Goal: Task Accomplishment & Management: Manage account settings

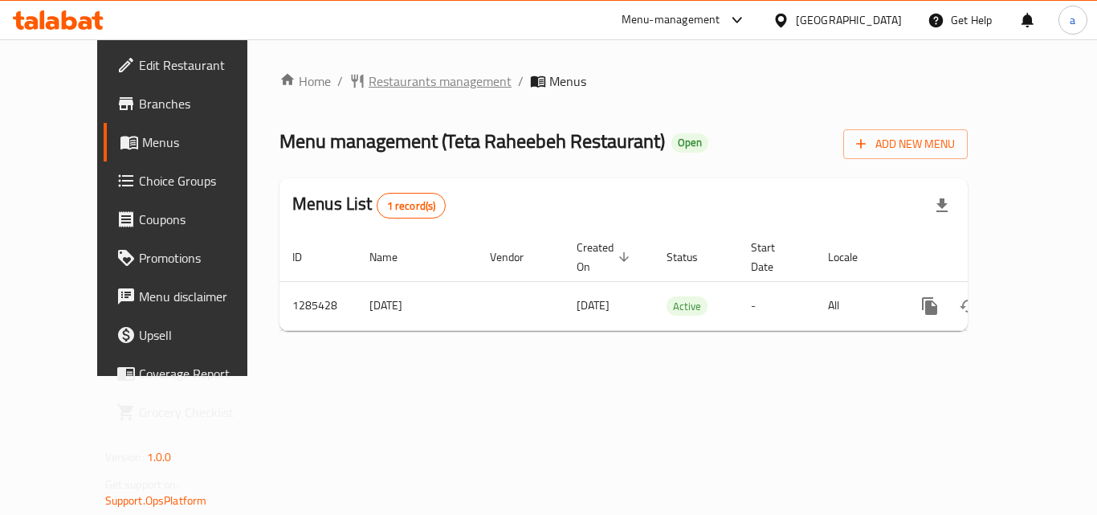
click at [421, 82] on span "Restaurants management" at bounding box center [439, 80] width 143 height 19
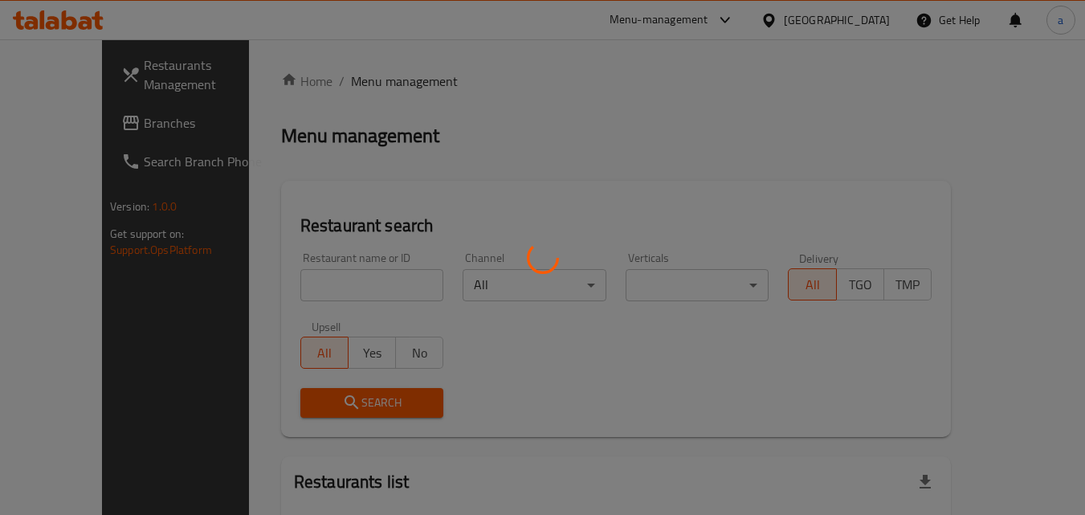
click at [291, 277] on div at bounding box center [542, 257] width 1085 height 515
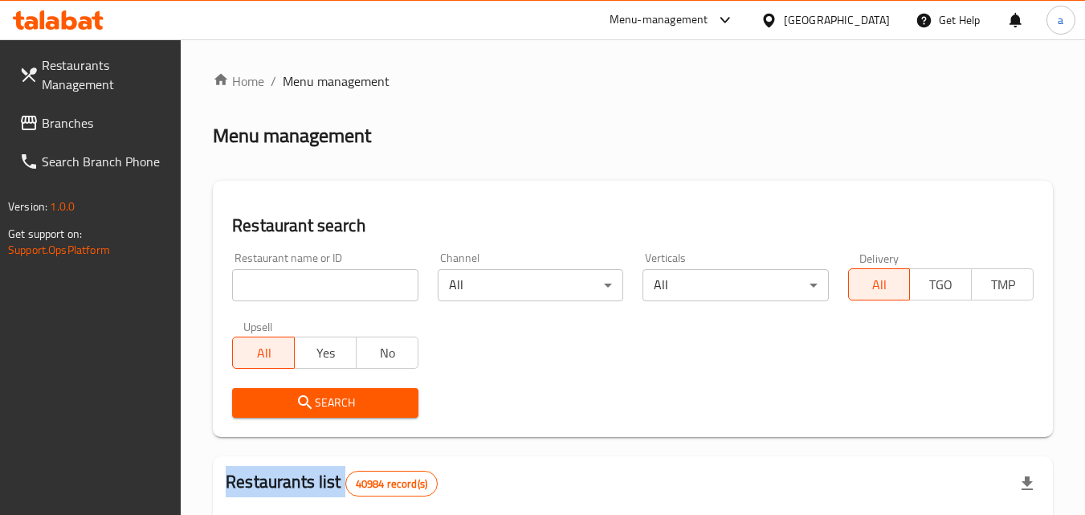
click at [291, 277] on input "search" at bounding box center [324, 285] width 185 height 32
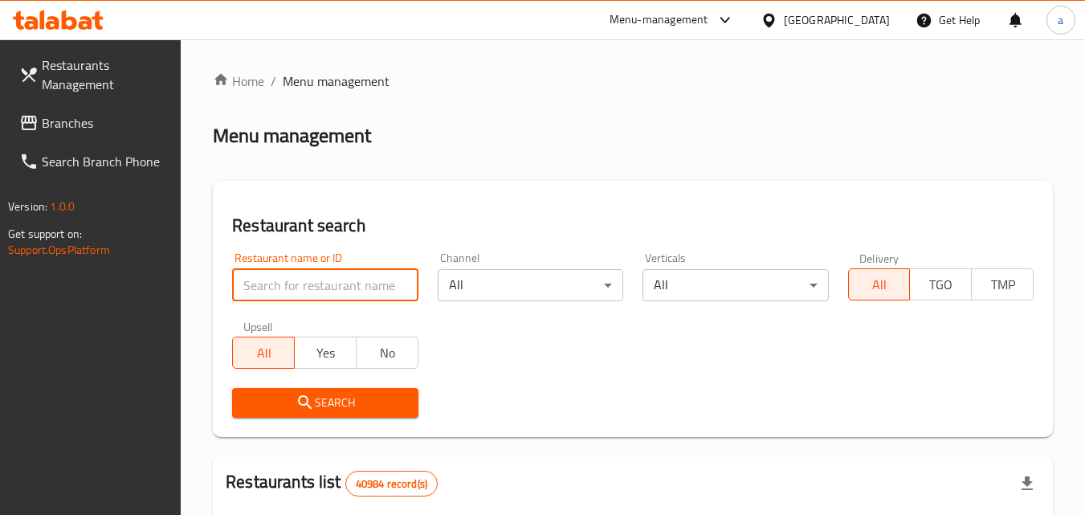
click at [291, 277] on input "search" at bounding box center [324, 285] width 185 height 32
paste input "695874"
type input "695874"
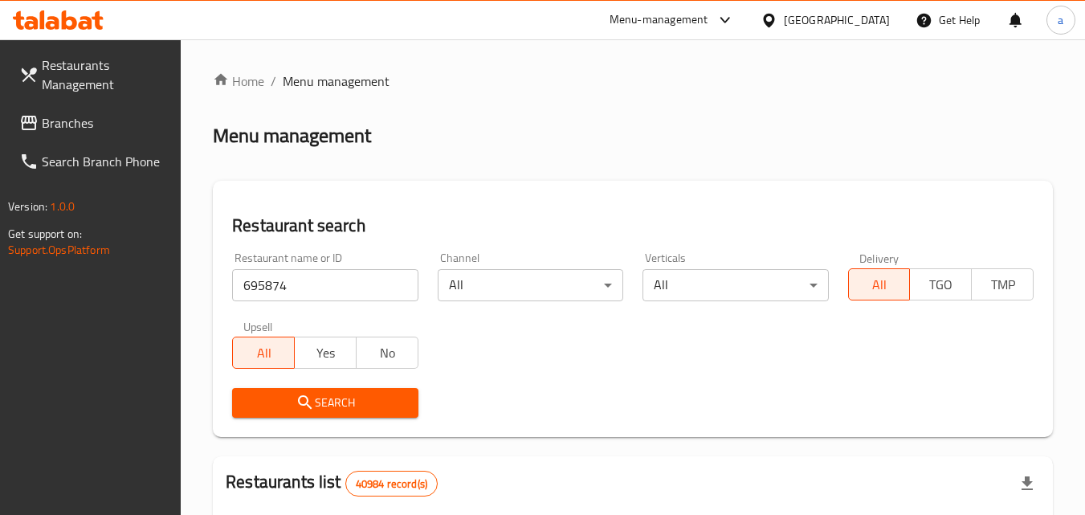
click at [272, 403] on span "Search" at bounding box center [325, 403] width 160 height 20
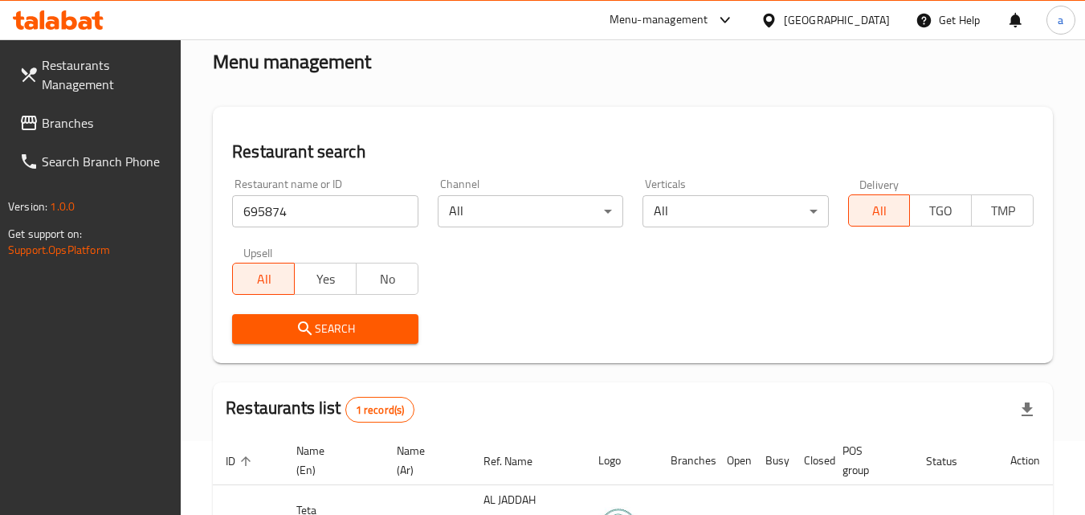
scroll to position [222, 0]
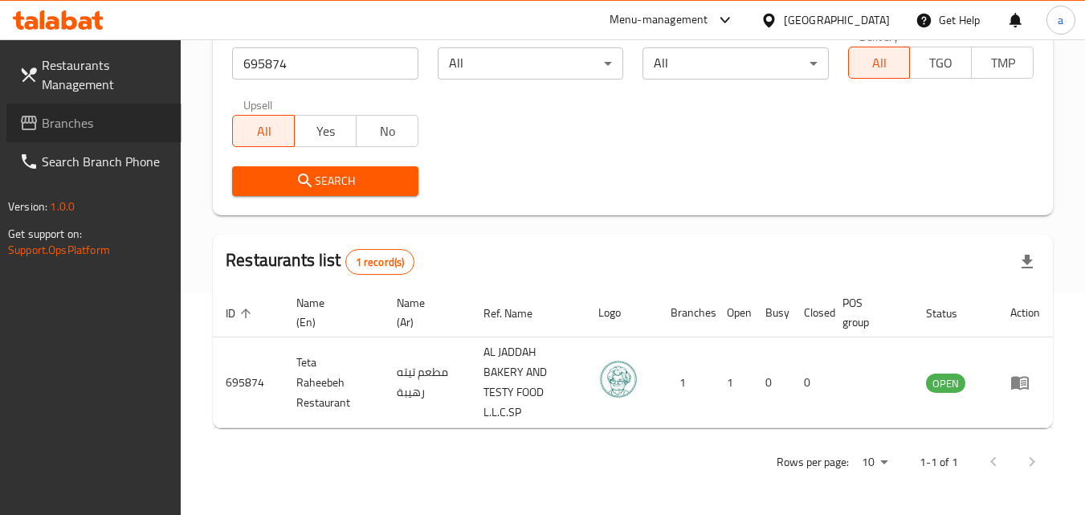
click at [30, 120] on icon at bounding box center [29, 123] width 16 height 14
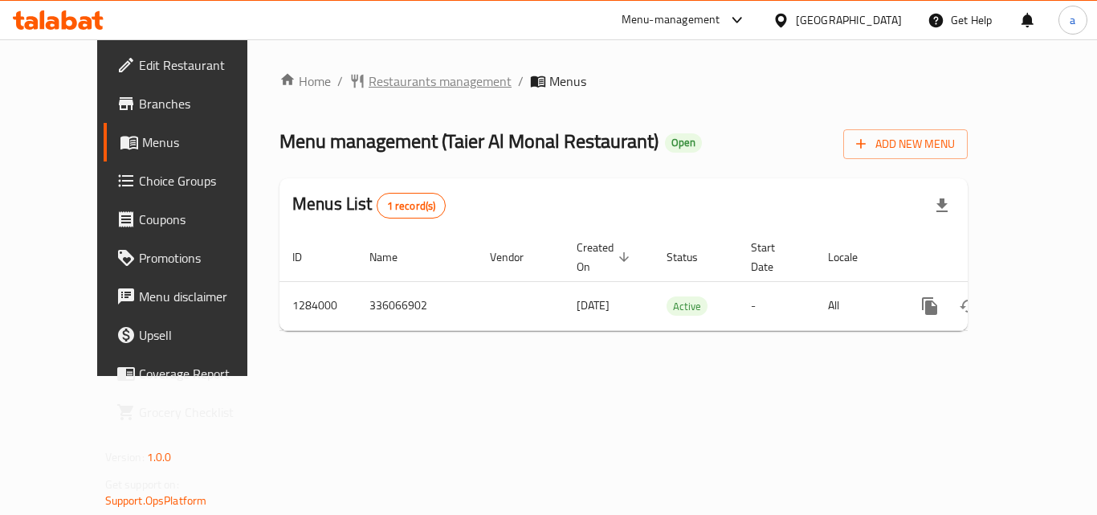
click at [385, 83] on span "Restaurants management" at bounding box center [439, 80] width 143 height 19
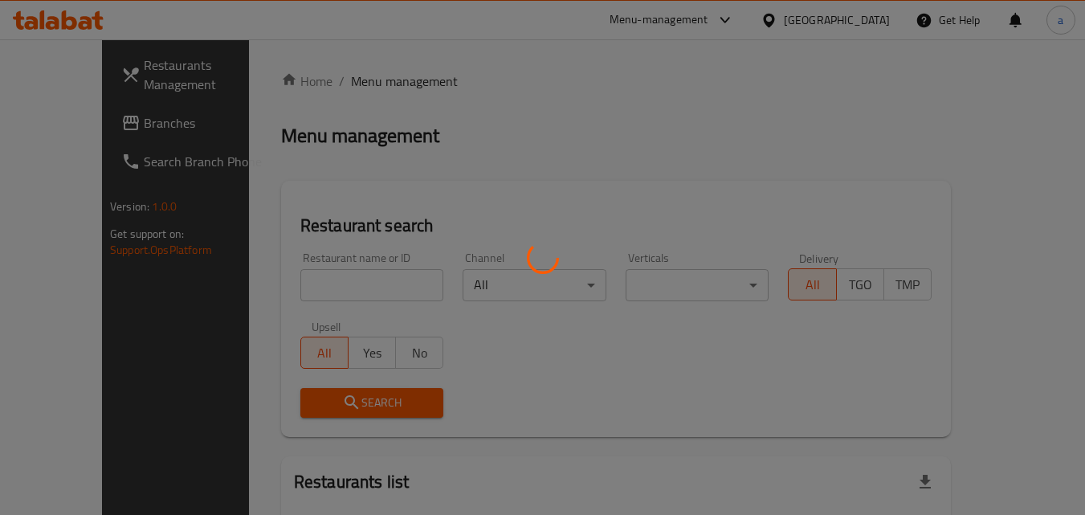
click at [293, 282] on div at bounding box center [542, 257] width 1085 height 515
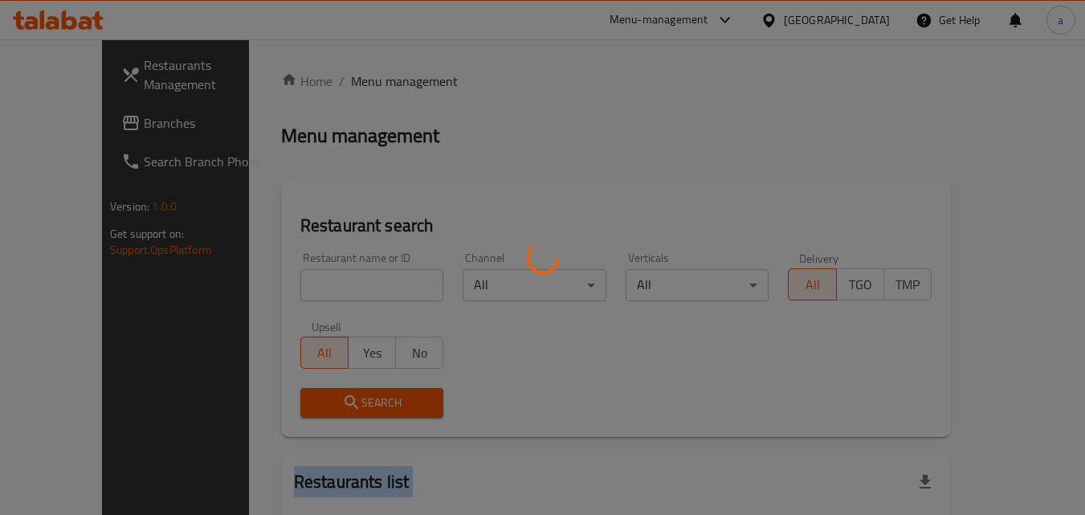
click at [293, 282] on div at bounding box center [542, 257] width 1085 height 515
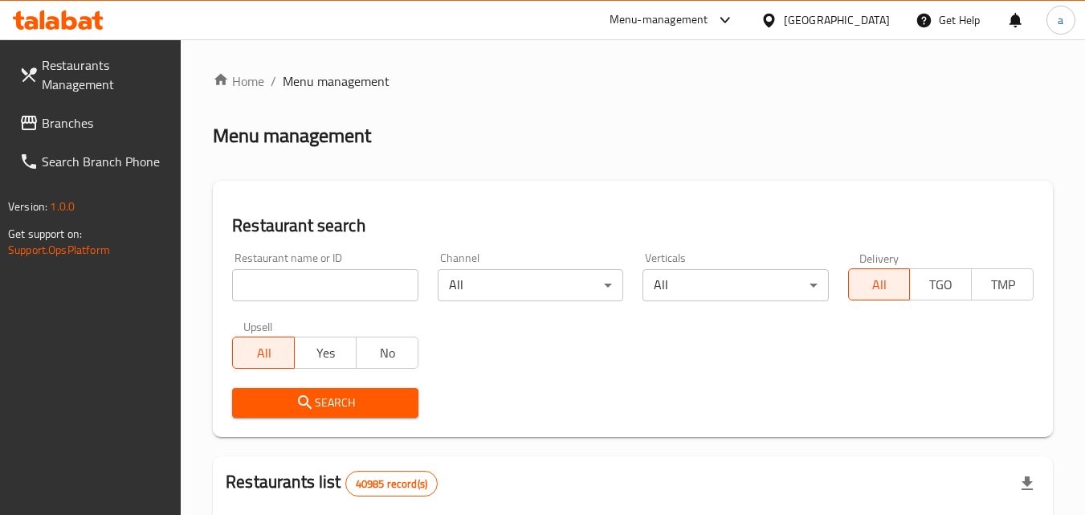
click at [293, 282] on div at bounding box center [542, 257] width 1085 height 515
click at [293, 282] on input "search" at bounding box center [324, 285] width 185 height 32
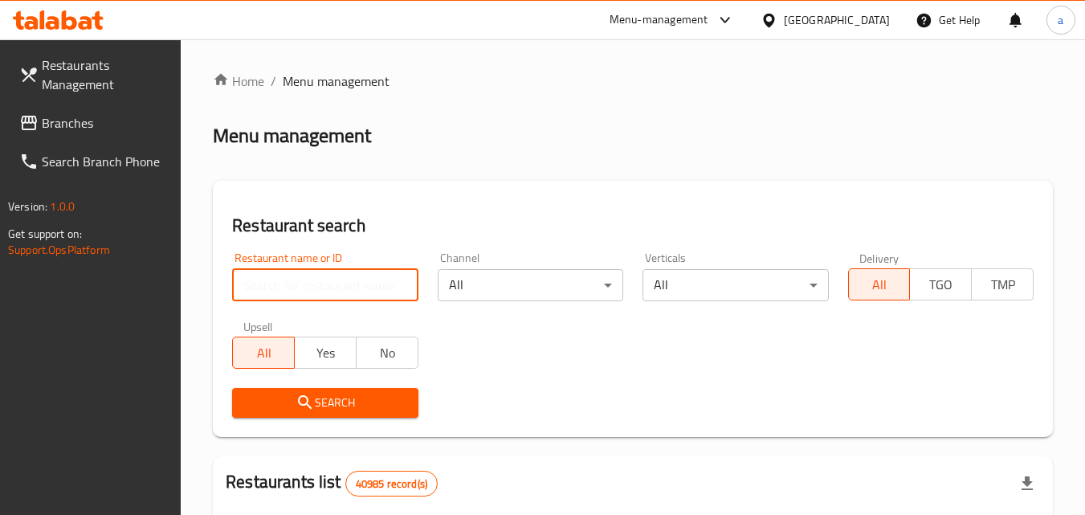
paste input "695513"
type input "695513"
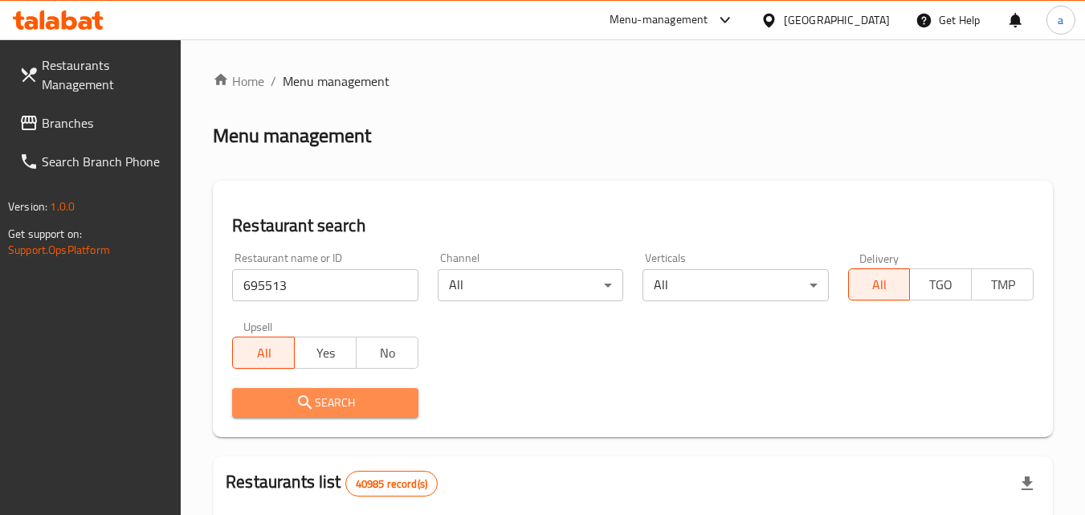
click at [290, 399] on span "Search" at bounding box center [325, 403] width 160 height 20
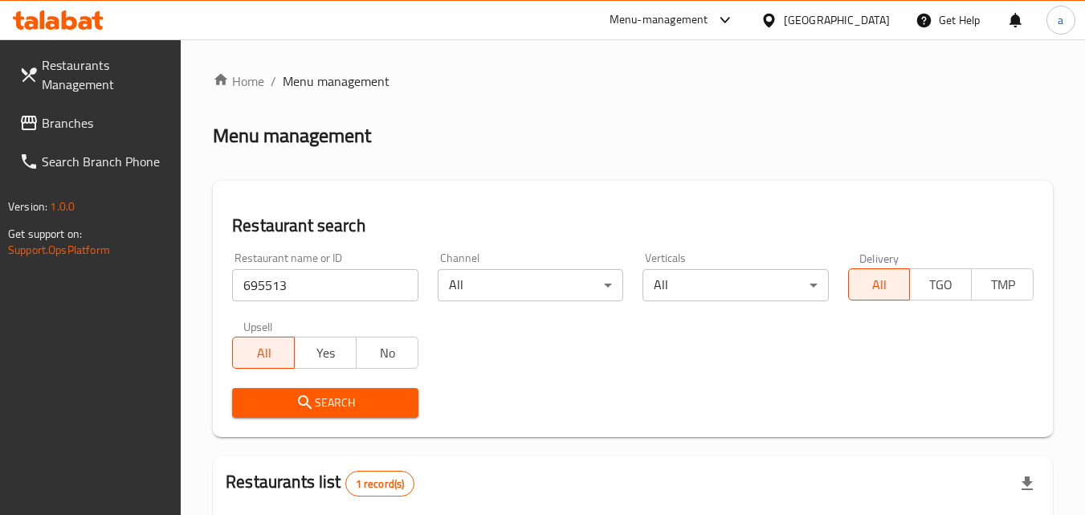
click at [55, 128] on span "Branches" at bounding box center [105, 122] width 127 height 19
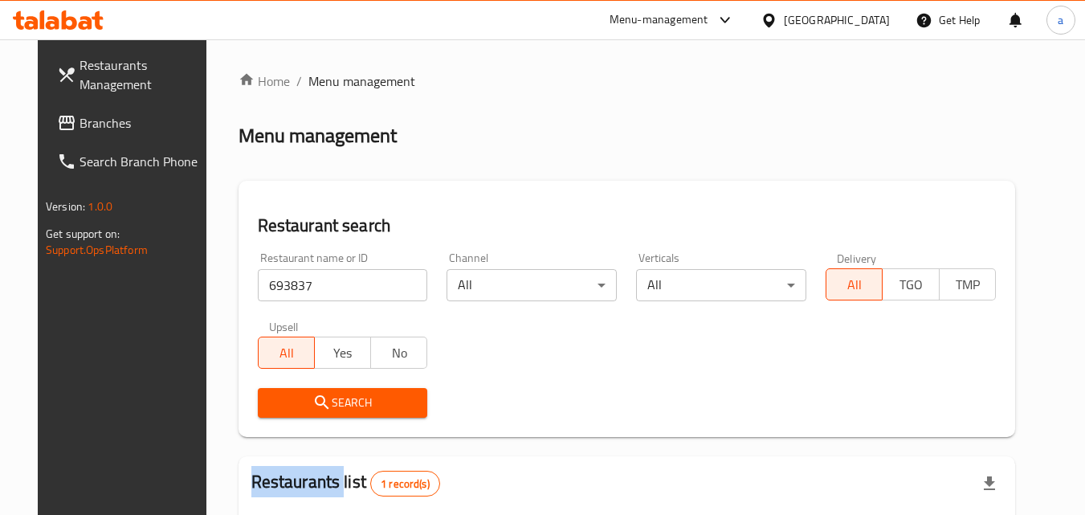
click at [87, 129] on span "Branches" at bounding box center [142, 122] width 127 height 19
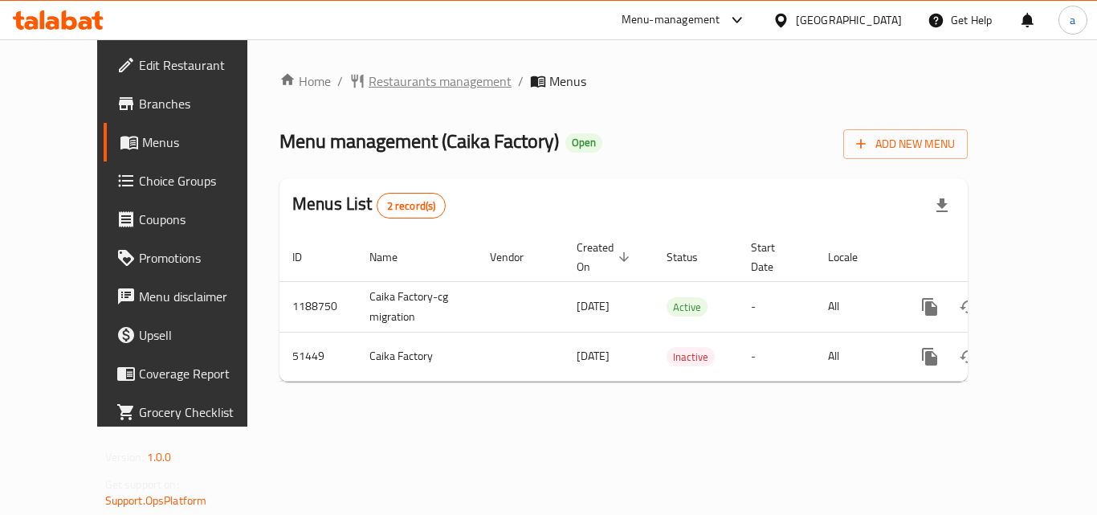
click at [389, 76] on span "Restaurants management" at bounding box center [439, 80] width 143 height 19
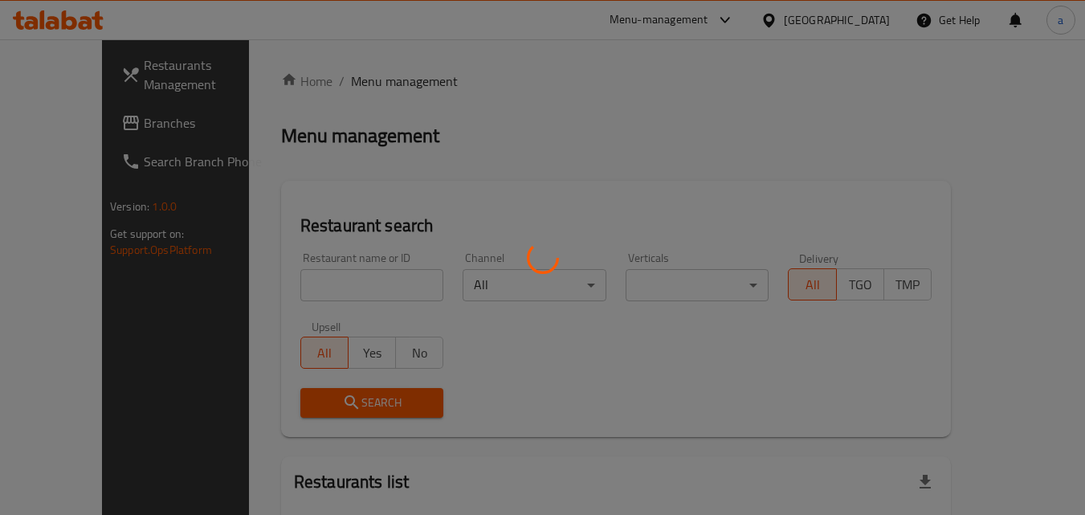
click at [311, 310] on div at bounding box center [542, 257] width 1085 height 515
click at [315, 294] on div at bounding box center [542, 257] width 1085 height 515
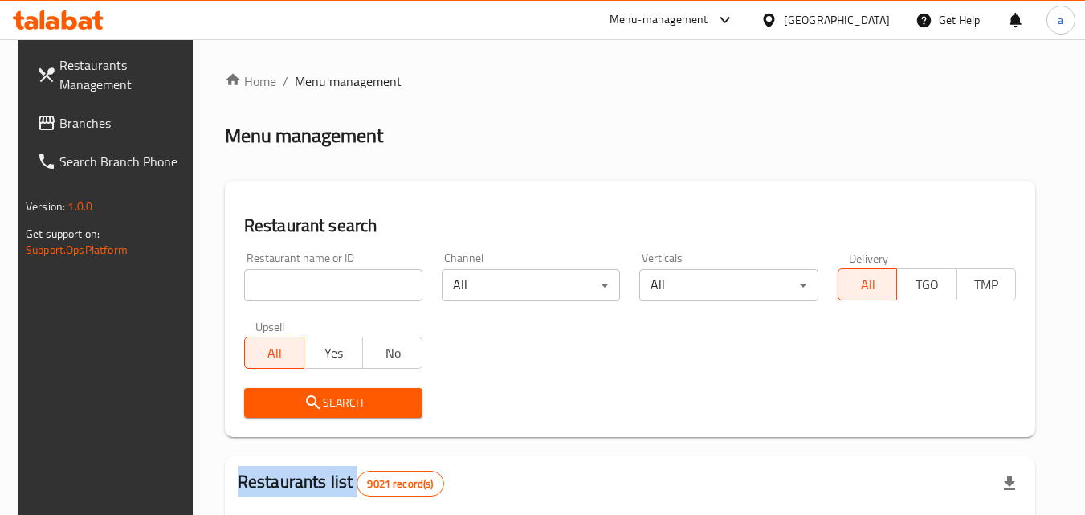
click at [315, 294] on div at bounding box center [542, 257] width 1085 height 515
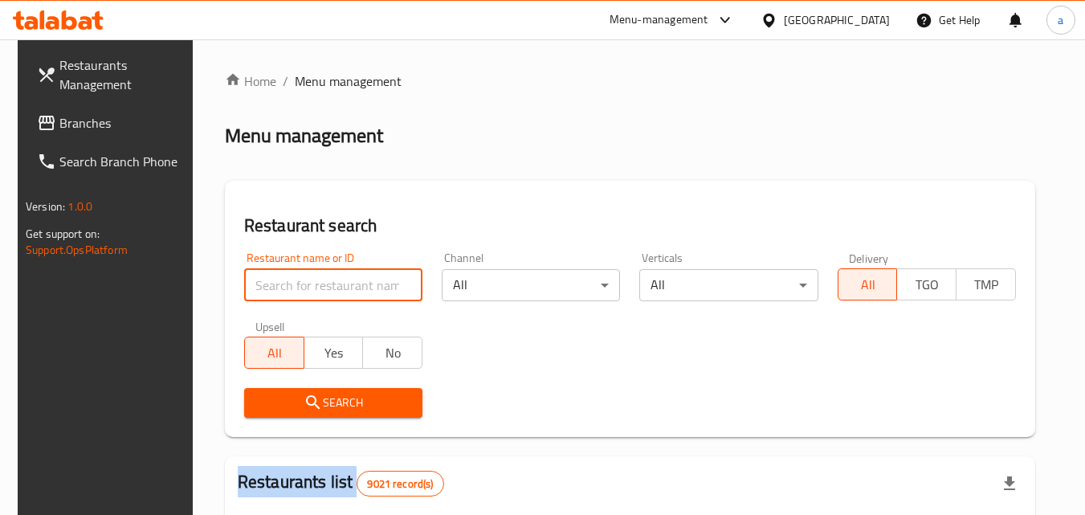
click at [315, 294] on input "search" at bounding box center [333, 285] width 178 height 32
click at [317, 294] on input "search" at bounding box center [333, 285] width 178 height 32
paste input "25718"
type input "25718"
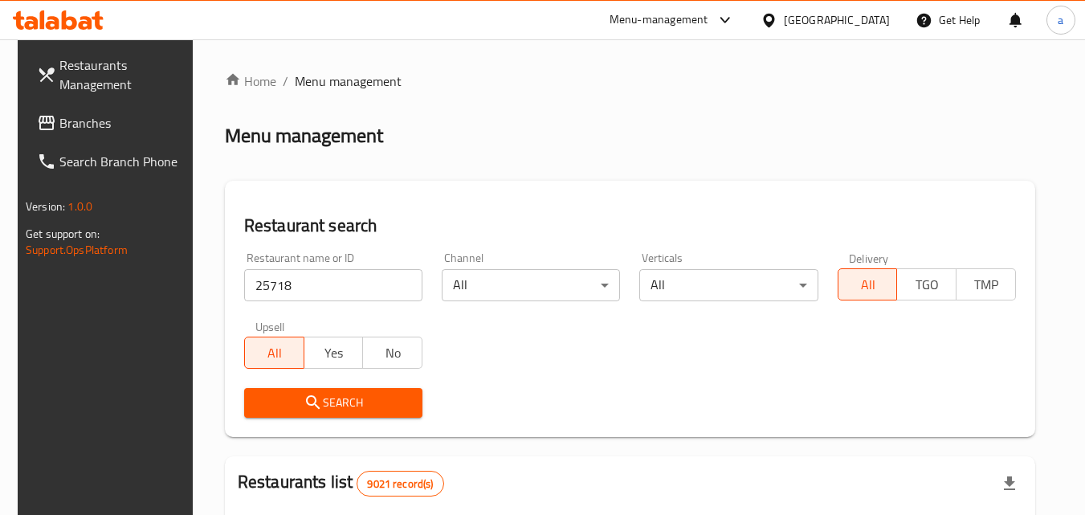
click at [303, 409] on icon "submit" at bounding box center [312, 402] width 19 height 19
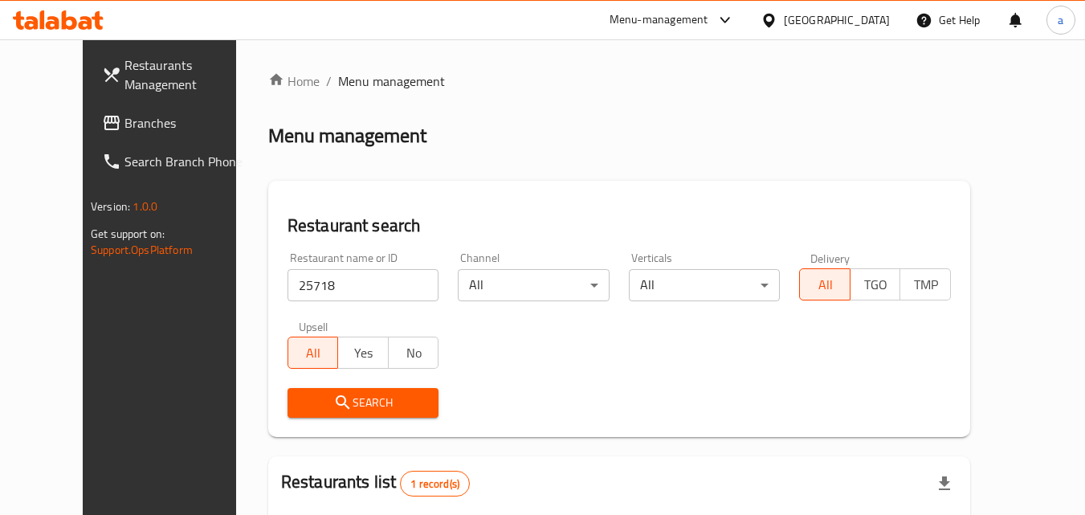
click at [124, 120] on span "Branches" at bounding box center [187, 122] width 127 height 19
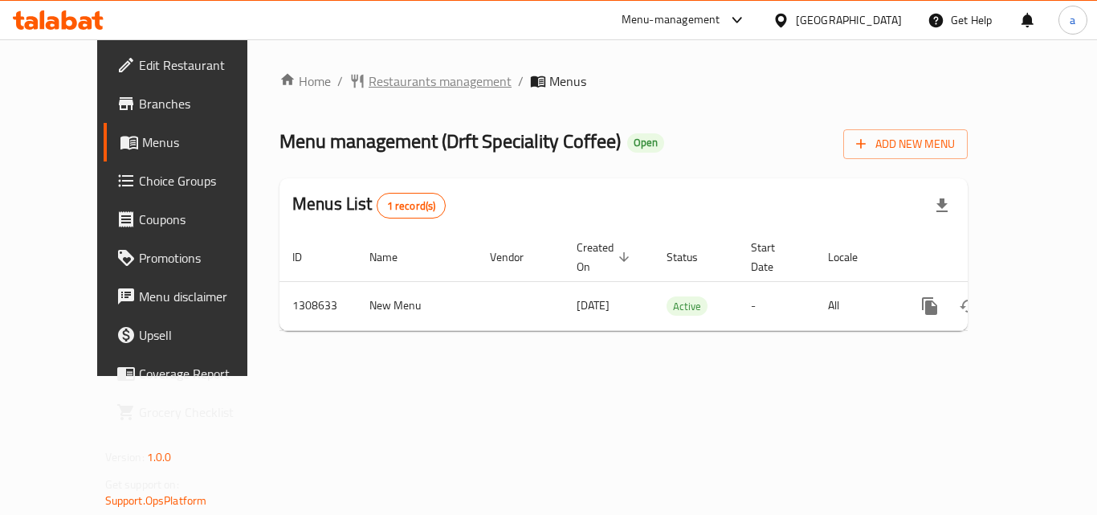
click at [391, 79] on span "Restaurants management" at bounding box center [439, 80] width 143 height 19
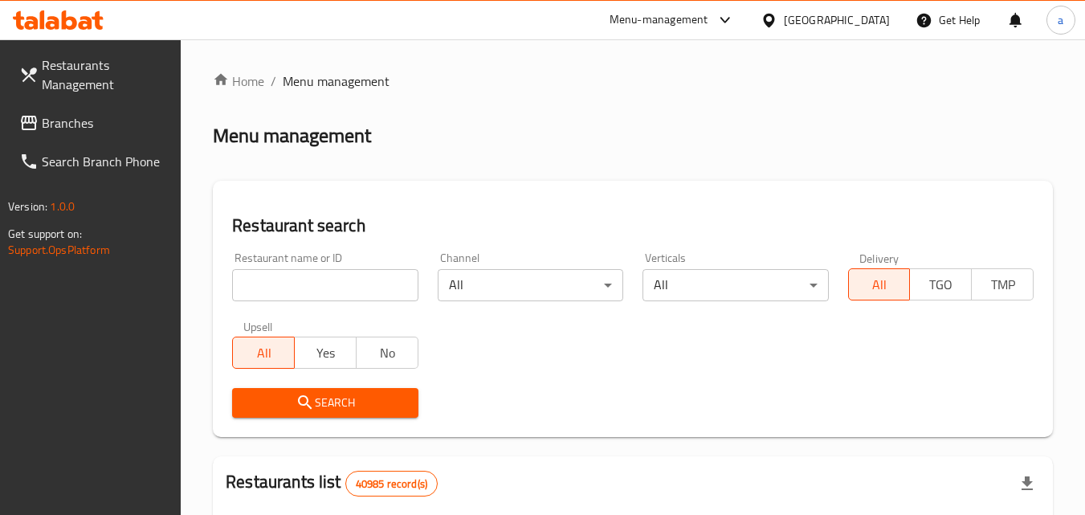
click at [370, 283] on input "search" at bounding box center [324, 285] width 185 height 32
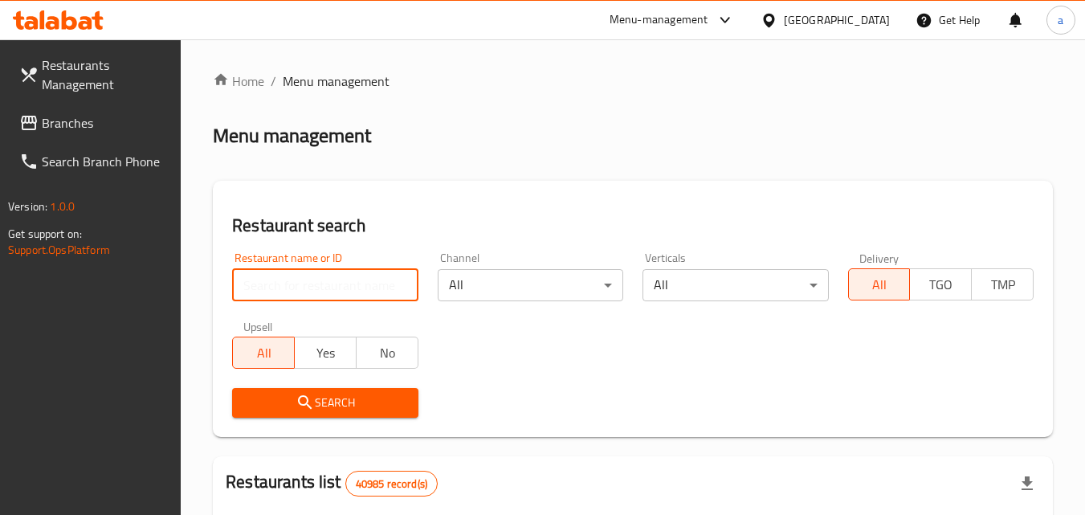
paste input "704870"
type input "704870"
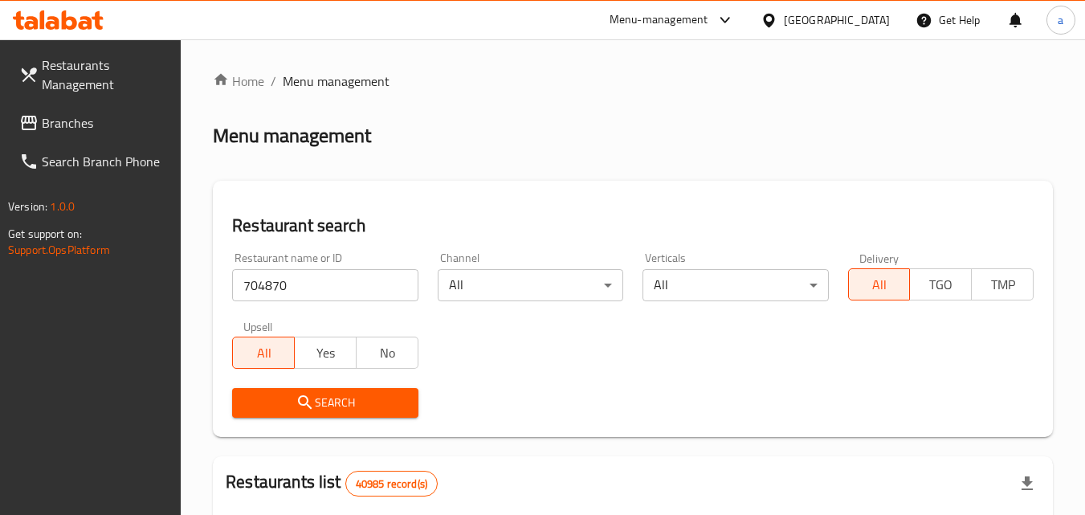
click at [304, 401] on icon "submit" at bounding box center [304, 402] width 19 height 19
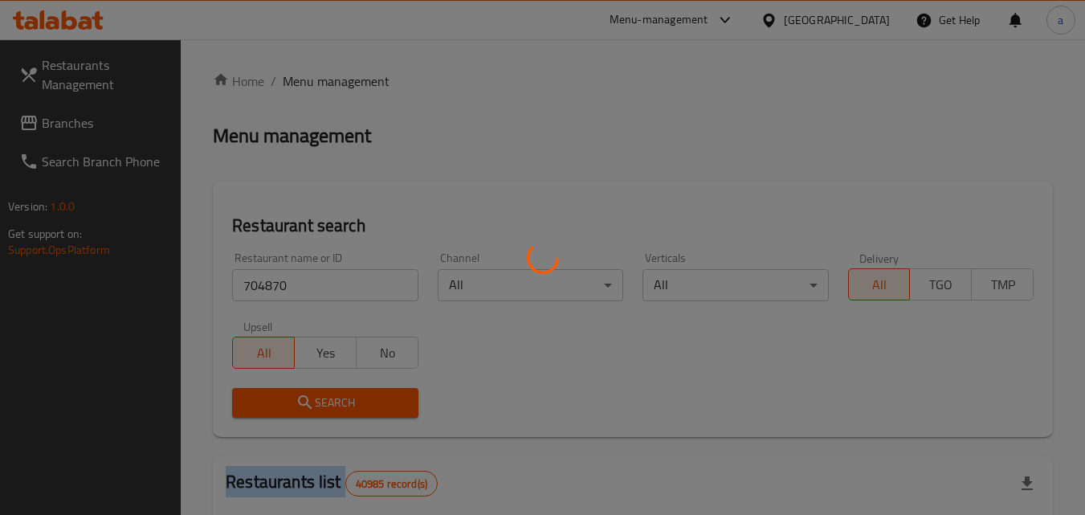
click at [304, 401] on div at bounding box center [542, 257] width 1085 height 515
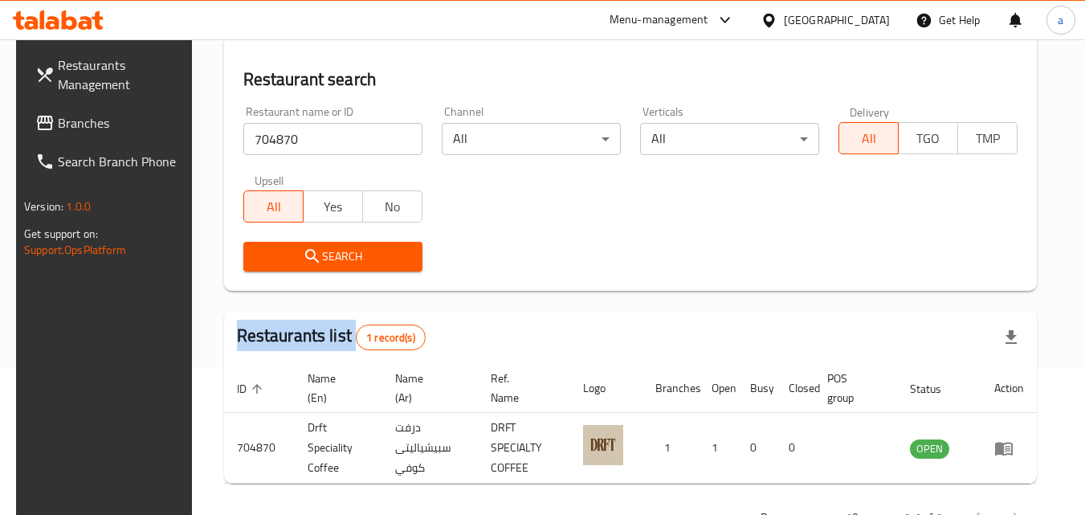
scroll to position [202, 0]
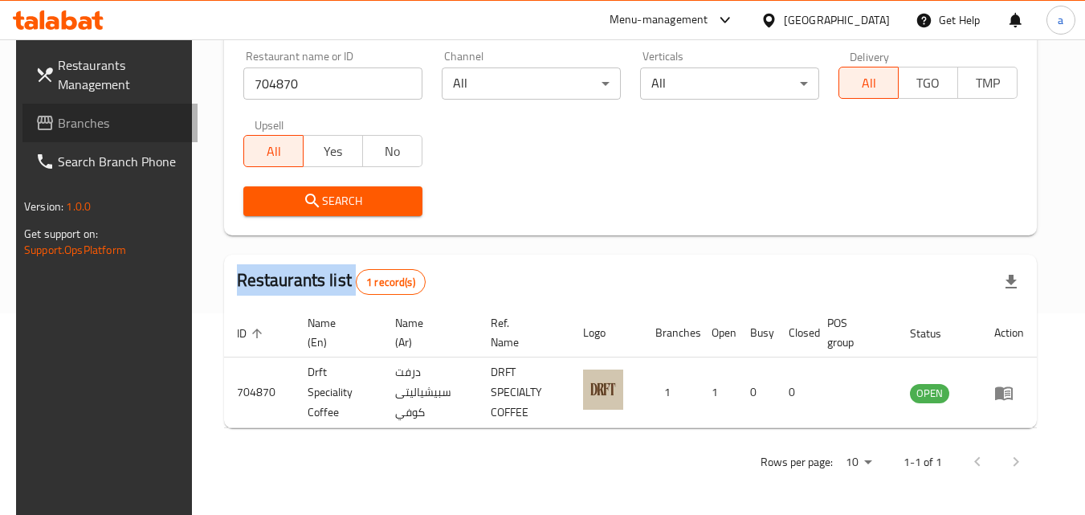
click at [37, 122] on icon at bounding box center [45, 123] width 16 height 14
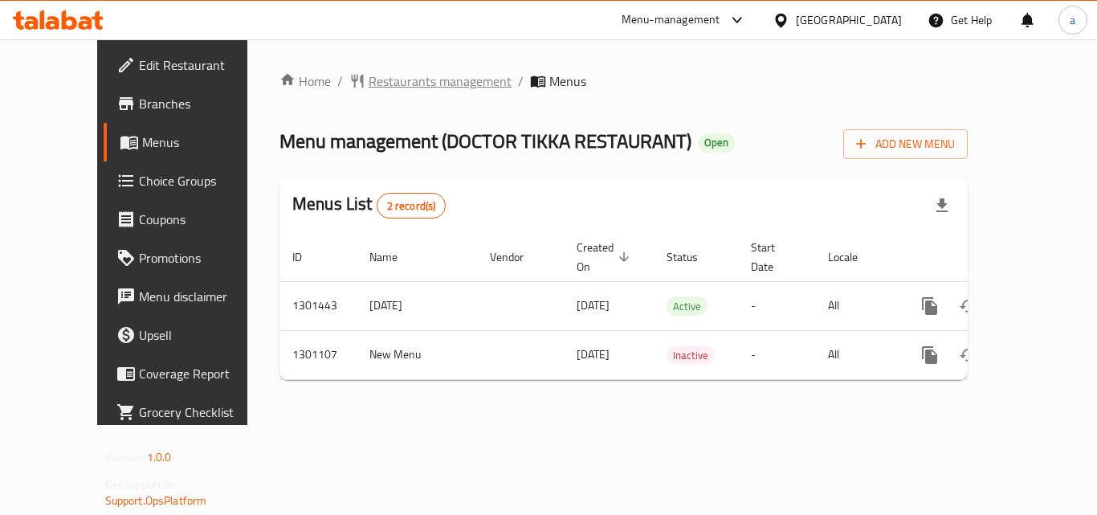
click at [368, 78] on span "Restaurants management" at bounding box center [439, 80] width 143 height 19
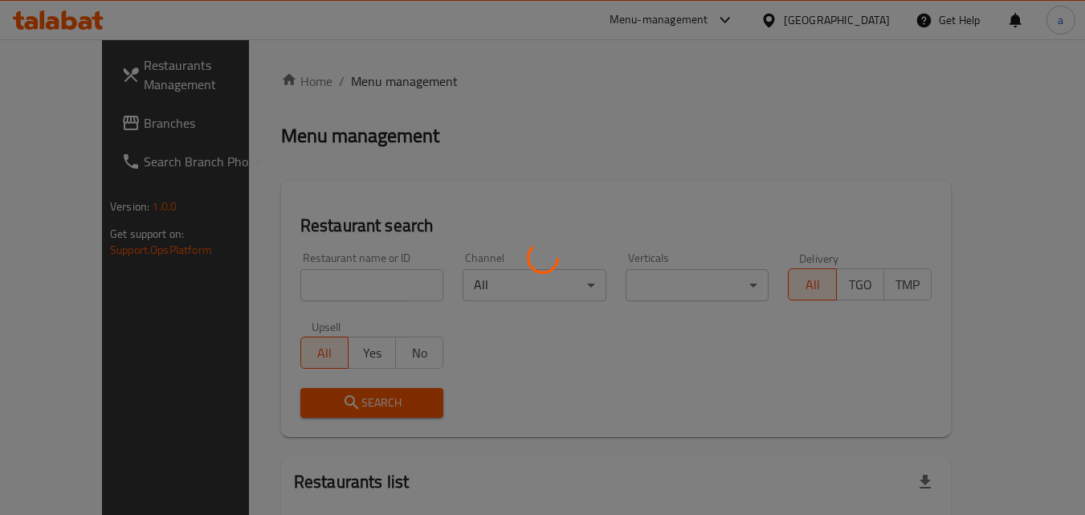
click at [309, 265] on div at bounding box center [542, 257] width 1085 height 515
drag, startPoint x: 309, startPoint y: 265, endPoint x: 308, endPoint y: 279, distance: 14.5
click at [309, 271] on div at bounding box center [542, 257] width 1085 height 515
click at [308, 279] on div at bounding box center [542, 257] width 1085 height 515
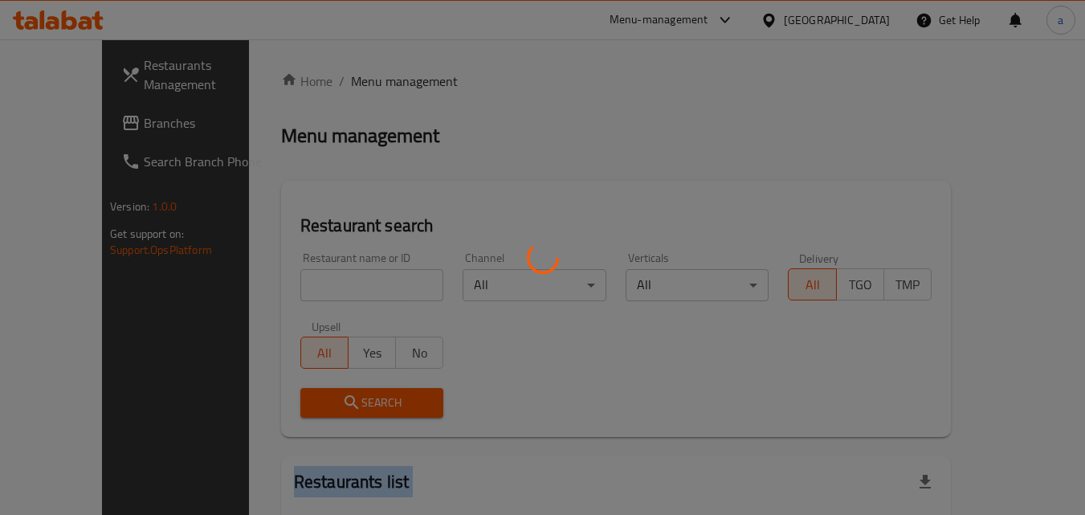
click at [308, 279] on div at bounding box center [542, 257] width 1085 height 515
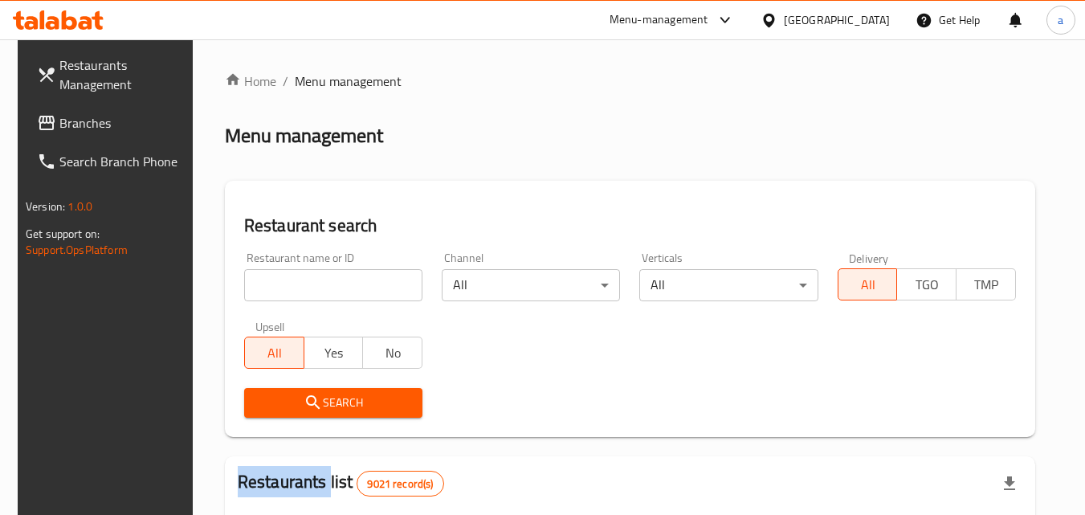
click at [308, 279] on div at bounding box center [542, 257] width 1085 height 515
click at [308, 279] on input "search" at bounding box center [333, 285] width 178 height 32
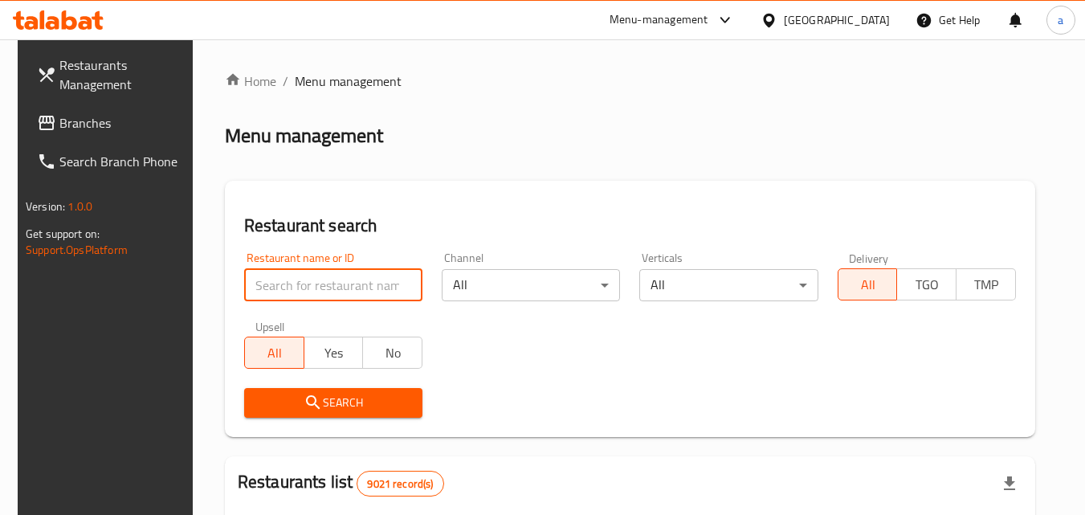
click at [308, 279] on input "search" at bounding box center [333, 285] width 178 height 32
paste input "701895"
type input "701895"
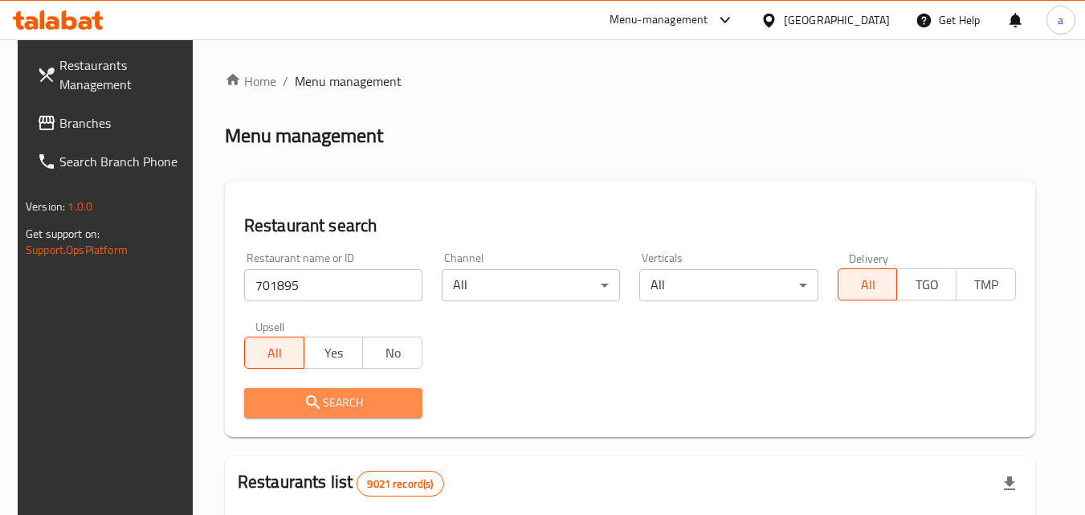
click at [292, 389] on button "Search" at bounding box center [333, 403] width 178 height 30
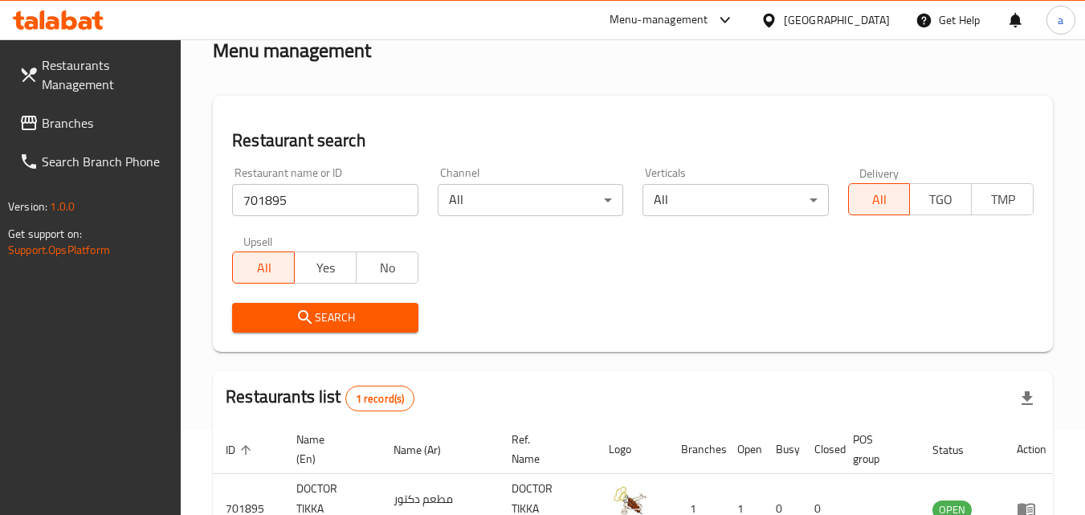
scroll to position [188, 0]
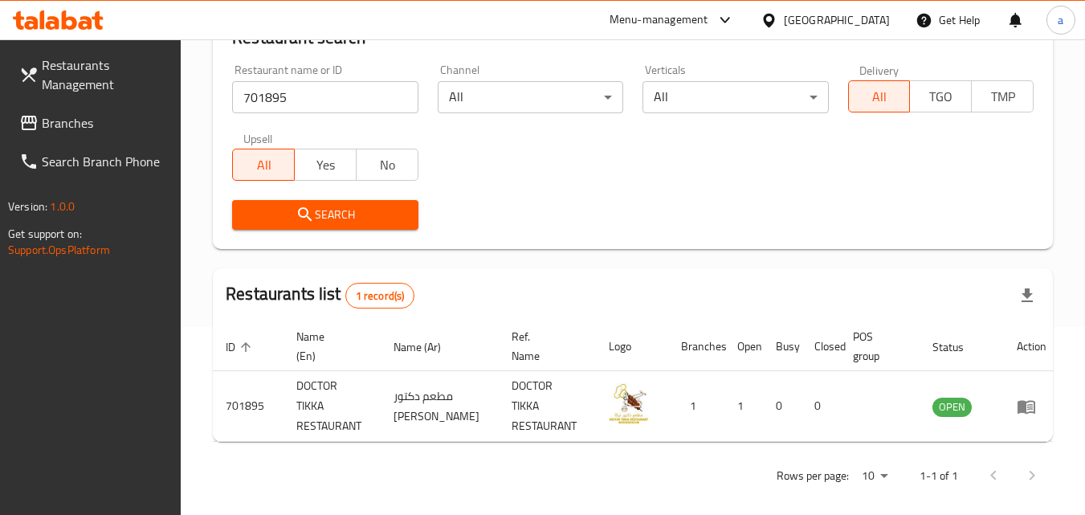
click at [45, 119] on span "Branches" at bounding box center [105, 122] width 127 height 19
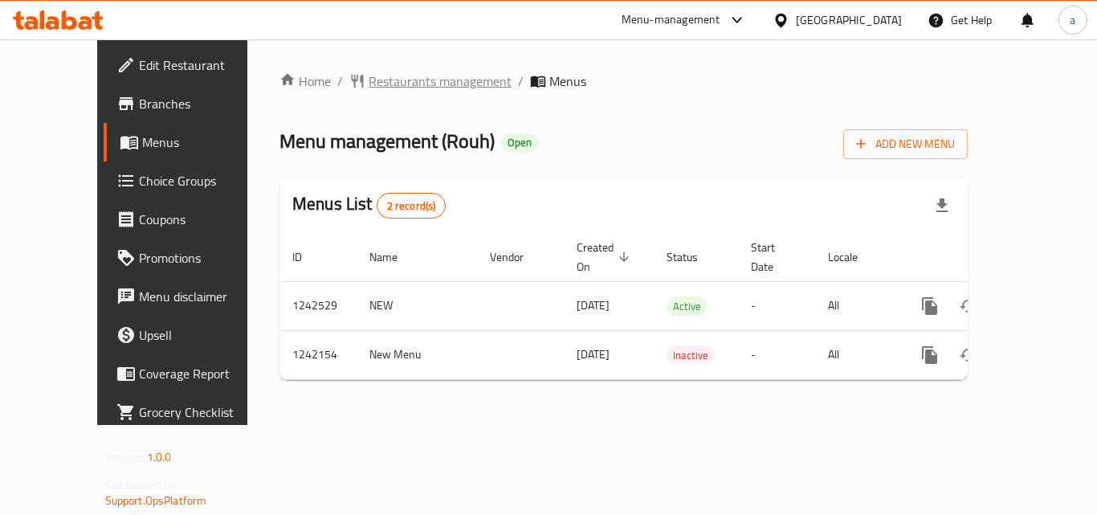
click at [368, 71] on span "Restaurants management" at bounding box center [439, 80] width 143 height 19
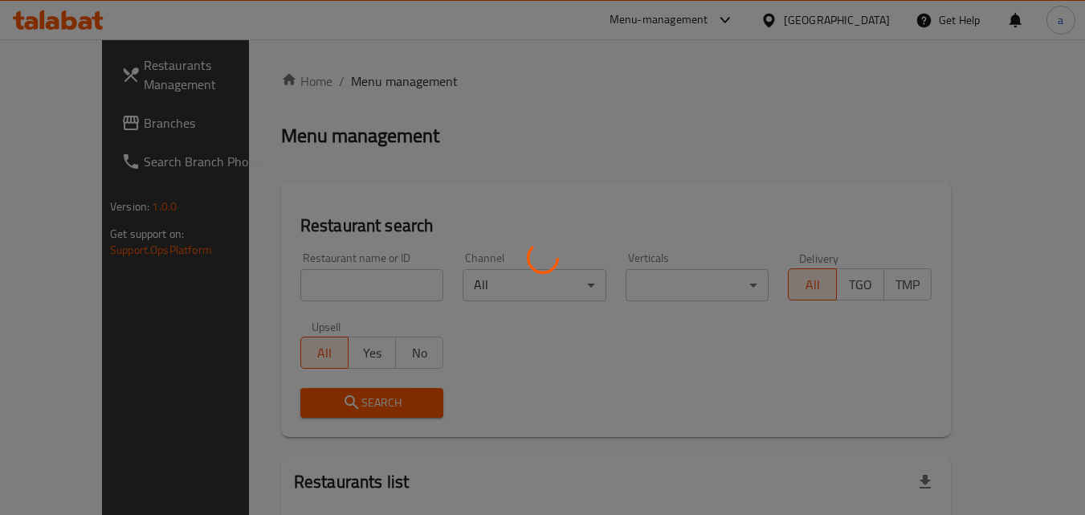
click at [309, 271] on div at bounding box center [542, 257] width 1085 height 515
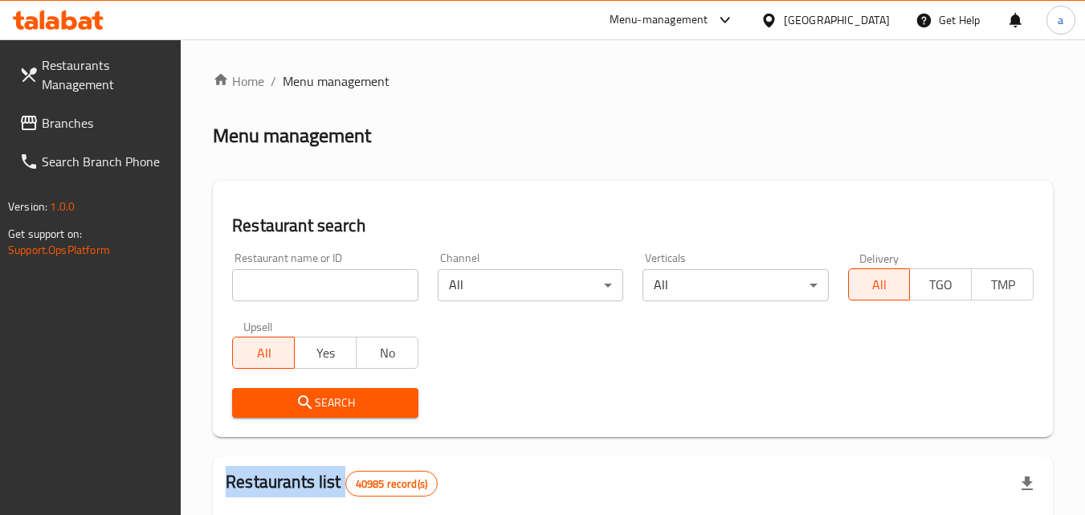
click at [309, 271] on input "search" at bounding box center [324, 285] width 185 height 32
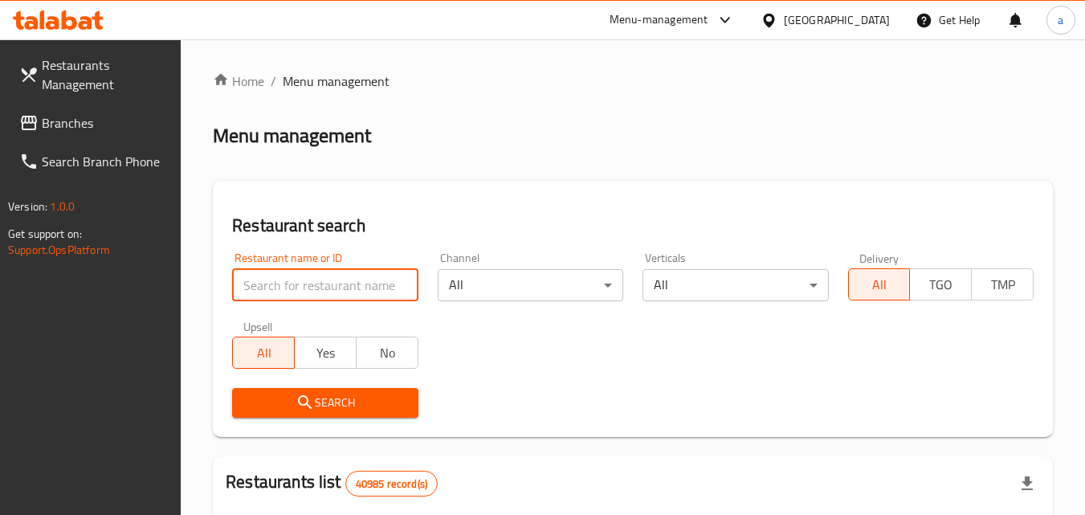
click at [309, 271] on input "search" at bounding box center [324, 285] width 185 height 32
paste input "681023"
type input "681023"
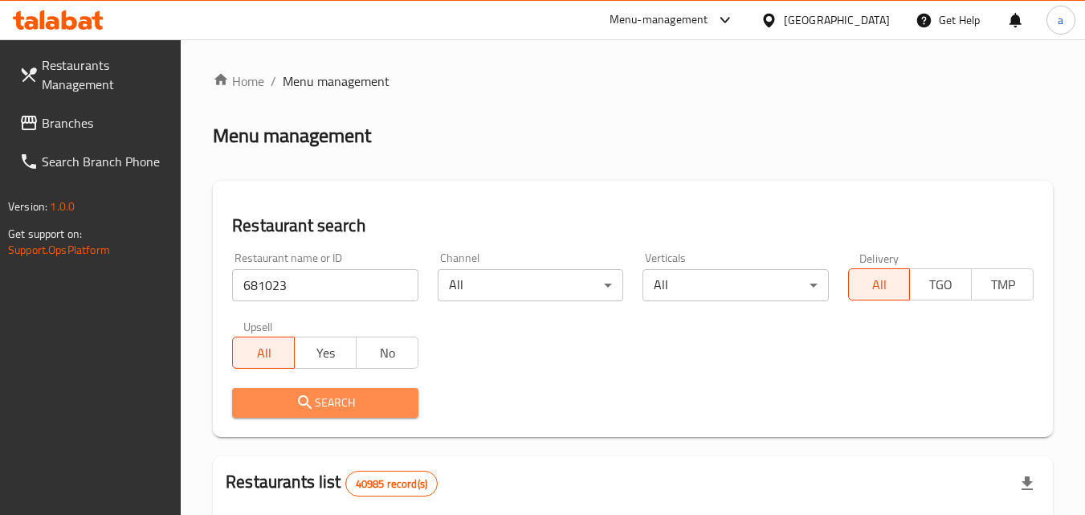
click at [287, 402] on span "Search" at bounding box center [325, 403] width 160 height 20
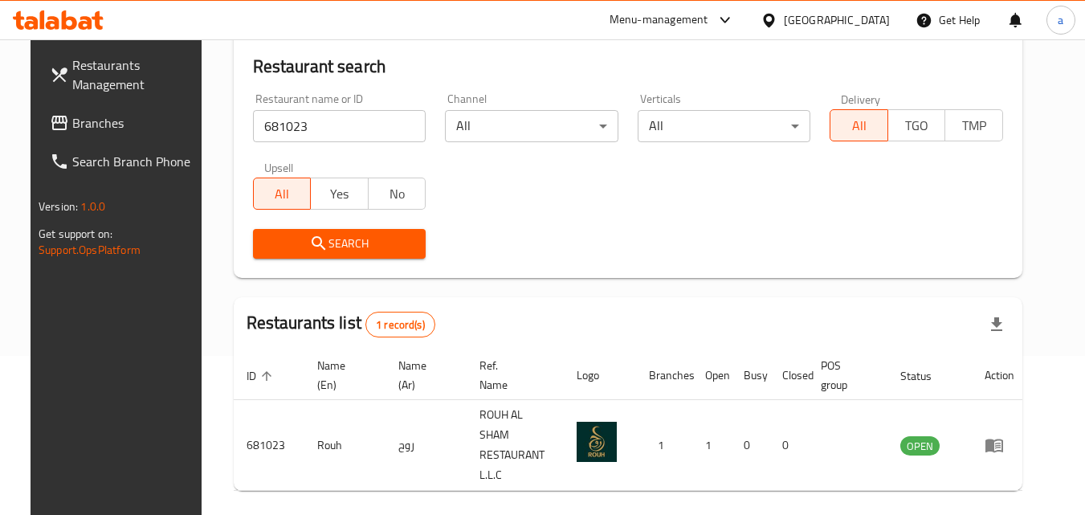
scroll to position [188, 0]
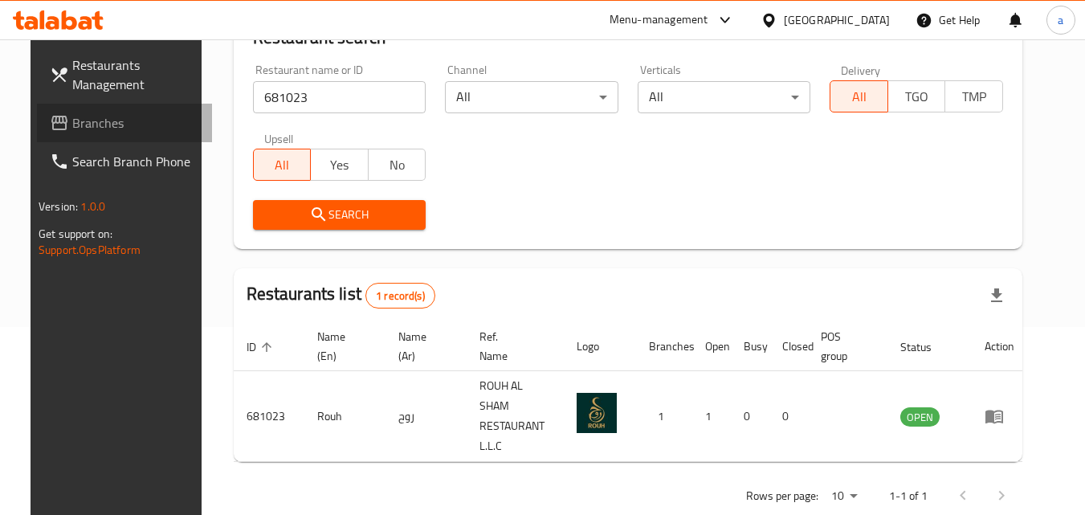
click at [50, 125] on icon at bounding box center [59, 122] width 19 height 19
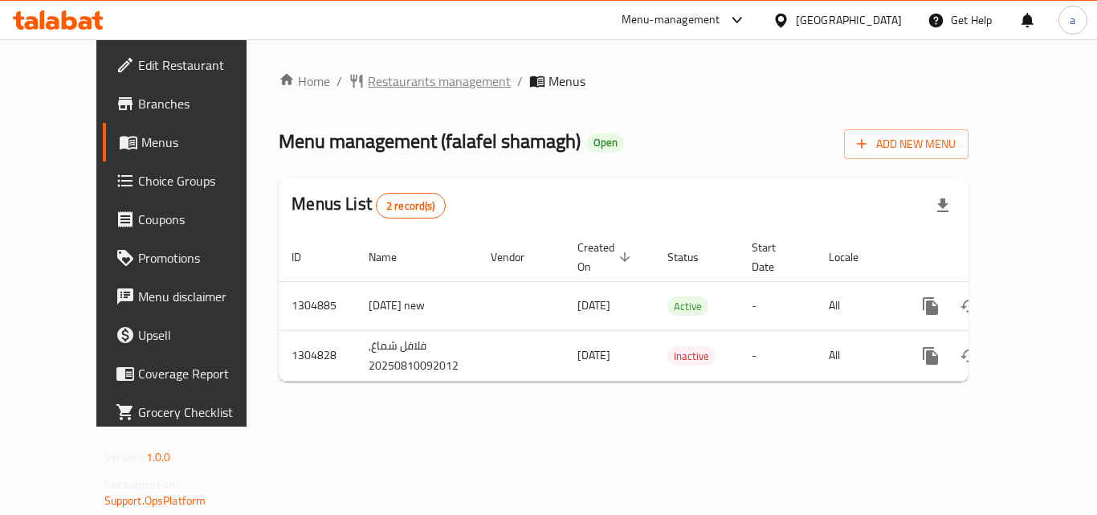
click at [387, 85] on span "Restaurants management" at bounding box center [439, 80] width 143 height 19
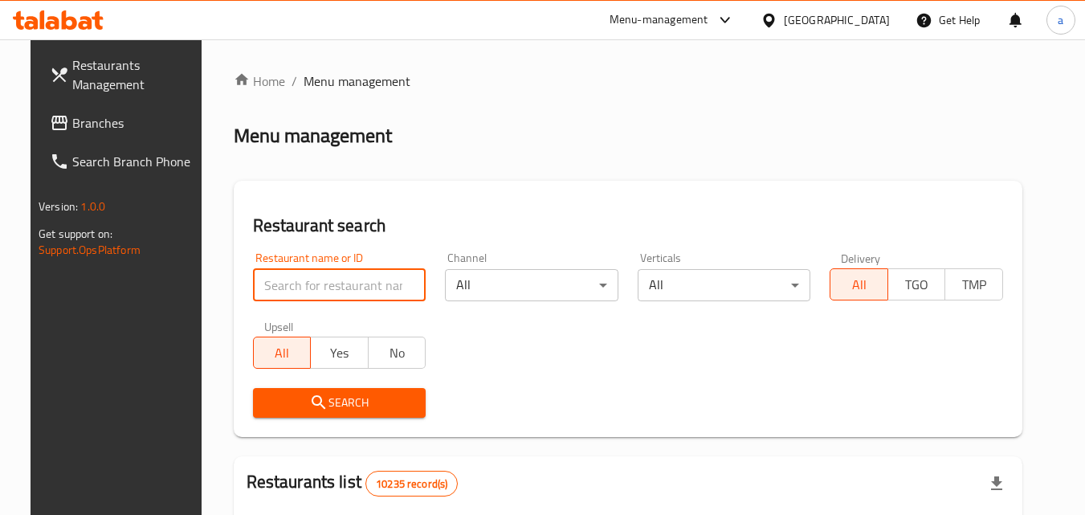
click at [312, 279] on input "search" at bounding box center [339, 285] width 173 height 32
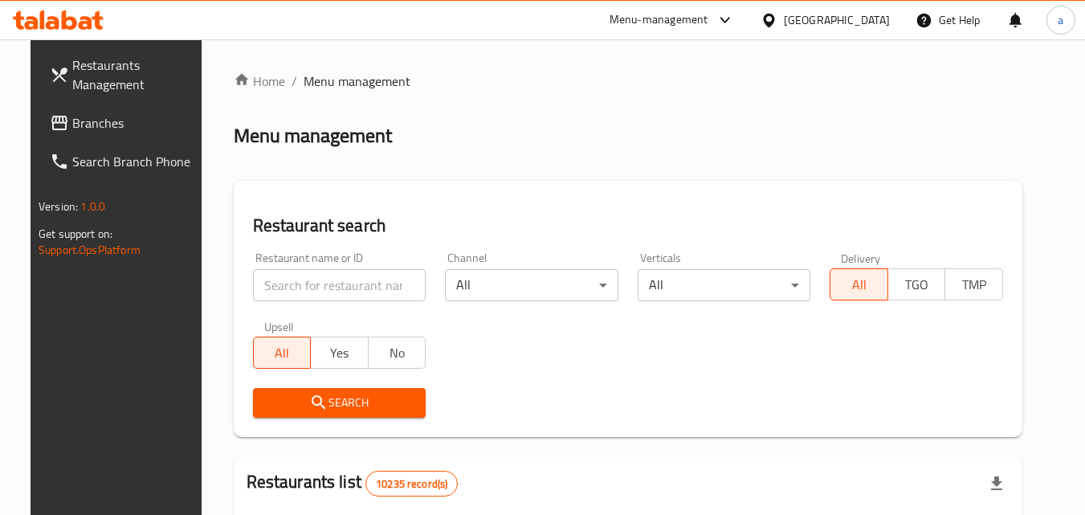
click at [303, 283] on input "search" at bounding box center [339, 285] width 173 height 32
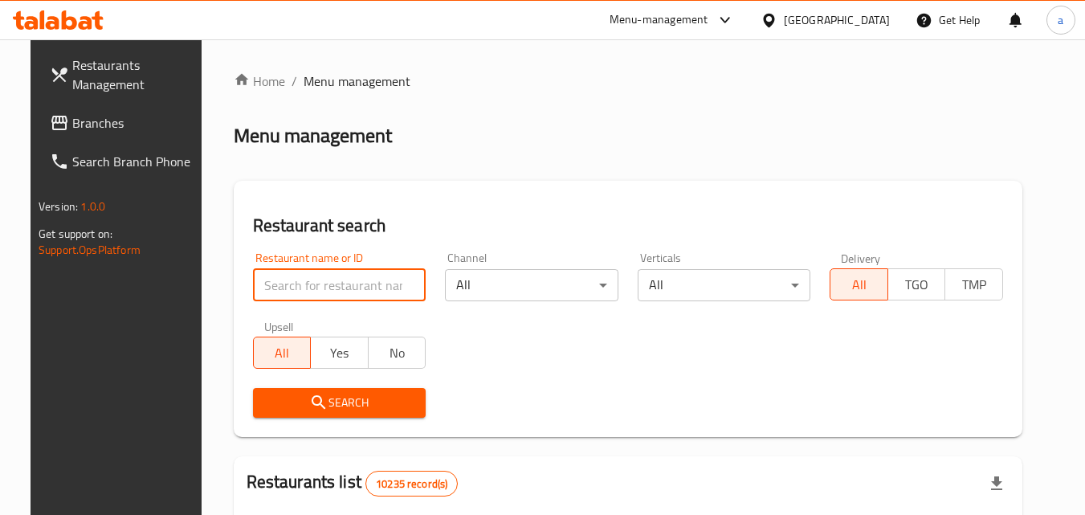
paste input "703432"
type input "703432"
click at [311, 414] on button "Search" at bounding box center [339, 403] width 173 height 30
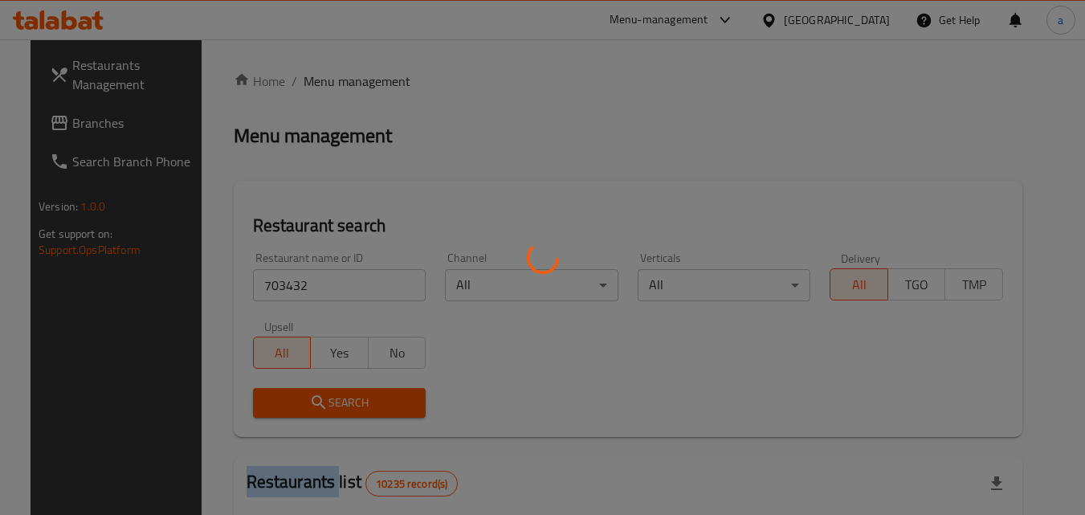
click at [311, 413] on div at bounding box center [542, 257] width 1085 height 515
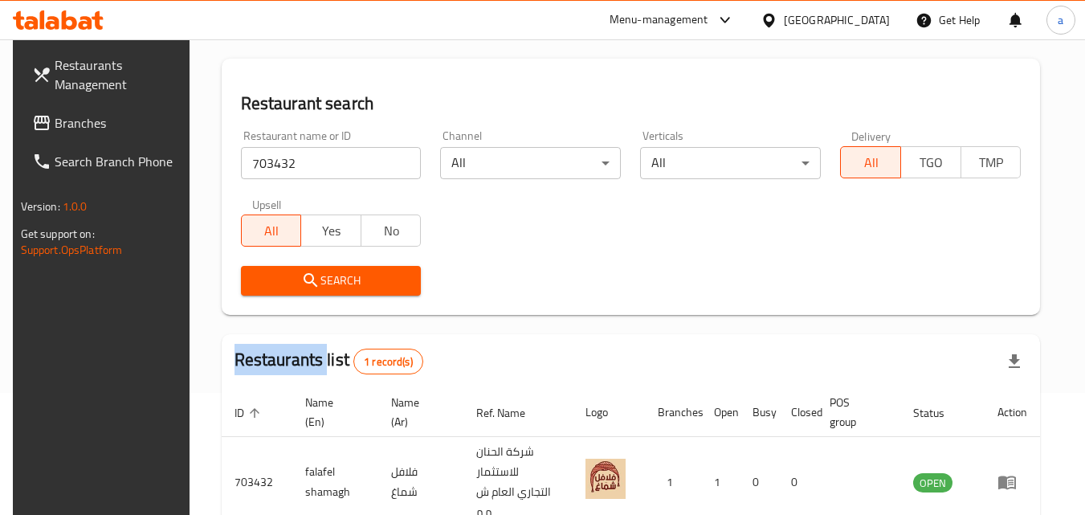
scroll to position [121, 0]
click at [64, 119] on span "Branches" at bounding box center [118, 122] width 127 height 19
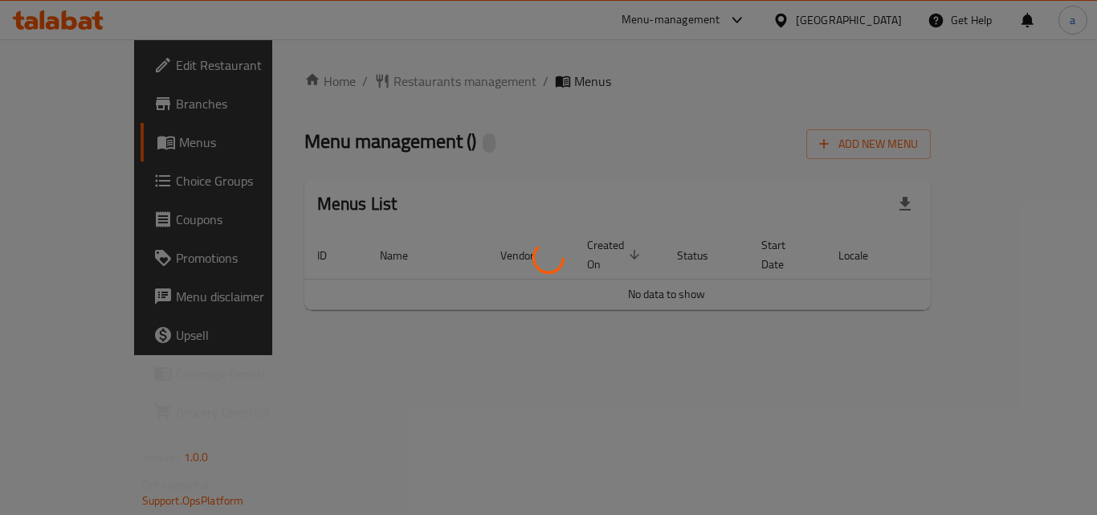
click at [402, 80] on div at bounding box center [548, 257] width 1097 height 515
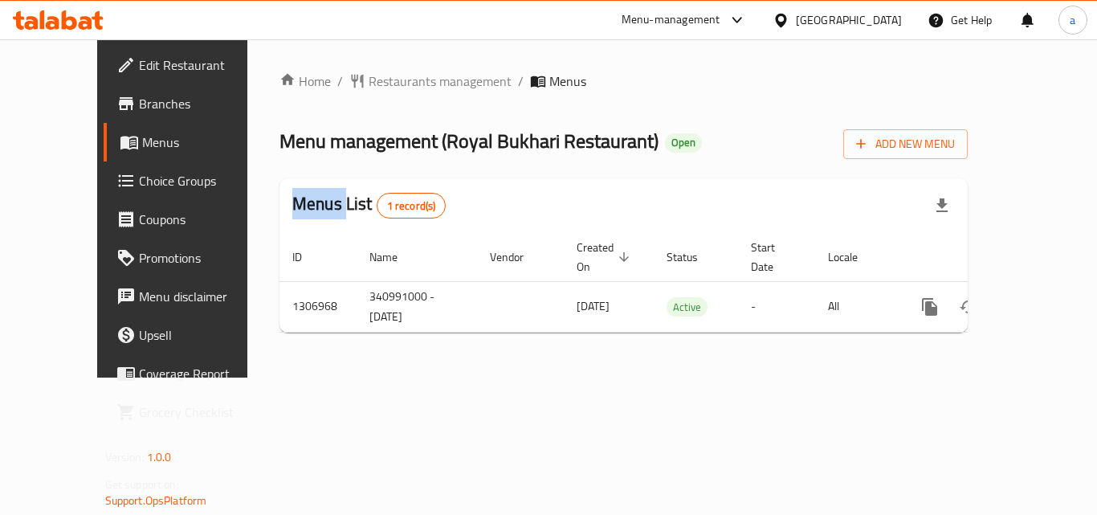
click at [402, 80] on div "Home / Restaurants management / Menus Menu management ( Royal Bukhari Restauran…" at bounding box center [623, 208] width 688 height 274
click at [390, 82] on span "Restaurants management" at bounding box center [439, 80] width 143 height 19
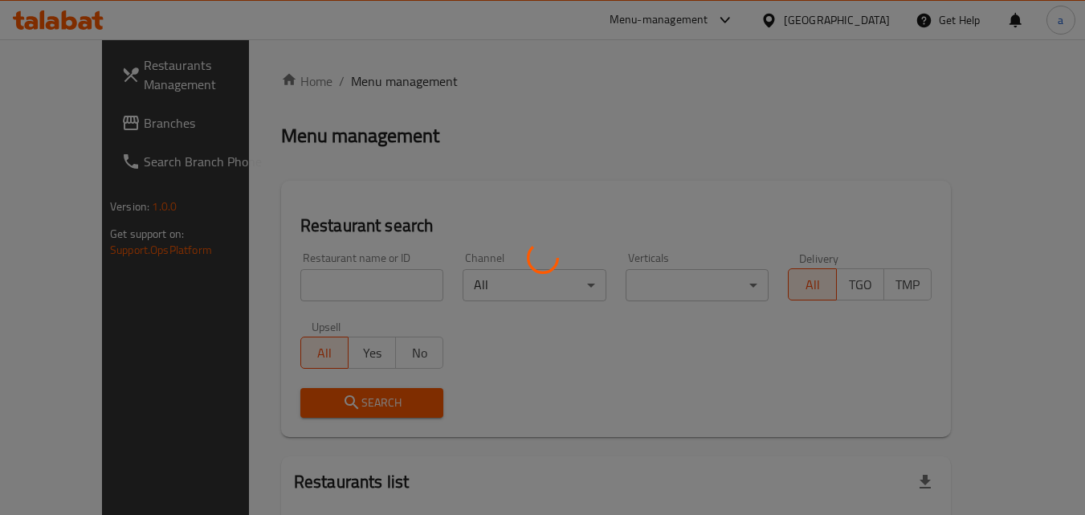
click at [316, 287] on div at bounding box center [542, 257] width 1085 height 515
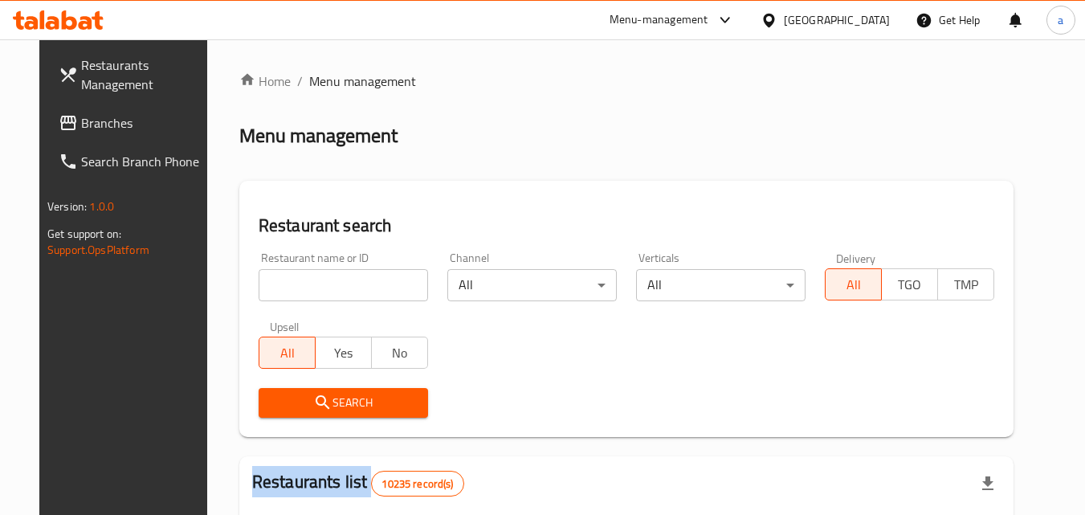
click at [316, 287] on div at bounding box center [542, 257] width 1085 height 515
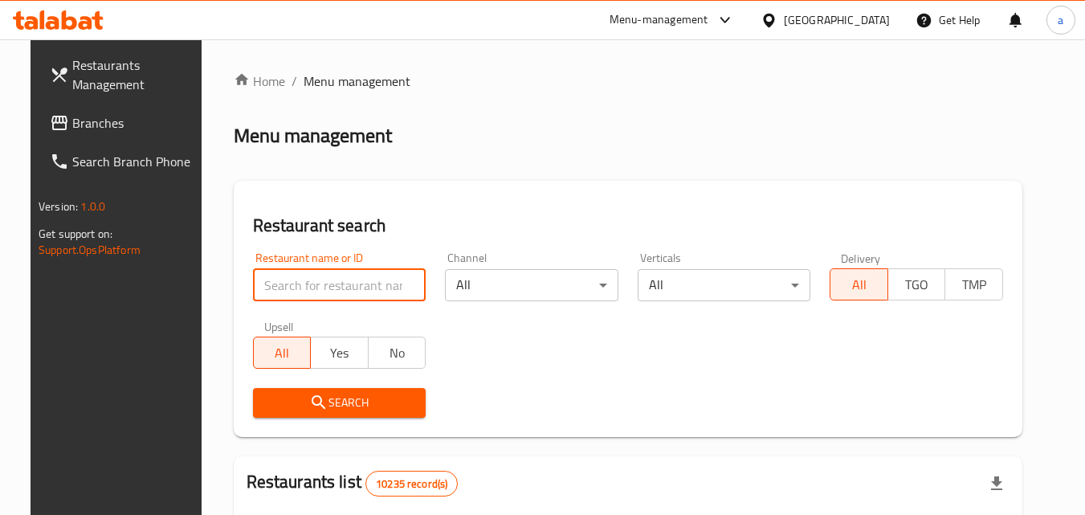
click at [316, 287] on input "search" at bounding box center [339, 285] width 173 height 32
paste input "704245"
type input "704245"
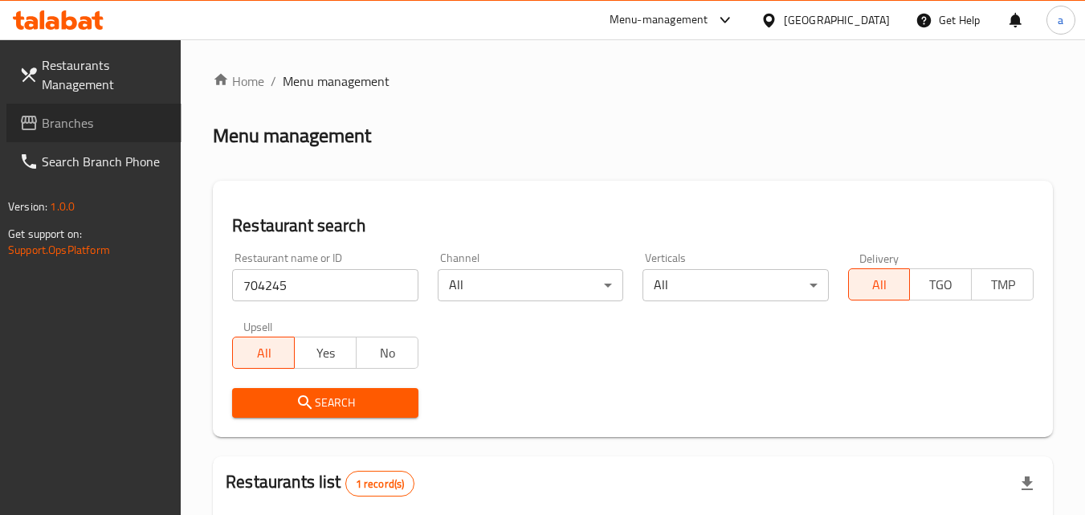
click at [71, 115] on span "Branches" at bounding box center [105, 122] width 127 height 19
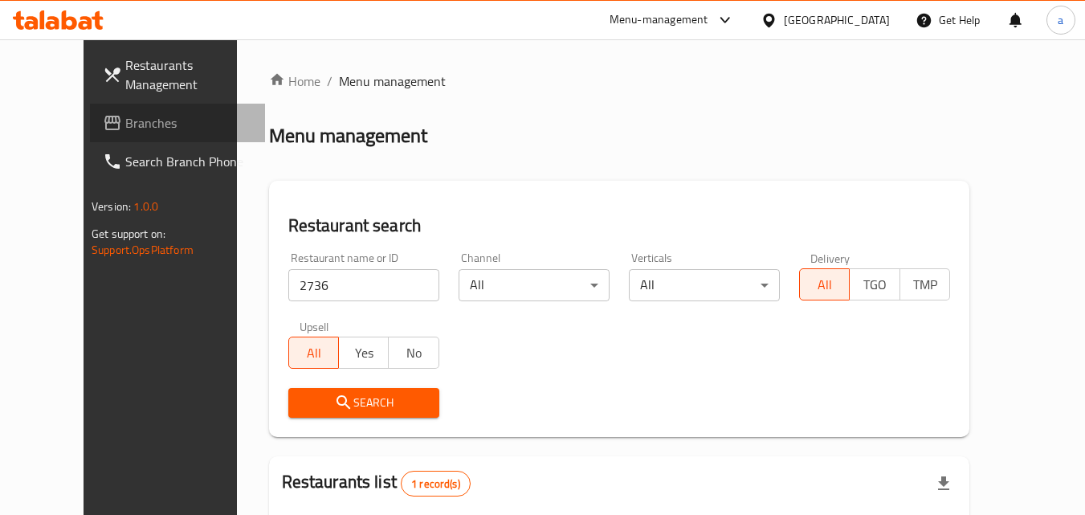
scroll to position [108, 0]
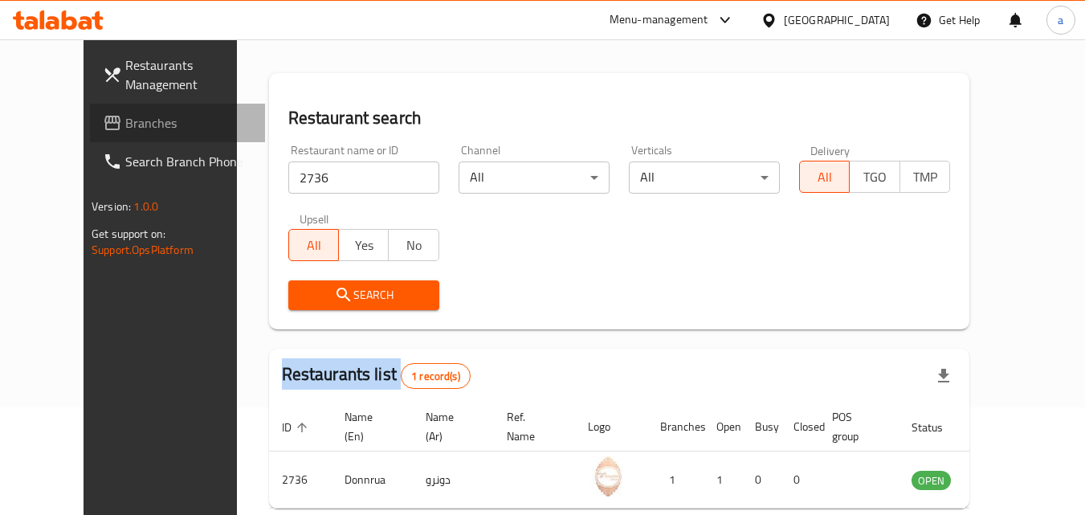
click at [125, 131] on span "Branches" at bounding box center [188, 122] width 127 height 19
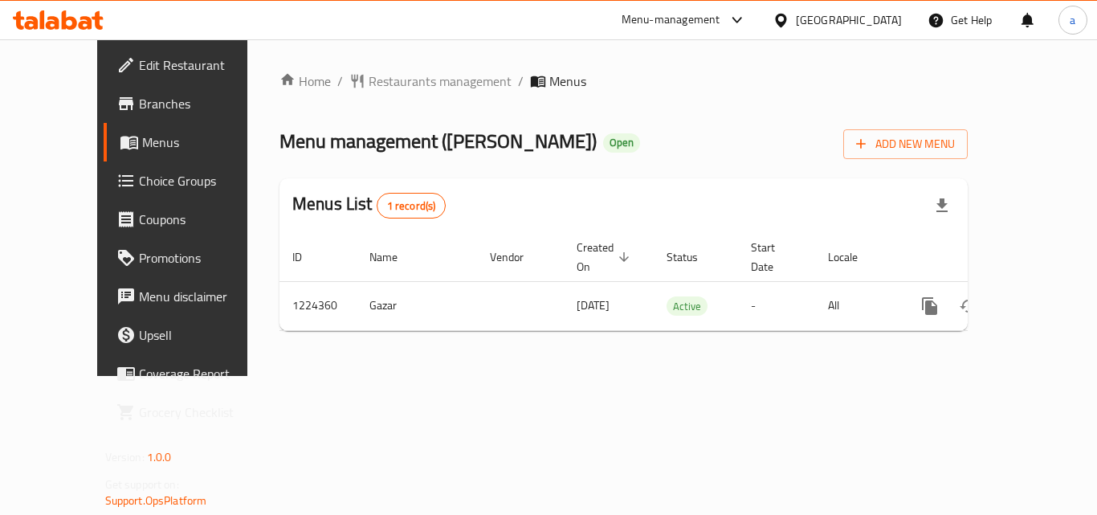
click at [414, 66] on div "Home / Restaurants management / Menus Menu management ( [PERSON_NAME] Lounge ) …" at bounding box center [623, 207] width 752 height 336
click at [412, 80] on span "Restaurants management" at bounding box center [439, 80] width 143 height 19
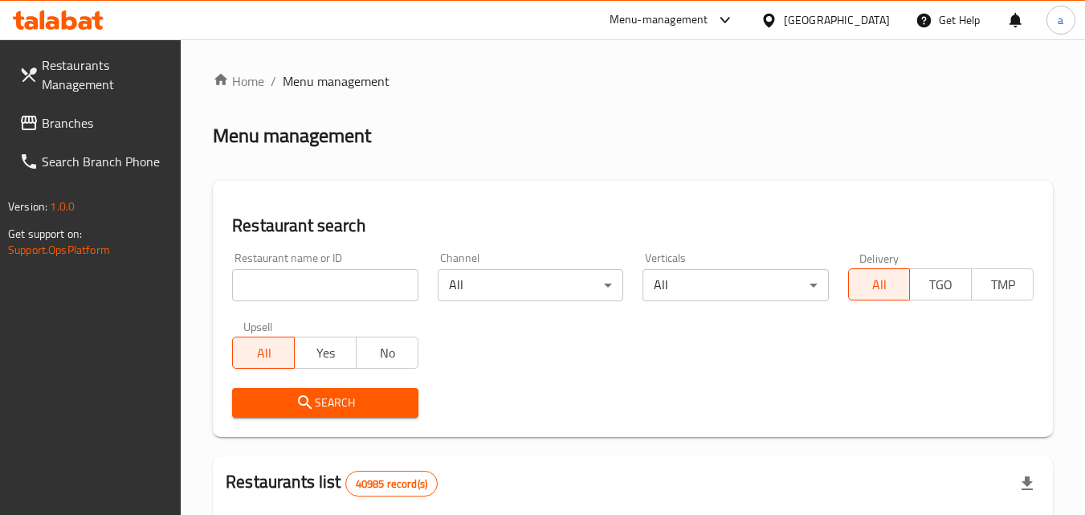
click at [304, 284] on div at bounding box center [542, 257] width 1085 height 515
click at [304, 284] on input "search" at bounding box center [324, 285] width 185 height 32
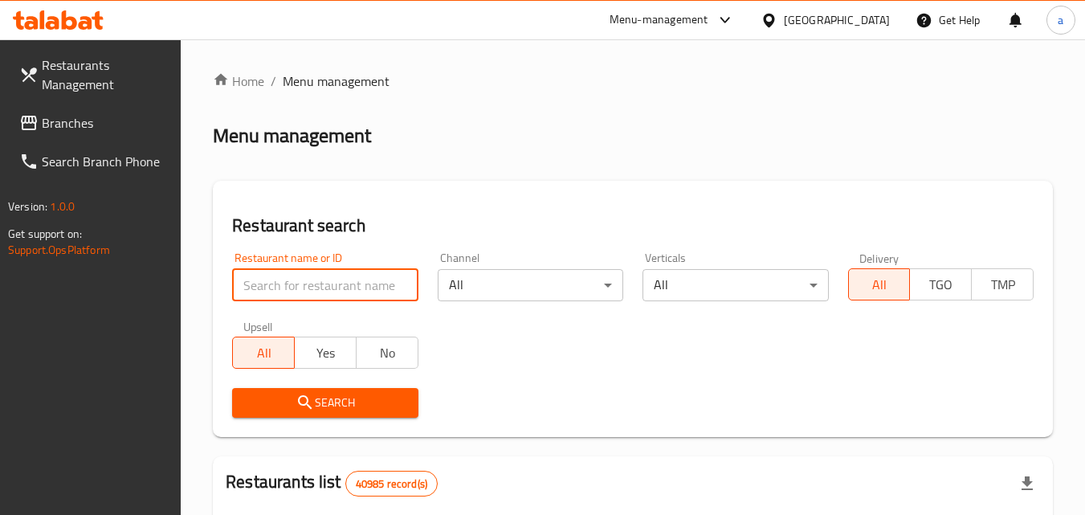
click at [304, 284] on input "search" at bounding box center [324, 285] width 185 height 32
paste input "674936"
type input "674936"
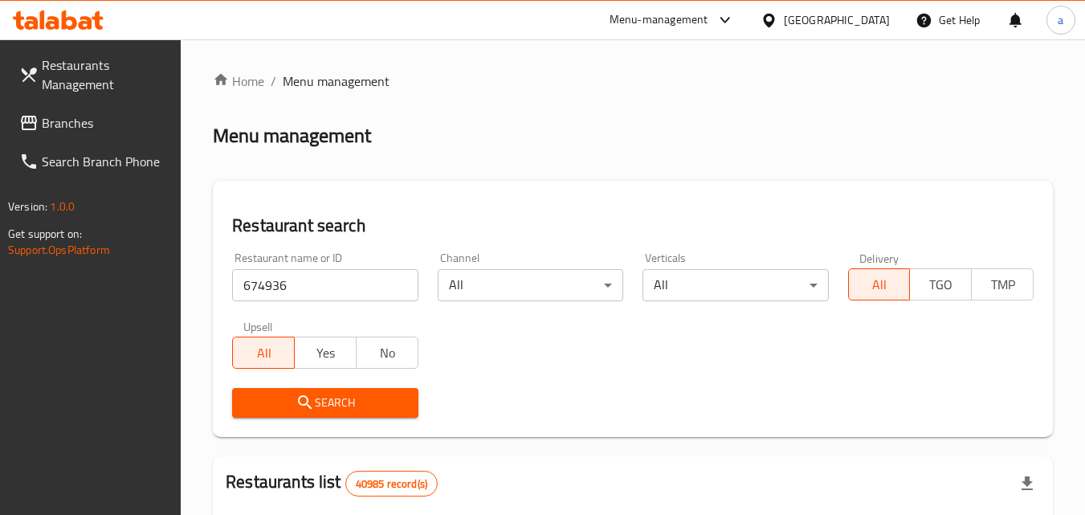
click at [278, 410] on span "Search" at bounding box center [325, 403] width 160 height 20
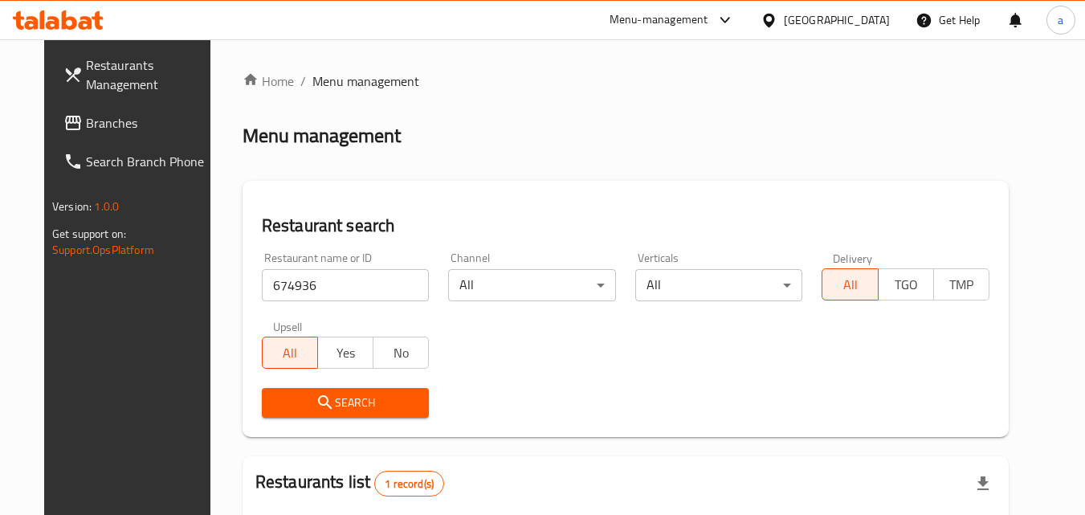
click at [67, 108] on link "Branches" at bounding box center [138, 123] width 175 height 39
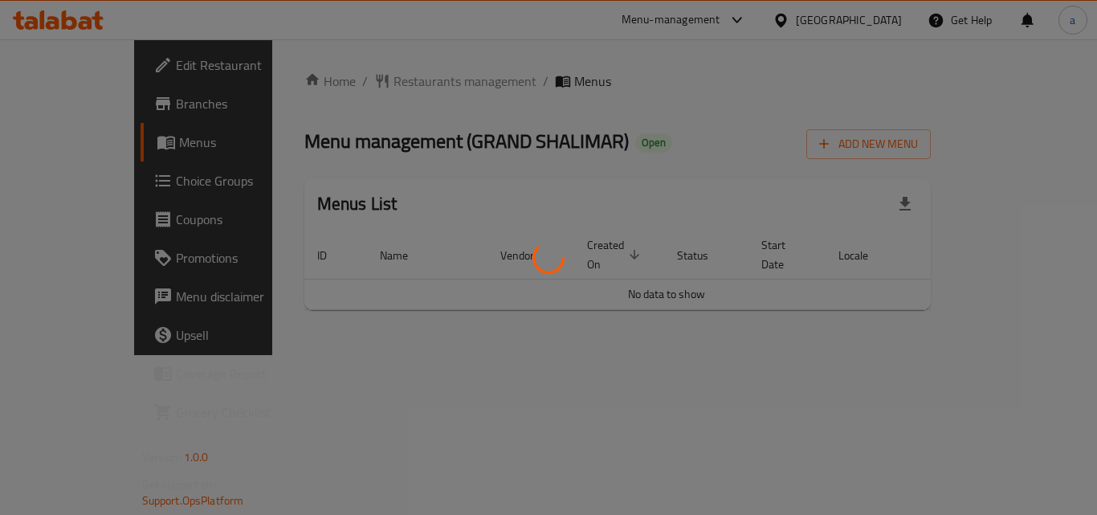
click at [373, 88] on div at bounding box center [548, 257] width 1097 height 515
click at [373, 82] on div at bounding box center [548, 257] width 1097 height 515
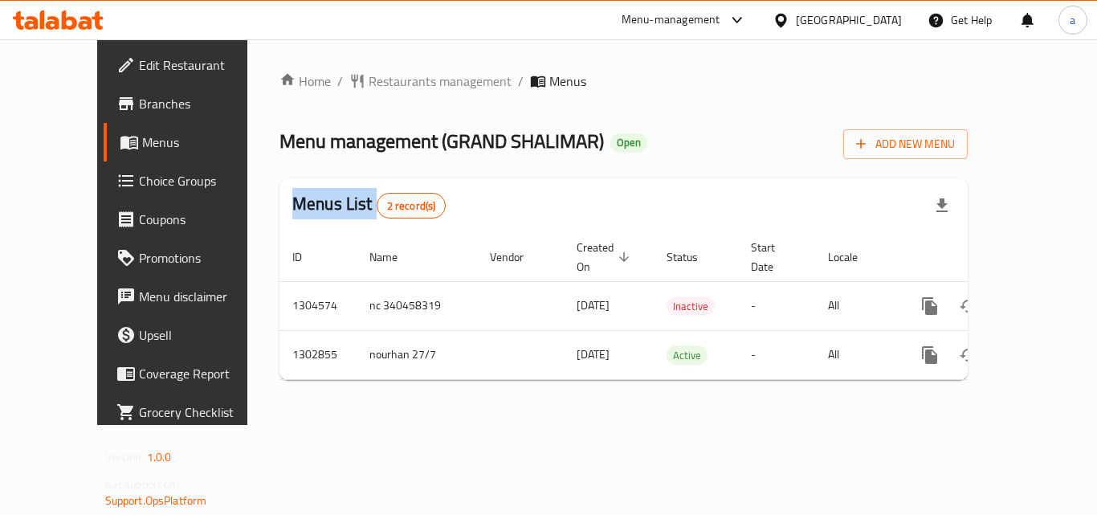
click at [373, 82] on div "Home / Restaurants management / Menus Menu management ( GRAND SHALIMAR ) Open A…" at bounding box center [623, 231] width 688 height 321
click at [373, 82] on span "Restaurants management" at bounding box center [439, 80] width 143 height 19
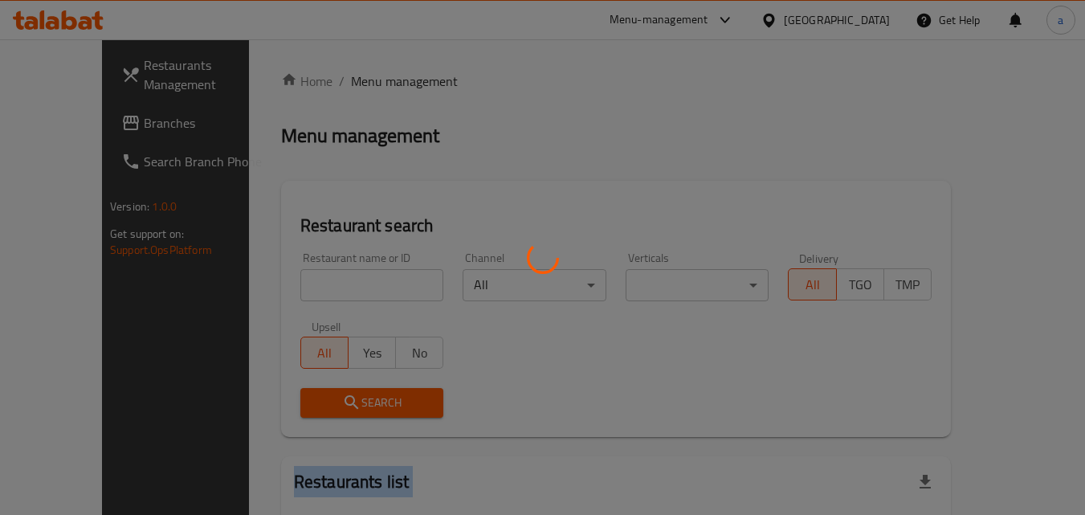
click at [373, 82] on div at bounding box center [542, 257] width 1085 height 515
click at [288, 288] on div at bounding box center [542, 257] width 1085 height 515
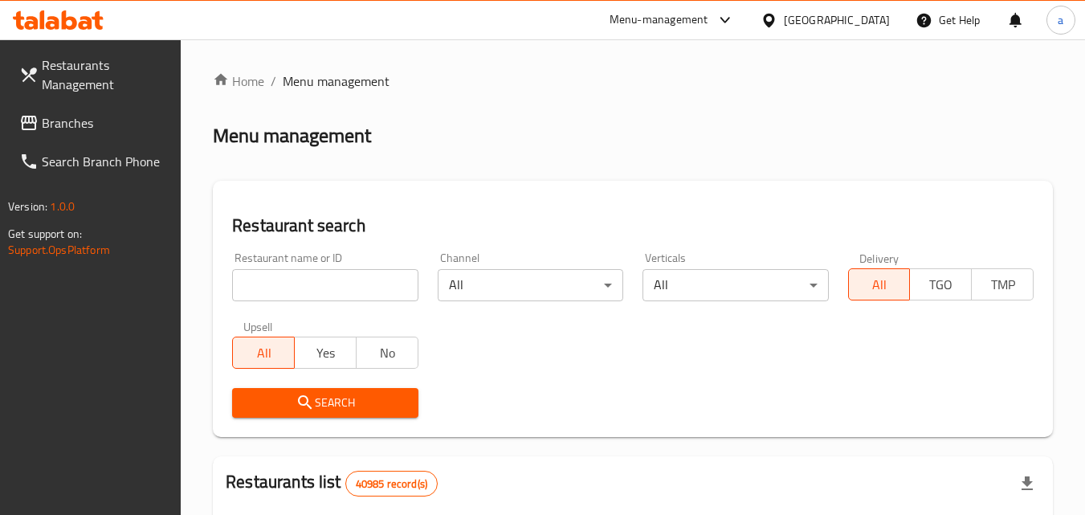
click at [288, 288] on input "search" at bounding box center [324, 285] width 185 height 32
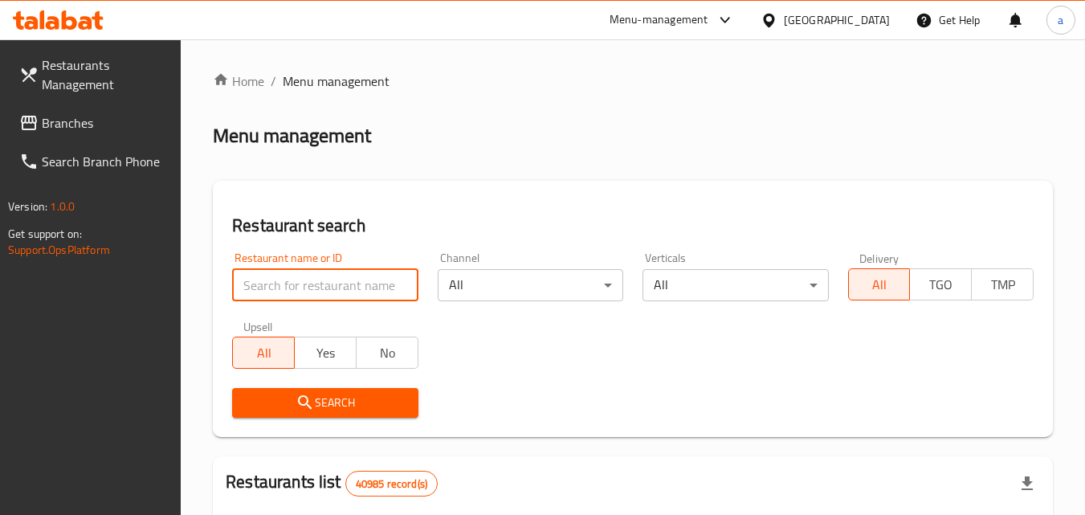
click at [288, 288] on input "search" at bounding box center [324, 285] width 185 height 32
paste input "701805"
type input "701805"
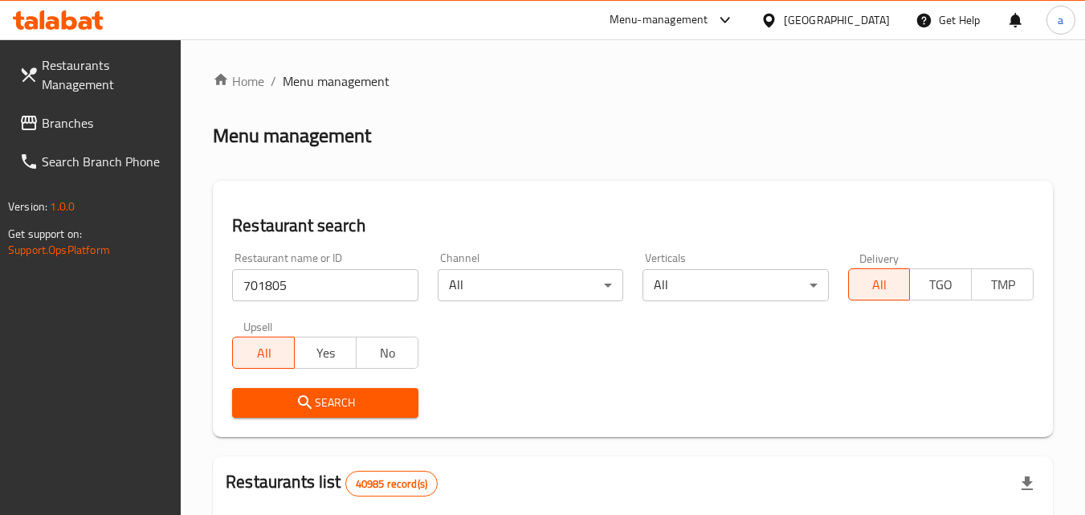
click at [290, 408] on span "Search" at bounding box center [325, 403] width 160 height 20
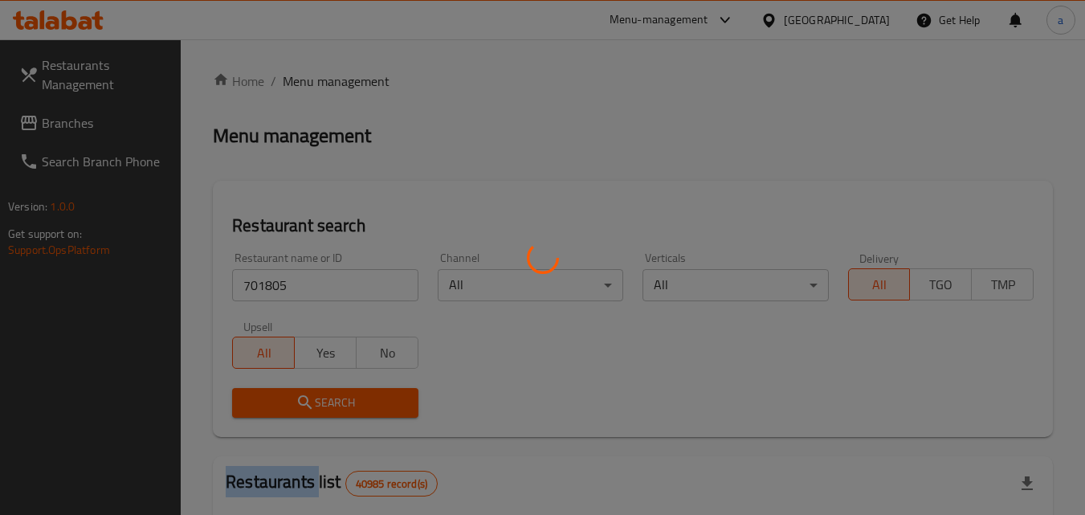
click at [290, 408] on div at bounding box center [542, 257] width 1085 height 515
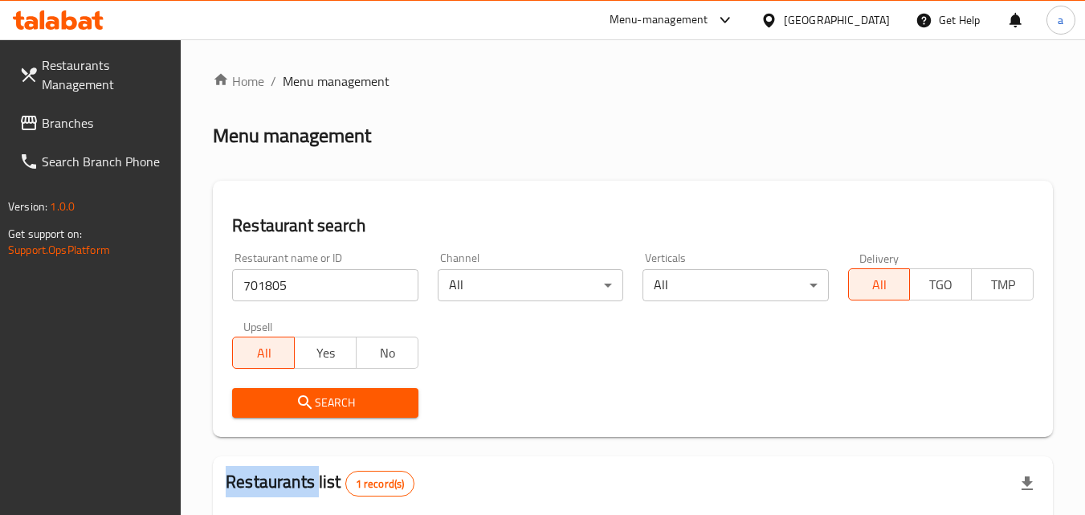
click at [79, 128] on span "Branches" at bounding box center [105, 122] width 127 height 19
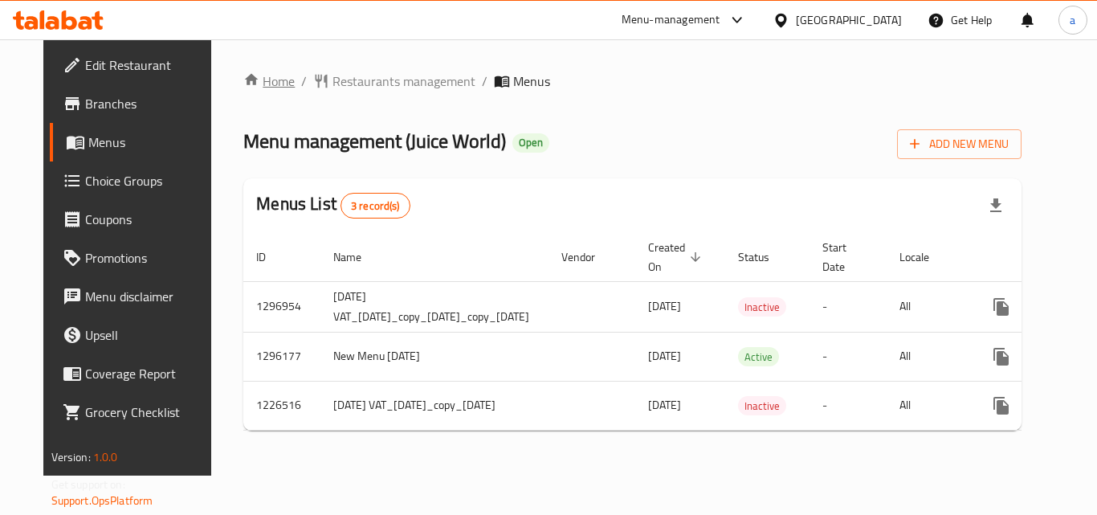
click at [254, 79] on link "Home" at bounding box center [268, 80] width 51 height 19
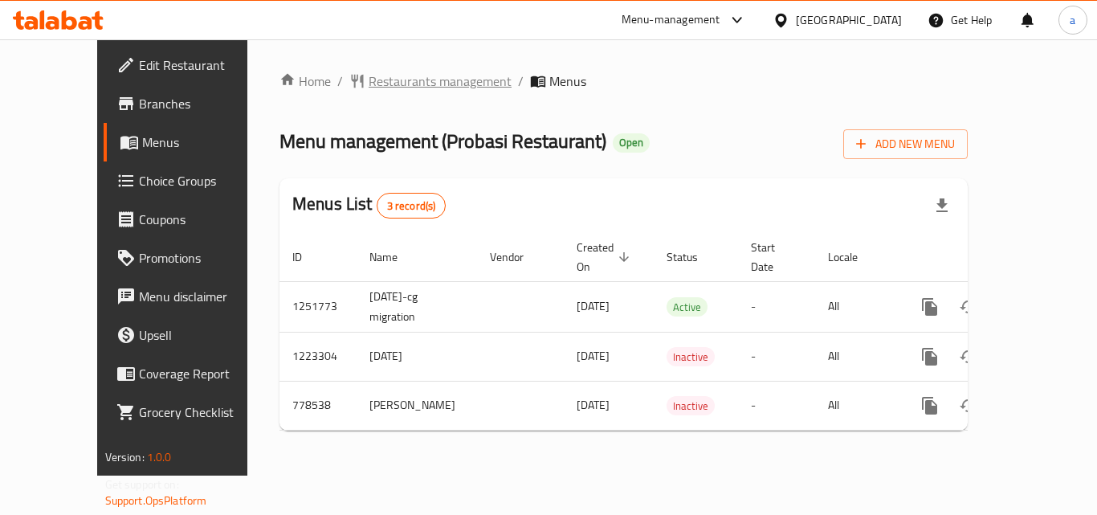
click at [417, 84] on span "Restaurants management" at bounding box center [439, 80] width 143 height 19
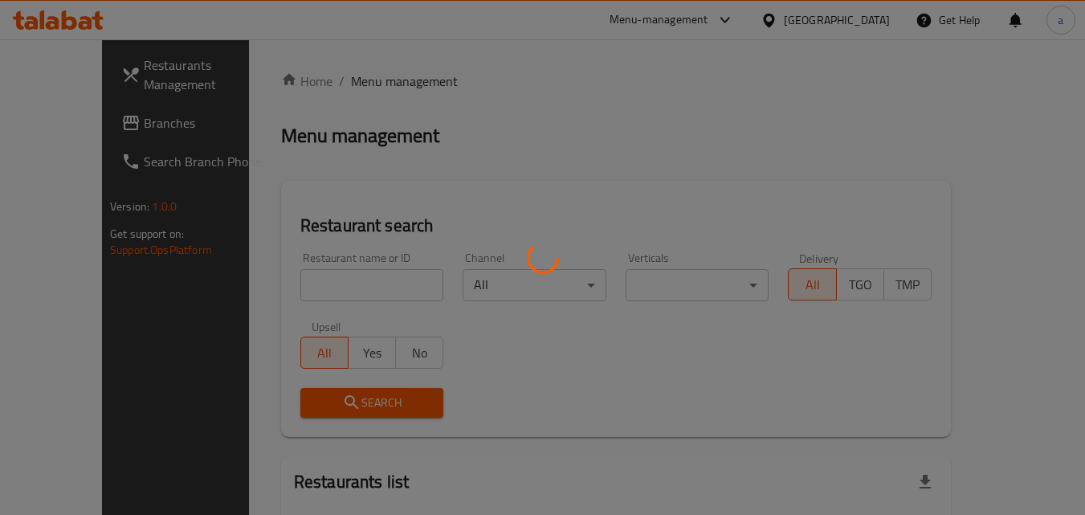
click at [295, 266] on div at bounding box center [542, 257] width 1085 height 515
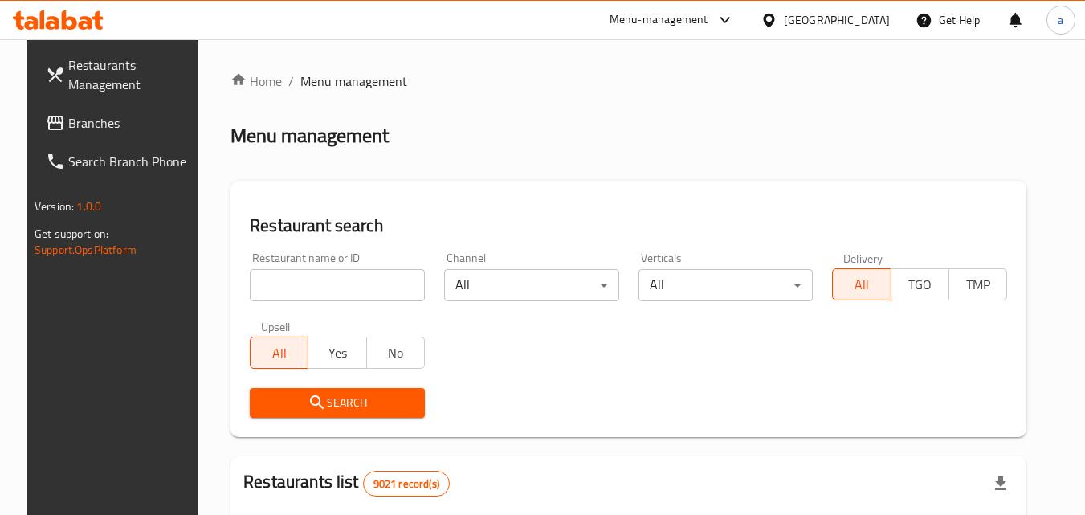
click at [295, 272] on div at bounding box center [542, 257] width 1085 height 515
click at [295, 272] on div "Home / Menu management Menu management Restaurant search Restaurant name or ID …" at bounding box center [628, 506] width 796 height 871
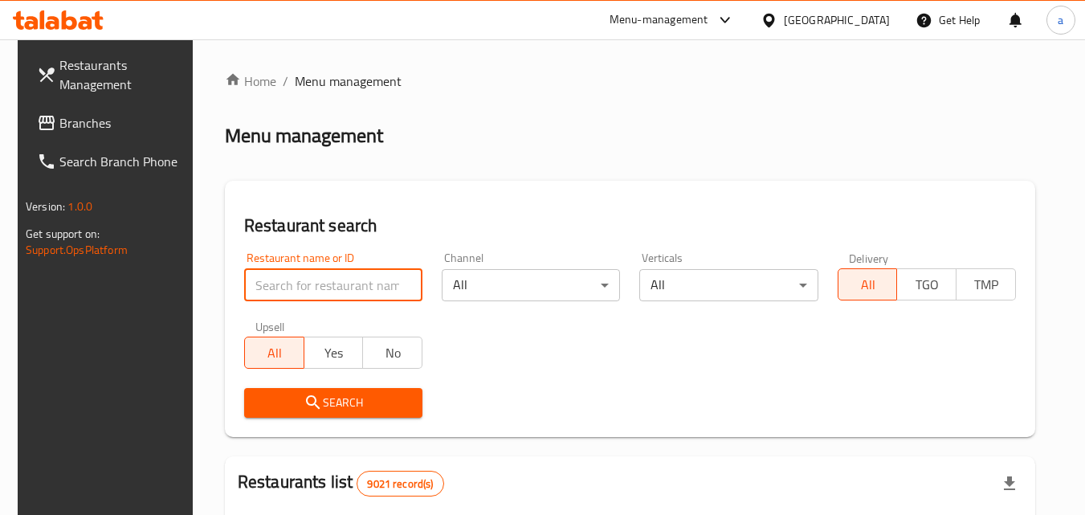
click at [295, 272] on input "search" at bounding box center [333, 285] width 178 height 32
click at [295, 277] on input "search" at bounding box center [333, 285] width 178 height 32
click at [287, 282] on input "search" at bounding box center [333, 285] width 178 height 32
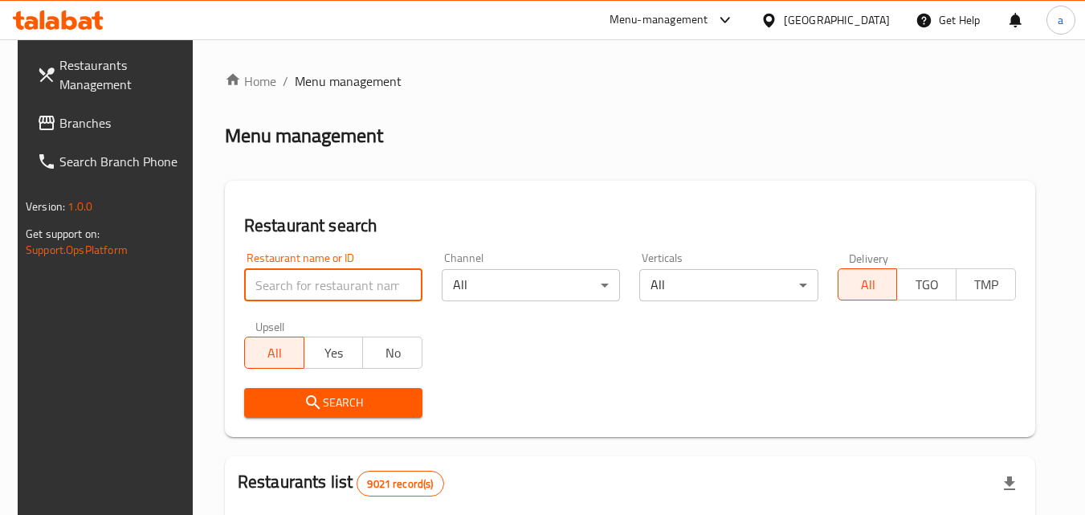
click at [303, 296] on input "search" at bounding box center [333, 285] width 178 height 32
drag, startPoint x: 306, startPoint y: 299, endPoint x: 255, endPoint y: 238, distance: 78.6
click at [306, 299] on input "search" at bounding box center [333, 285] width 178 height 32
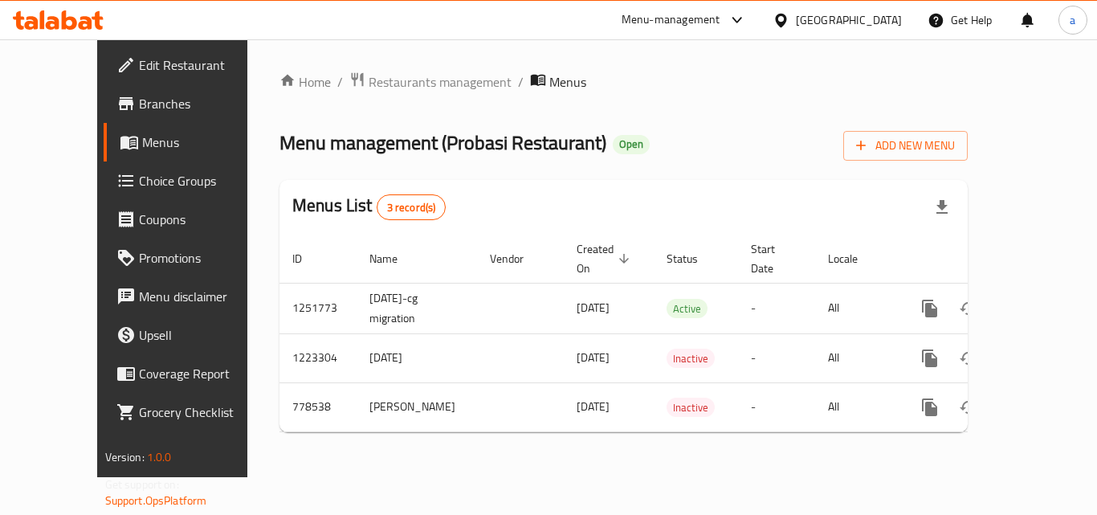
click at [359, 100] on div "Home / Restaurants management / Menus Menu management ( Probasi Restaurant ) Op…" at bounding box center [623, 257] width 688 height 373
click at [371, 83] on span "Restaurants management" at bounding box center [439, 81] width 143 height 19
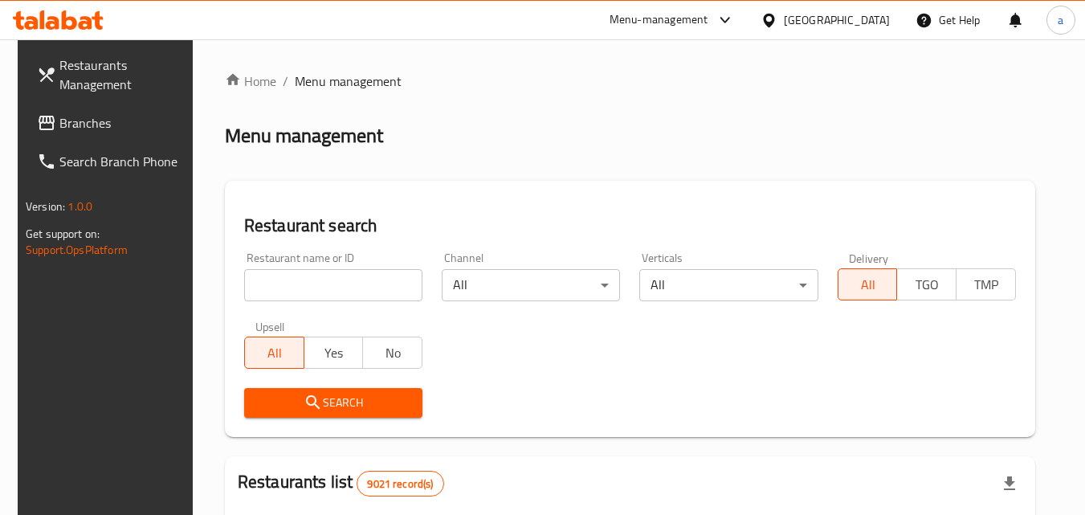
click at [301, 283] on input "search" at bounding box center [333, 285] width 178 height 32
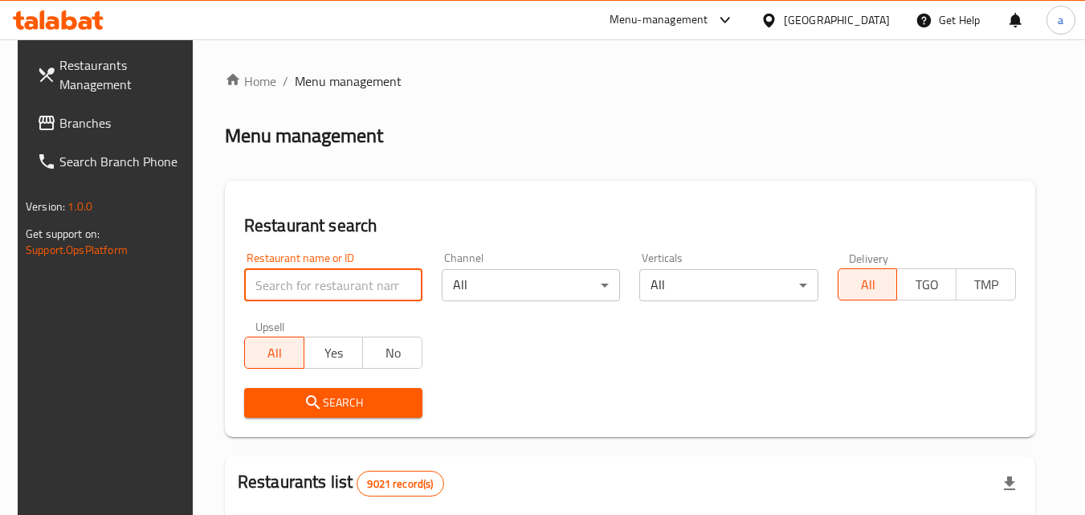
click at [301, 283] on input "search" at bounding box center [333, 285] width 178 height 32
paste input "652480"
type input "652480"
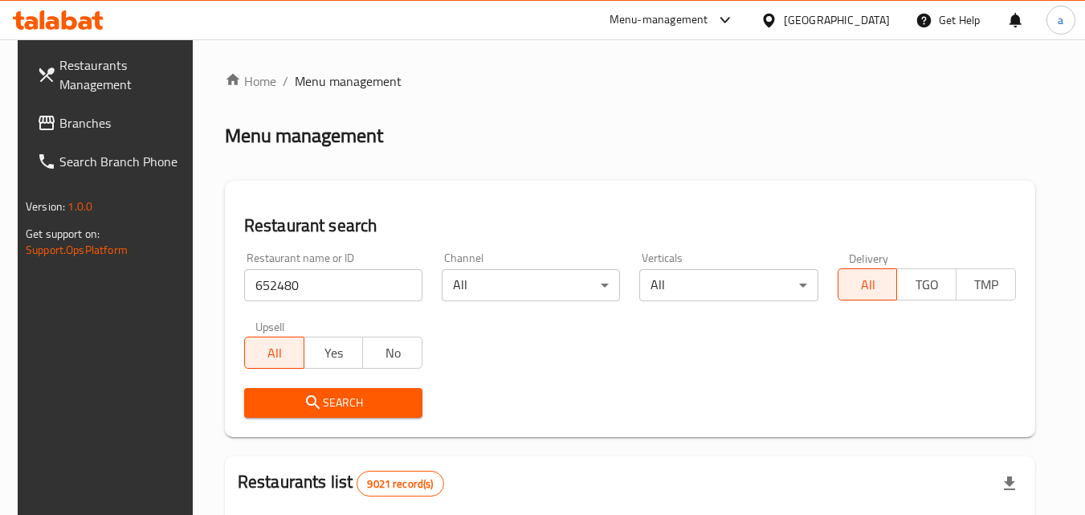
click at [322, 403] on span "Search" at bounding box center [333, 403] width 153 height 20
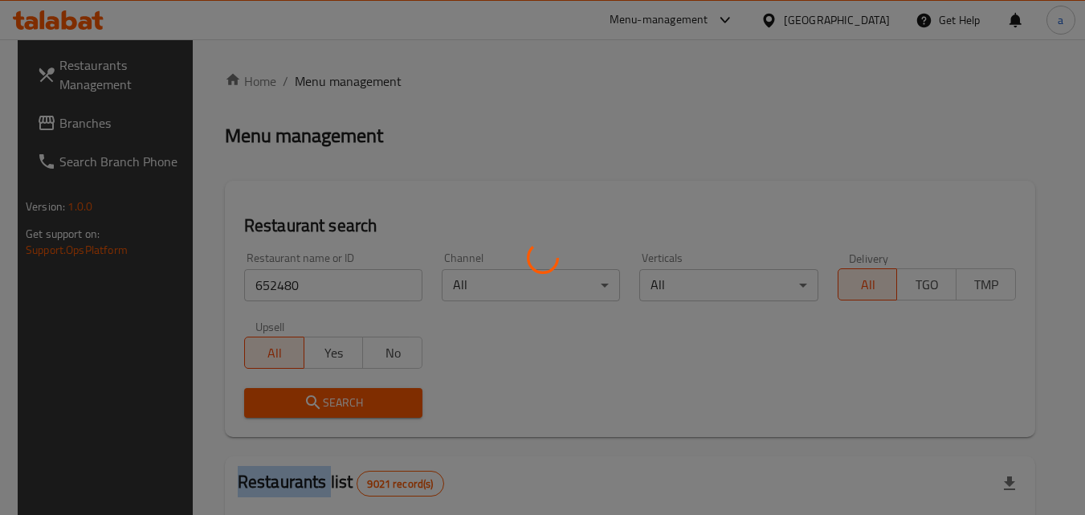
click at [322, 403] on div at bounding box center [542, 257] width 1085 height 515
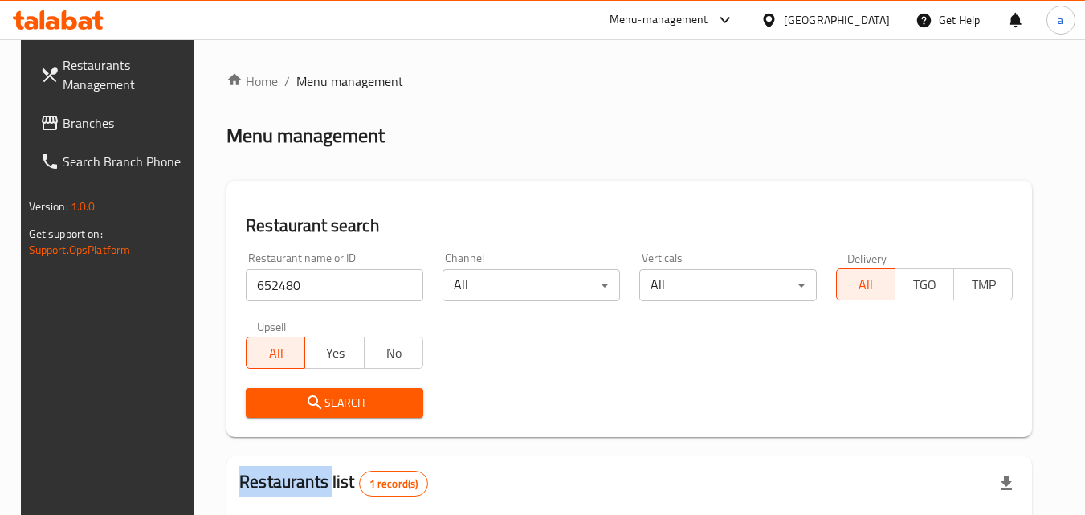
scroll to position [188, 0]
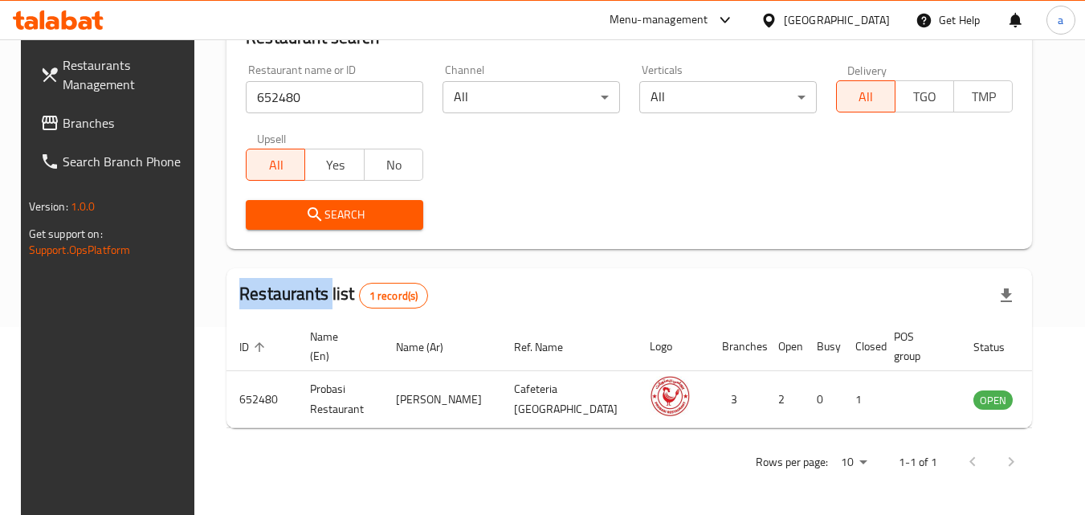
click at [46, 106] on link "Branches" at bounding box center [114, 123] width 175 height 39
click at [63, 126] on span "Branches" at bounding box center [126, 122] width 127 height 19
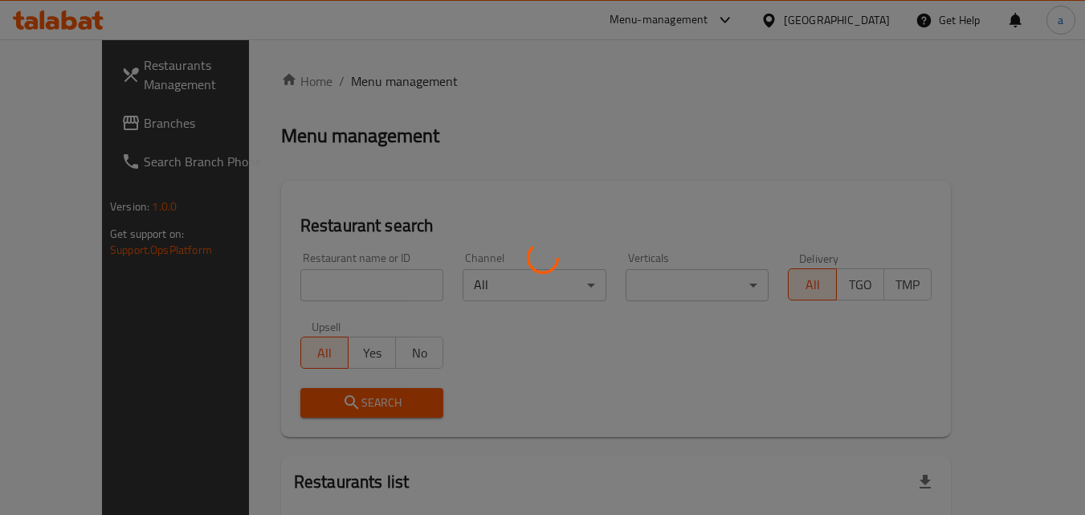
click at [241, 277] on div at bounding box center [542, 257] width 1085 height 515
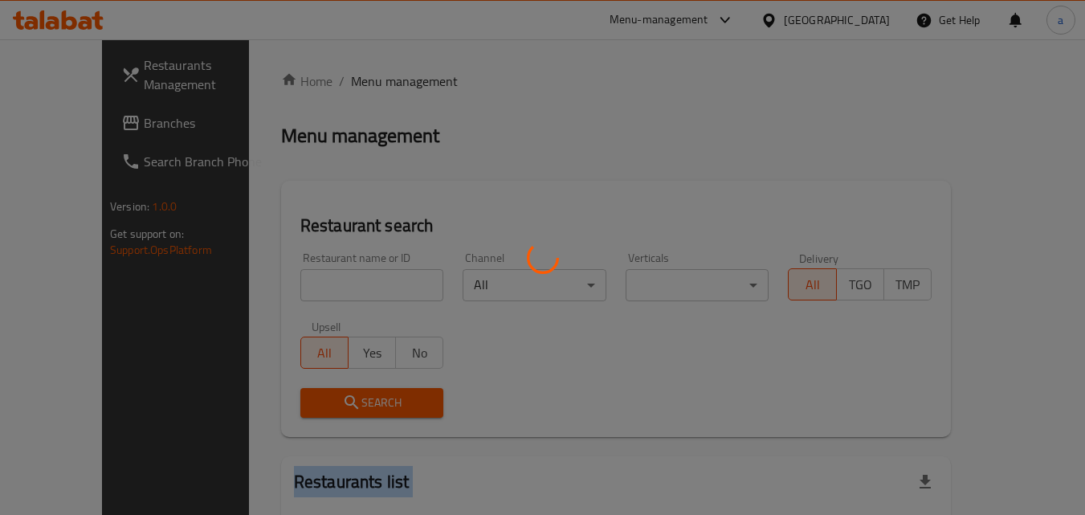
click at [241, 277] on div at bounding box center [542, 257] width 1085 height 515
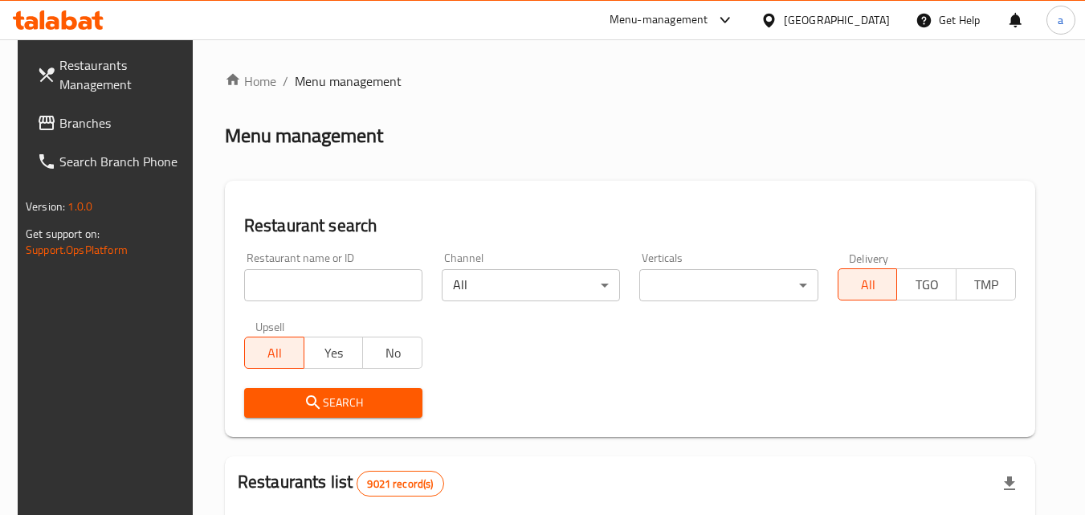
click at [244, 277] on input "search" at bounding box center [333, 285] width 178 height 32
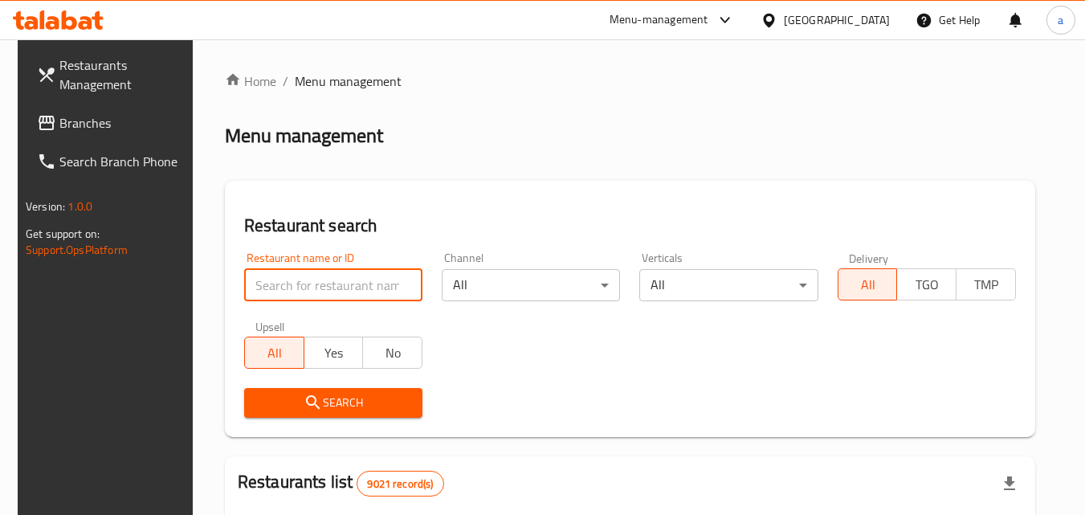
paste input "601712"
type input "601712"
click at [399, 284] on input "601712" at bounding box center [333, 285] width 178 height 32
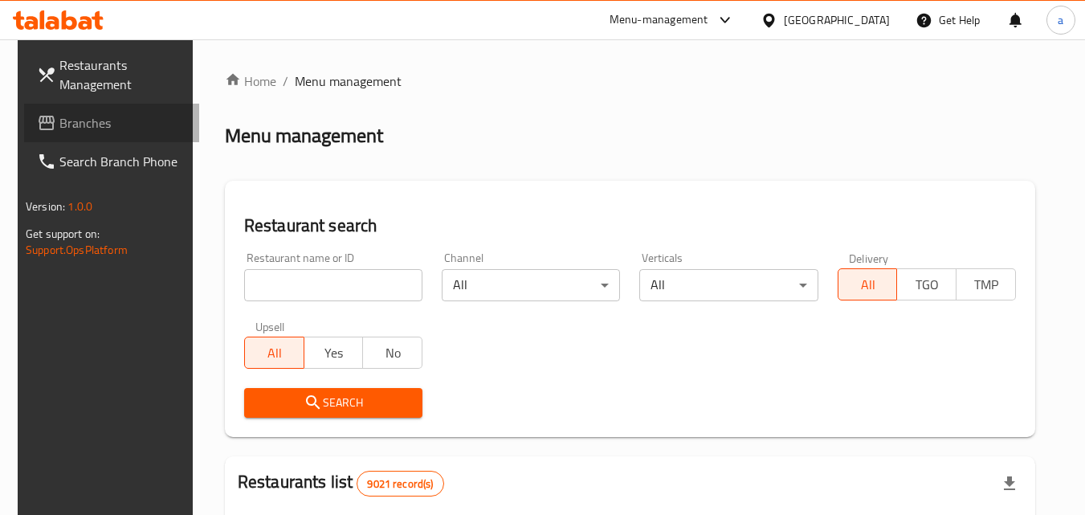
click at [83, 135] on link "Branches" at bounding box center [111, 123] width 175 height 39
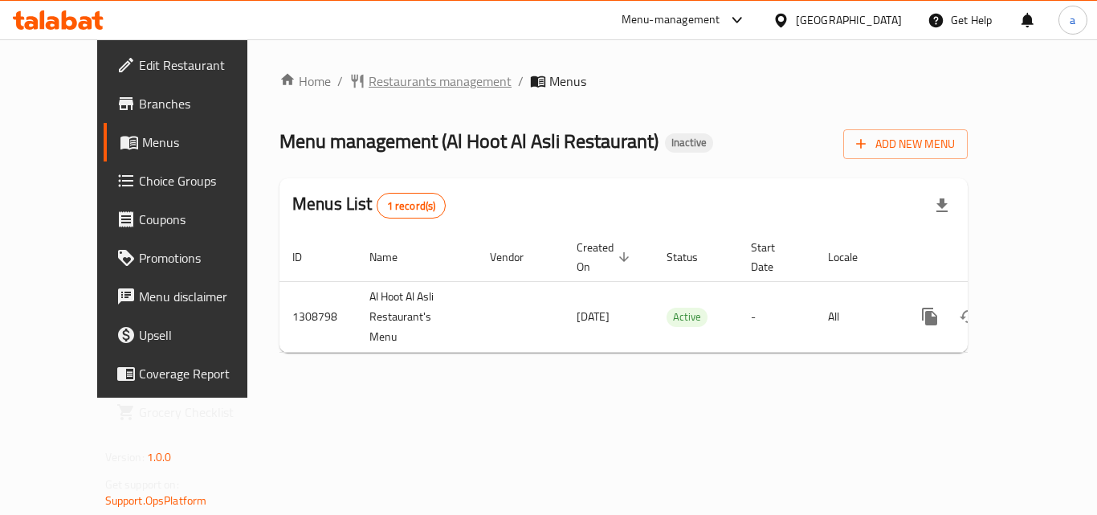
click at [404, 85] on span "Restaurants management" at bounding box center [439, 80] width 143 height 19
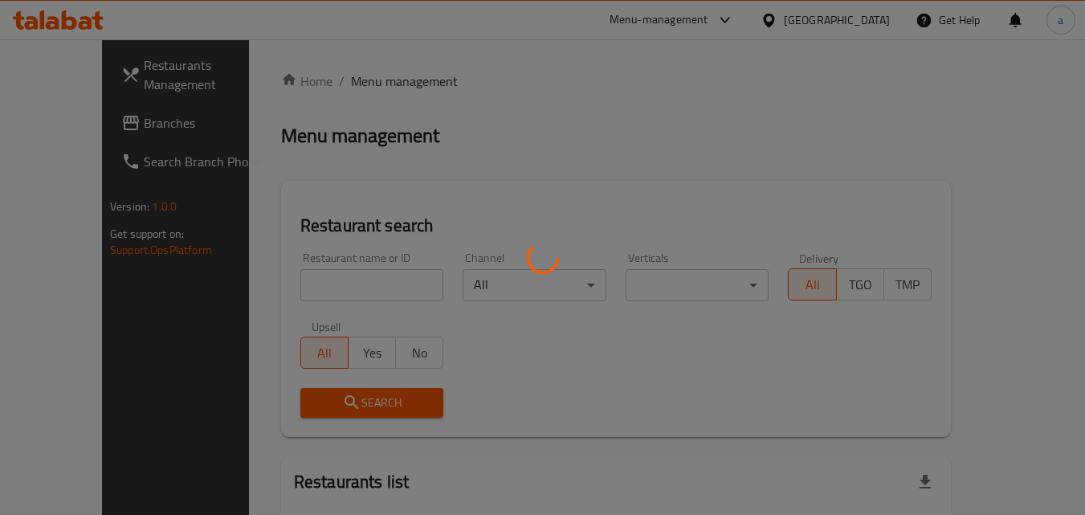
click at [276, 281] on div at bounding box center [542, 257] width 1085 height 515
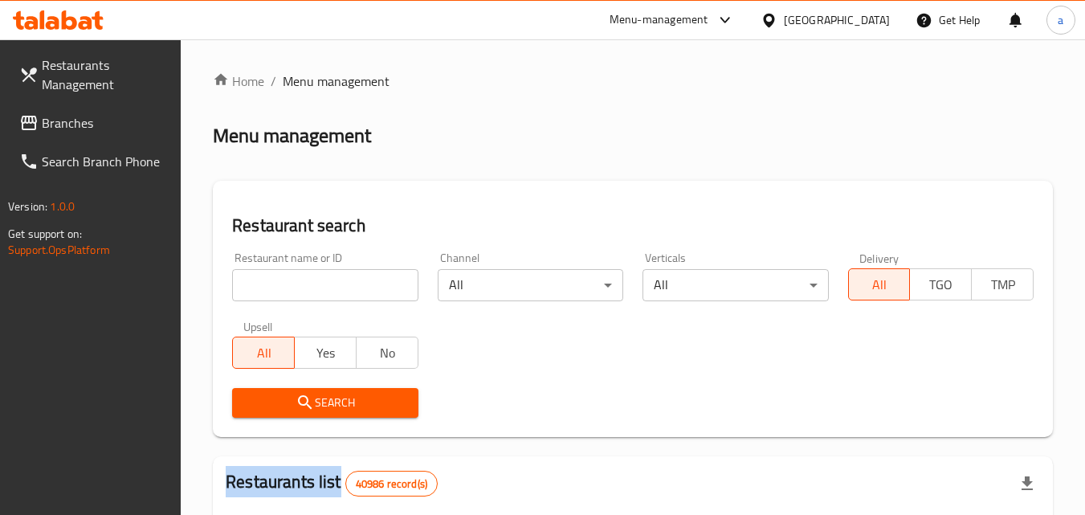
click at [276, 281] on div at bounding box center [542, 257] width 1085 height 515
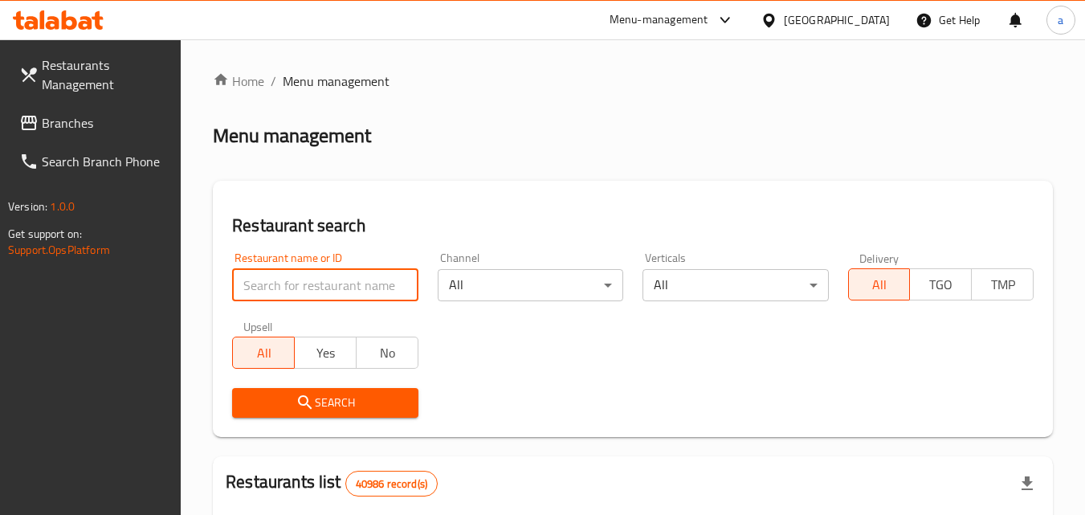
click at [276, 281] on input "search" at bounding box center [324, 285] width 185 height 32
paste input "705041"
type input "705041"
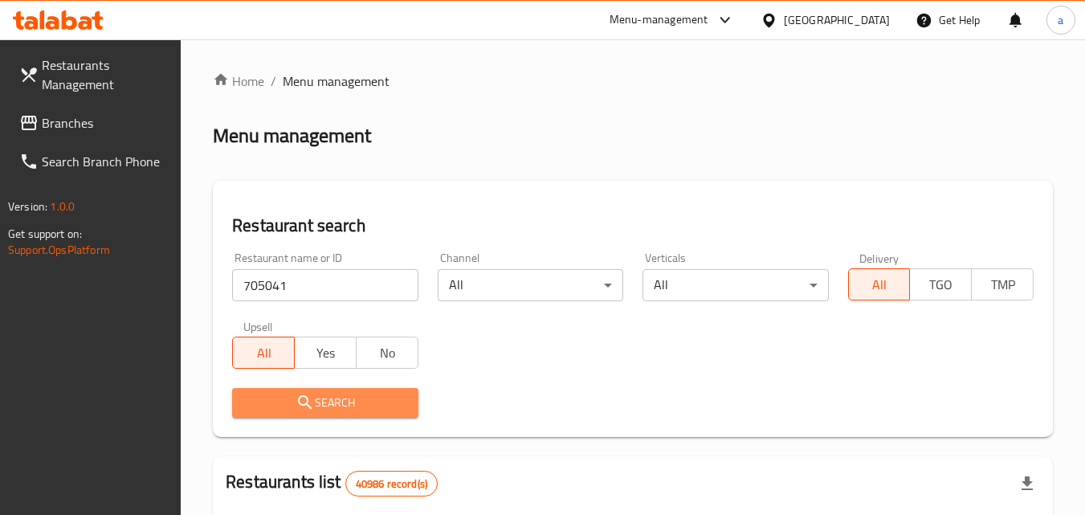
click at [274, 399] on span "Search" at bounding box center [325, 403] width 160 height 20
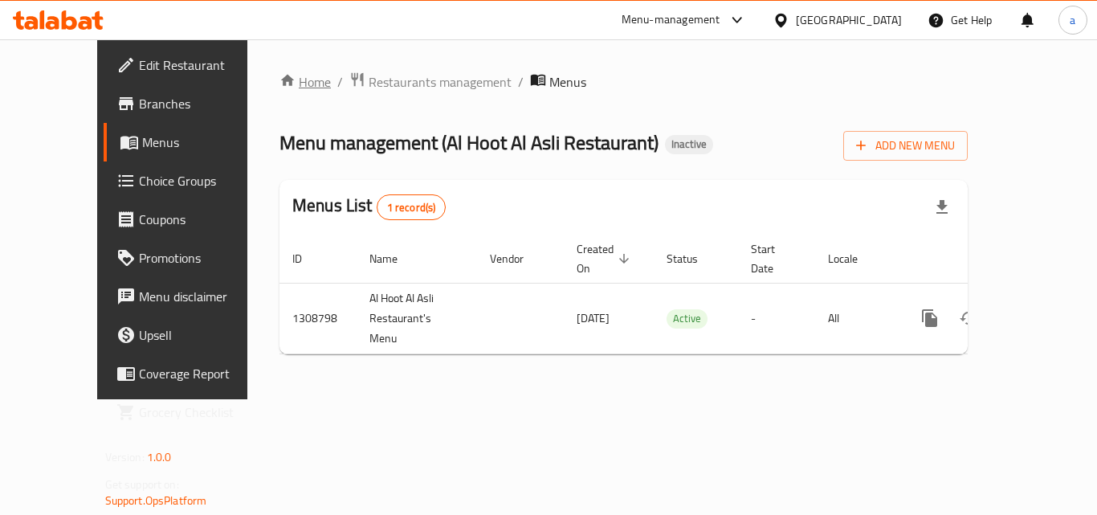
click at [279, 83] on link "Home" at bounding box center [304, 81] width 51 height 19
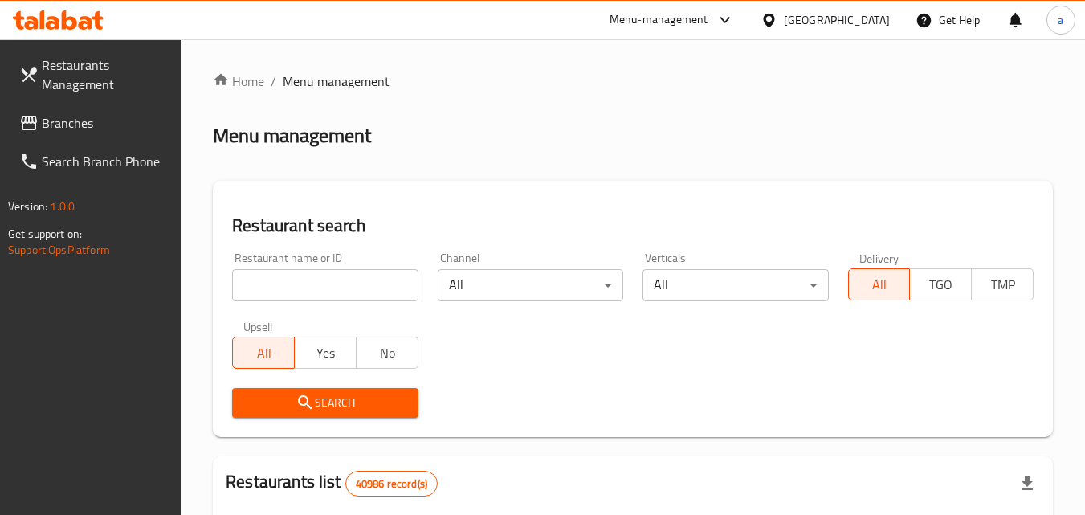
click at [119, 120] on span "Branches" at bounding box center [105, 122] width 127 height 19
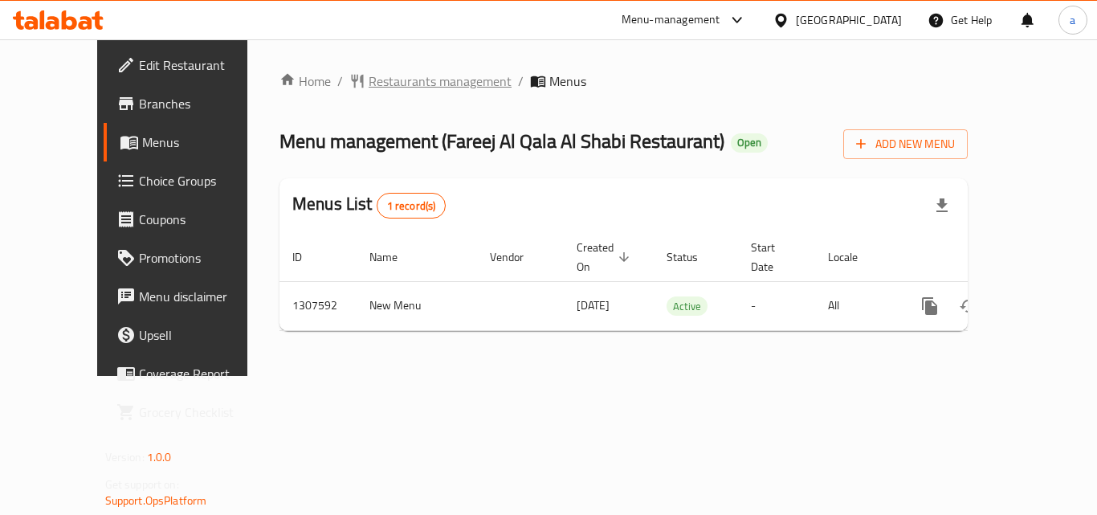
click at [384, 80] on span "Restaurants management" at bounding box center [439, 80] width 143 height 19
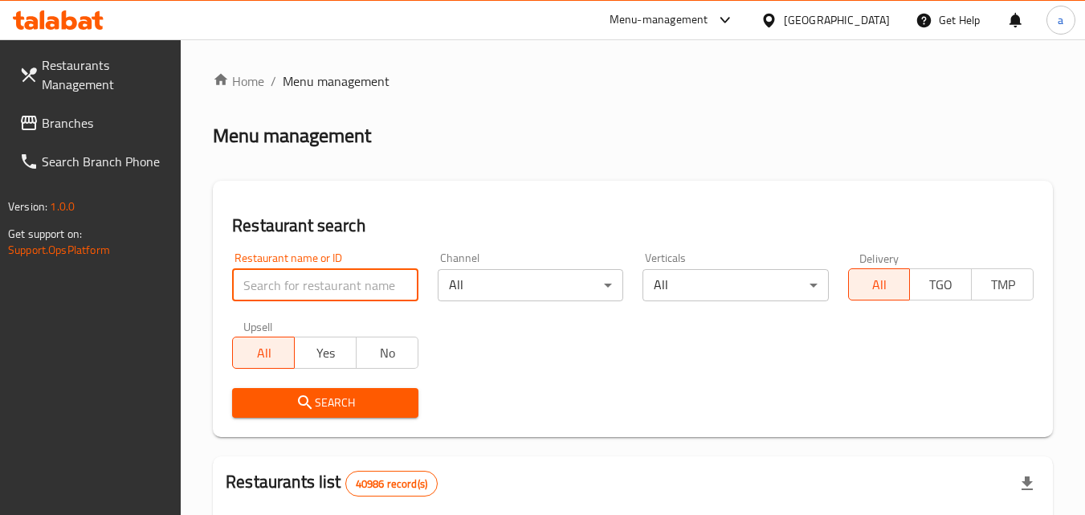
click at [335, 294] on input "search" at bounding box center [324, 285] width 185 height 32
paste input "704308"
type input "704308"
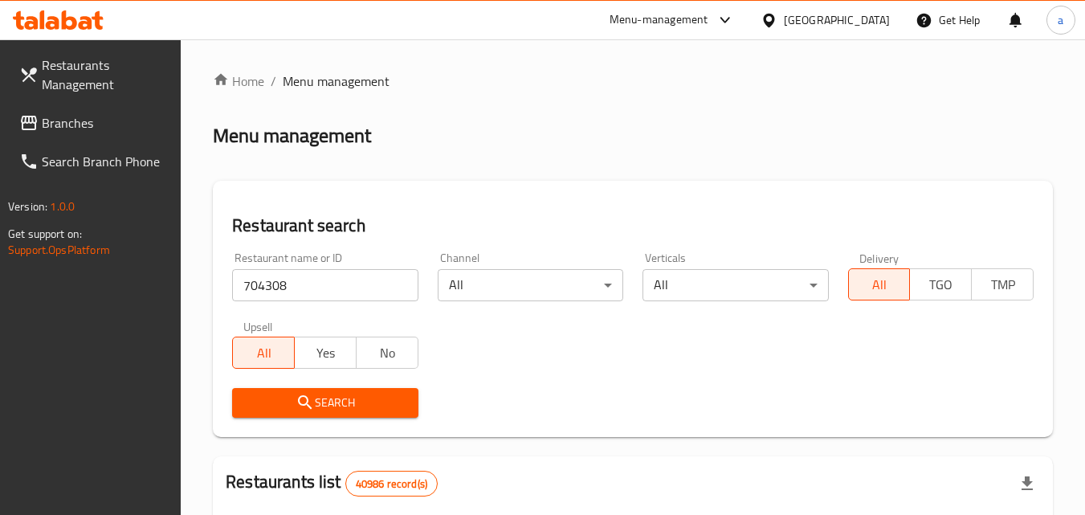
click at [314, 393] on icon "submit" at bounding box center [304, 402] width 19 height 19
click at [91, 128] on span "Branches" at bounding box center [105, 122] width 127 height 19
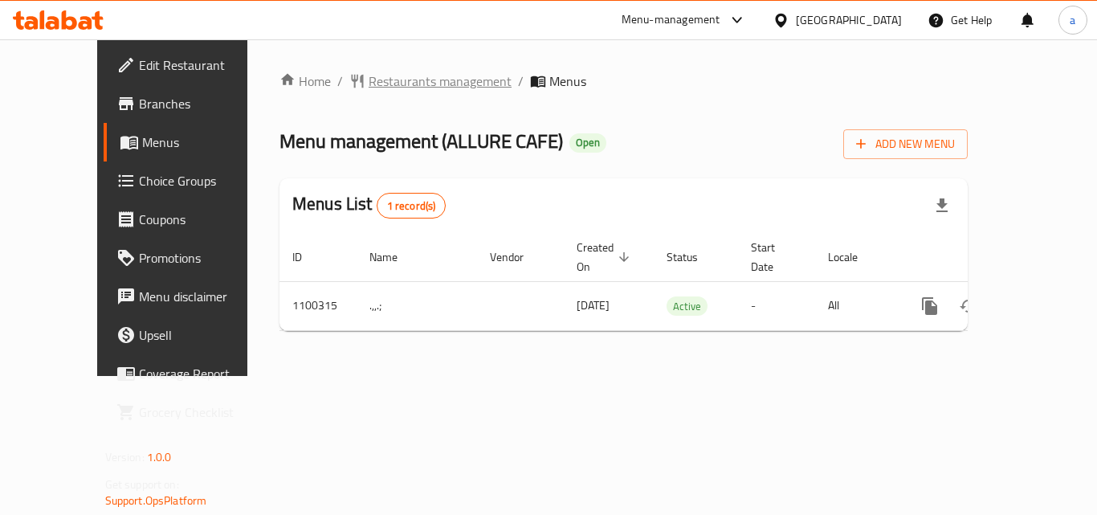
click at [390, 77] on span "Restaurants management" at bounding box center [439, 80] width 143 height 19
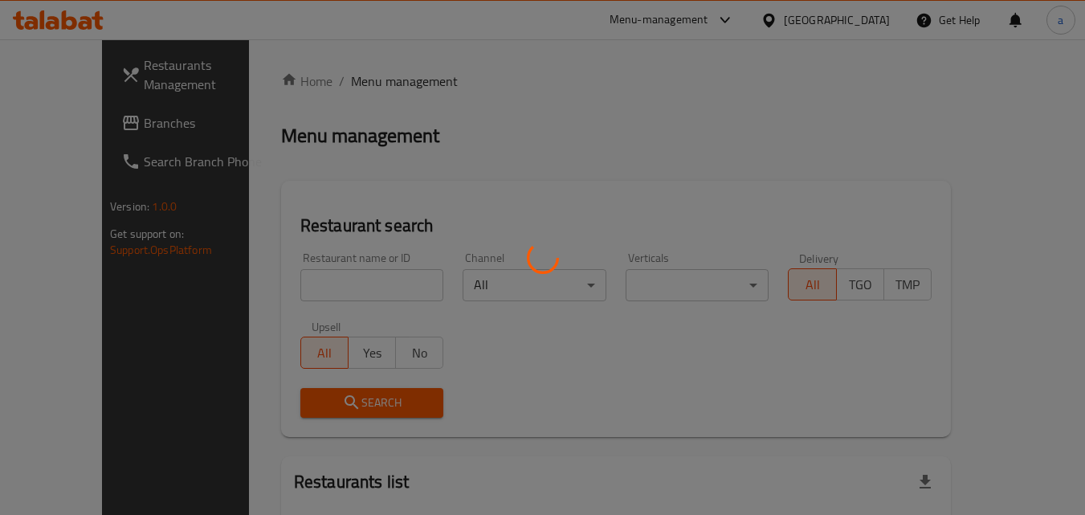
click at [293, 302] on div at bounding box center [542, 257] width 1085 height 515
click at [306, 269] on div at bounding box center [542, 257] width 1085 height 515
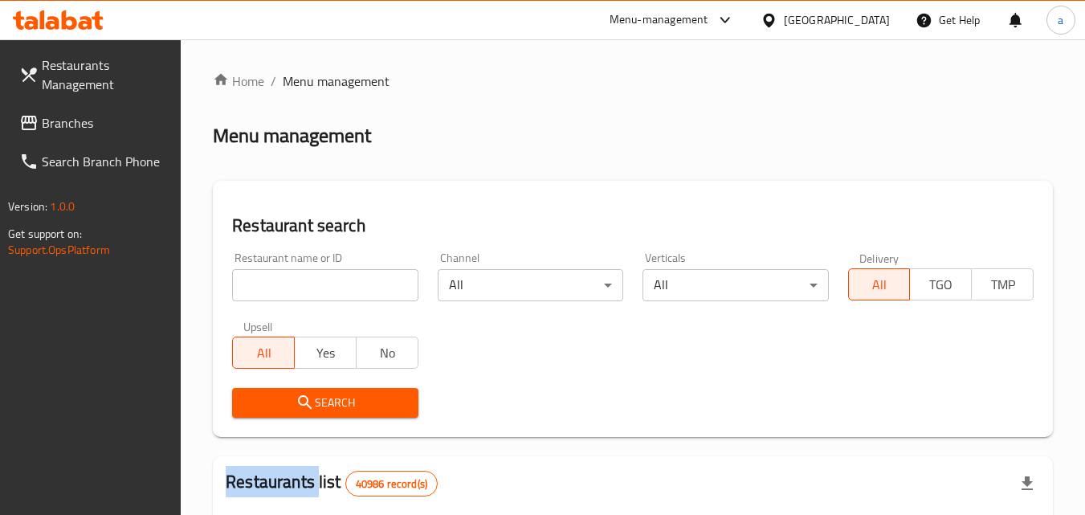
click at [306, 269] on div at bounding box center [542, 257] width 1085 height 515
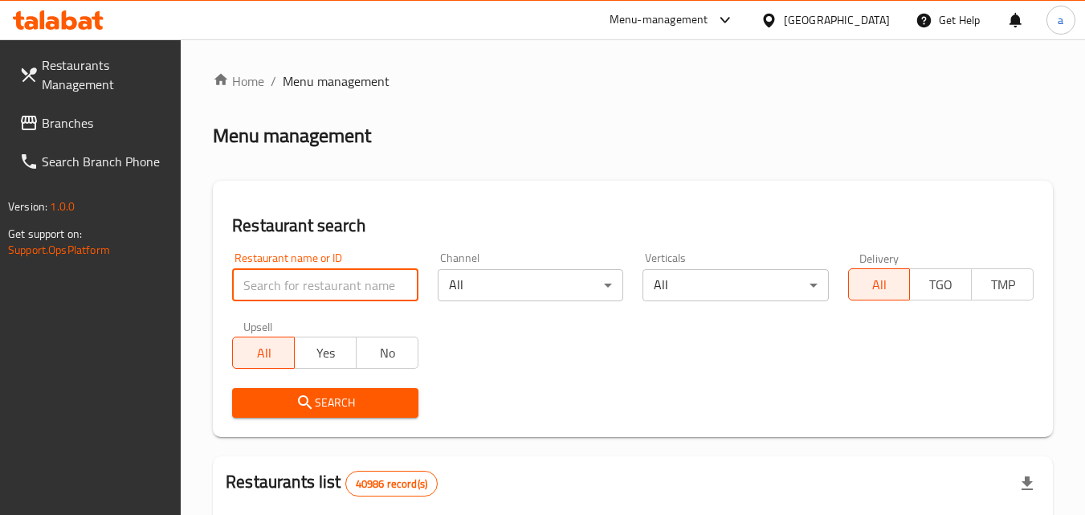
click at [306, 269] on input "search" at bounding box center [324, 285] width 185 height 32
drag, startPoint x: 299, startPoint y: 250, endPoint x: 280, endPoint y: 291, distance: 45.6
click at [299, 250] on div "Restaurant name or ID Restaurant name or ID" at bounding box center [324, 276] width 205 height 68
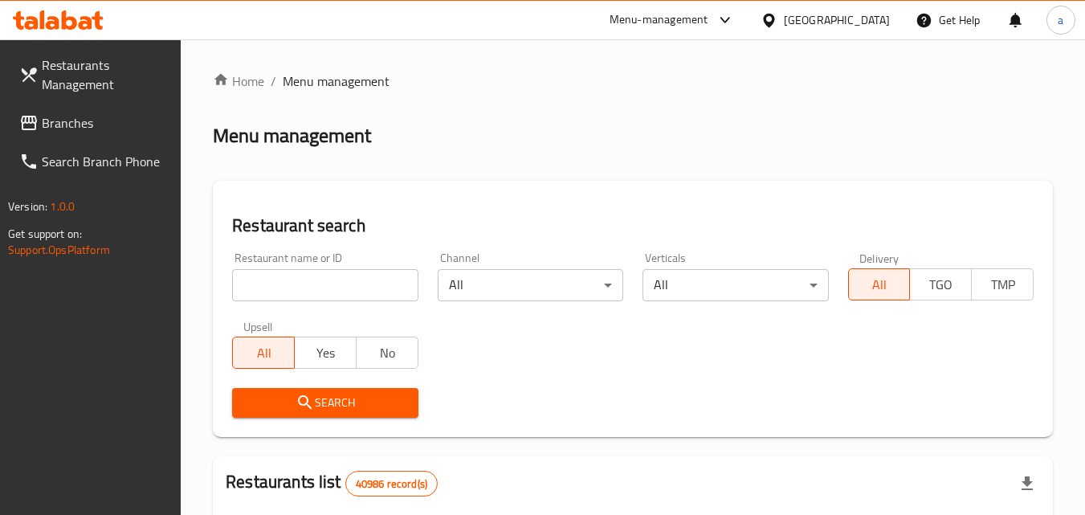
click at [280, 291] on input "search" at bounding box center [324, 285] width 185 height 32
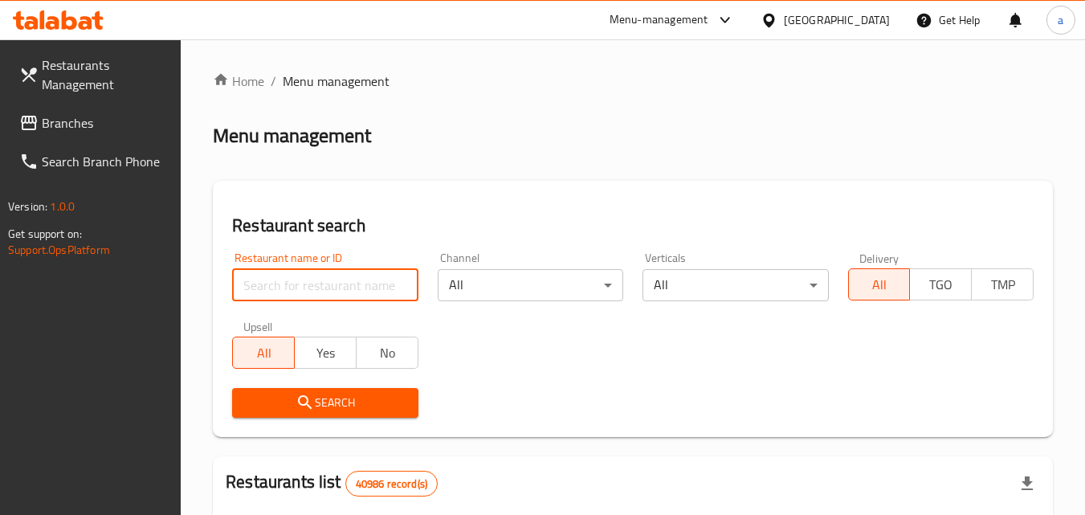
paste input "665174"
type input "665174"
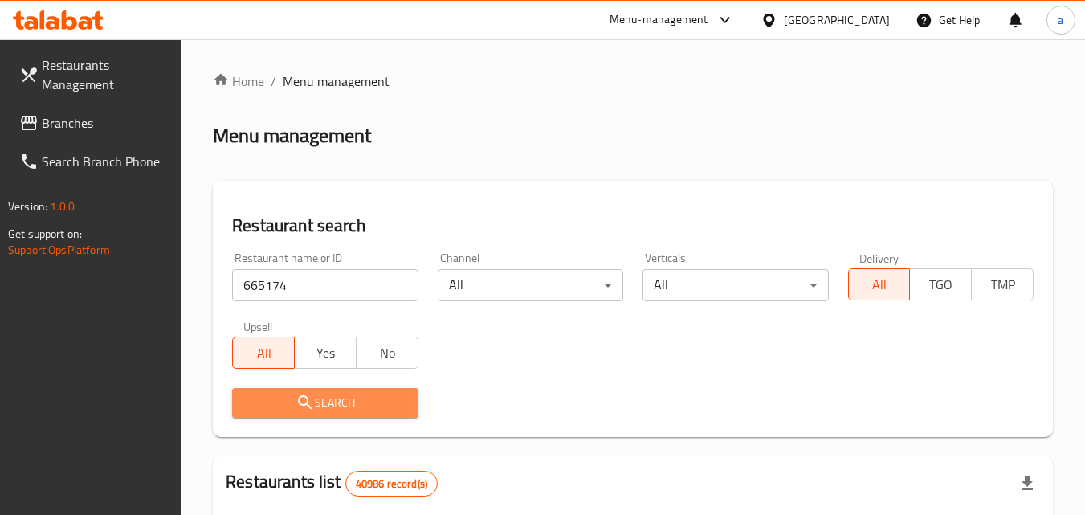
click at [274, 394] on span "Search" at bounding box center [325, 403] width 160 height 20
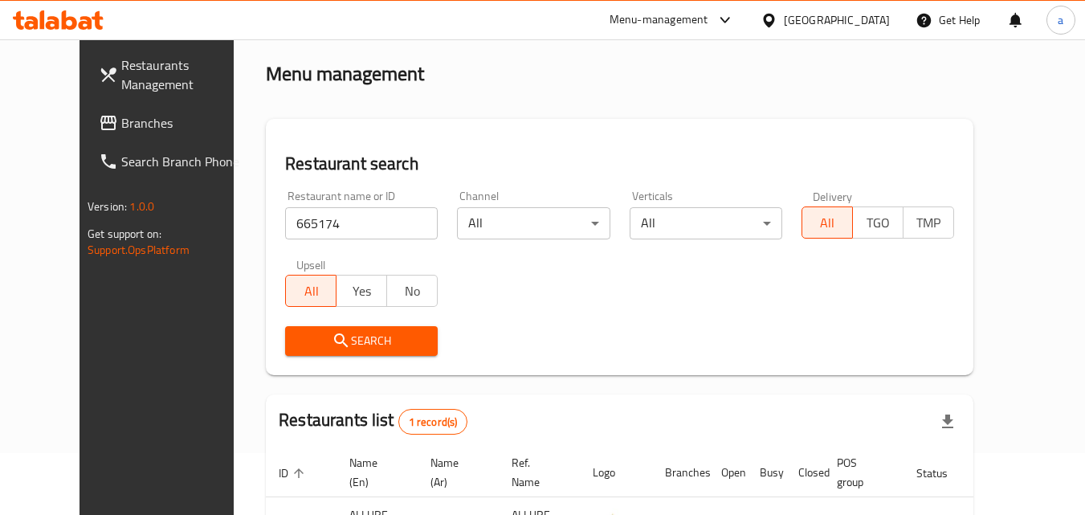
scroll to position [188, 0]
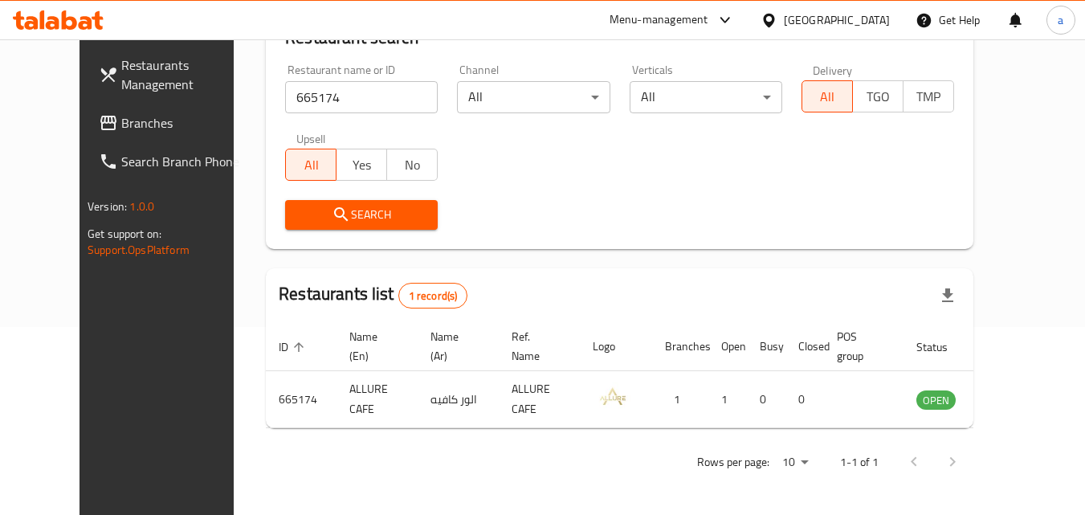
click at [121, 120] on span "Branches" at bounding box center [184, 122] width 127 height 19
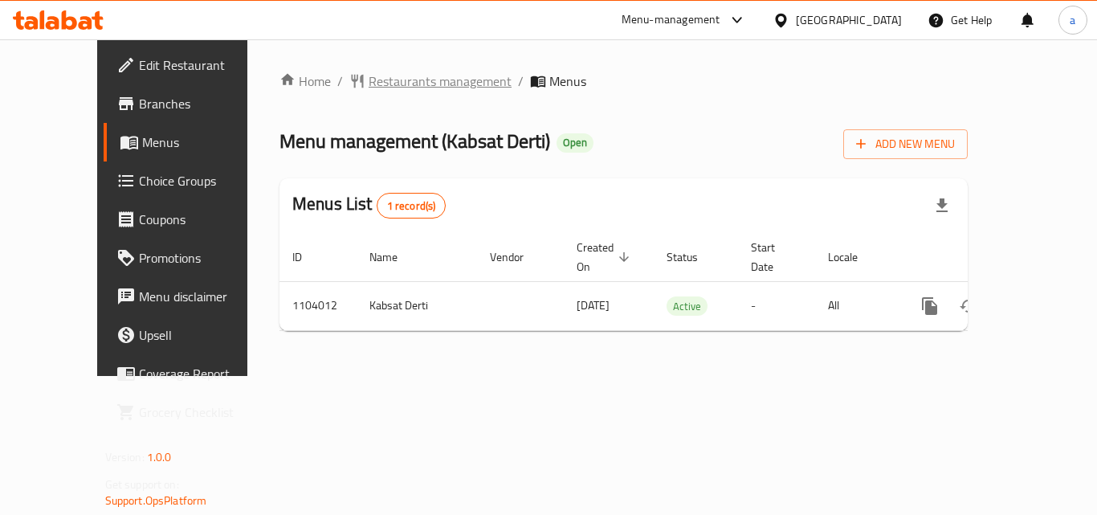
click at [388, 89] on span "Restaurants management" at bounding box center [439, 80] width 143 height 19
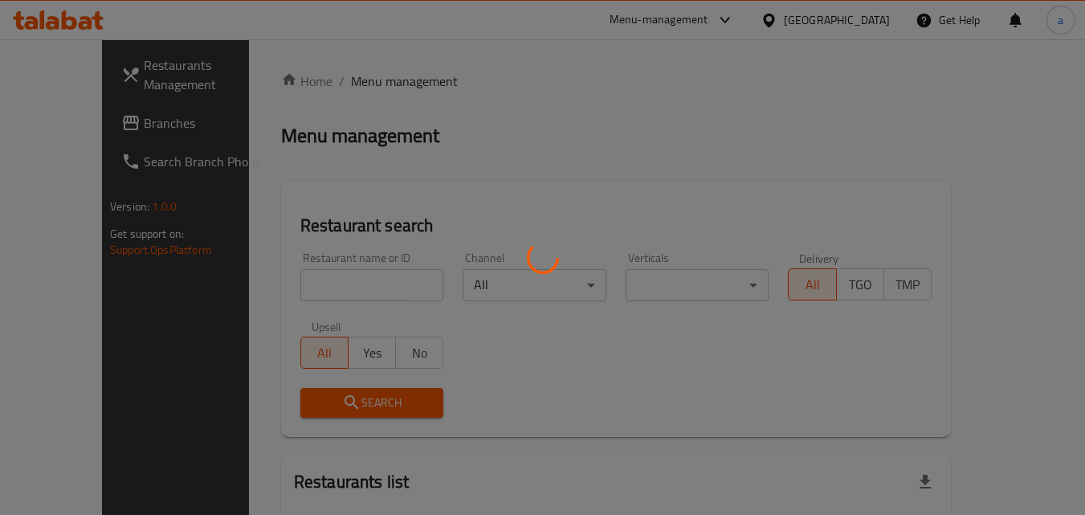
click at [297, 280] on div at bounding box center [542, 257] width 1085 height 515
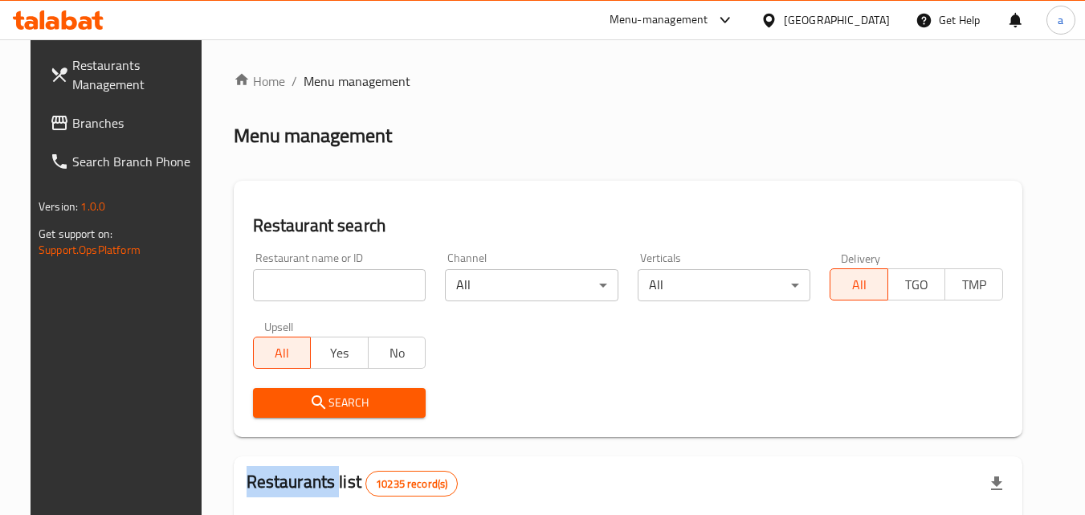
click at [297, 280] on input "search" at bounding box center [339, 285] width 173 height 32
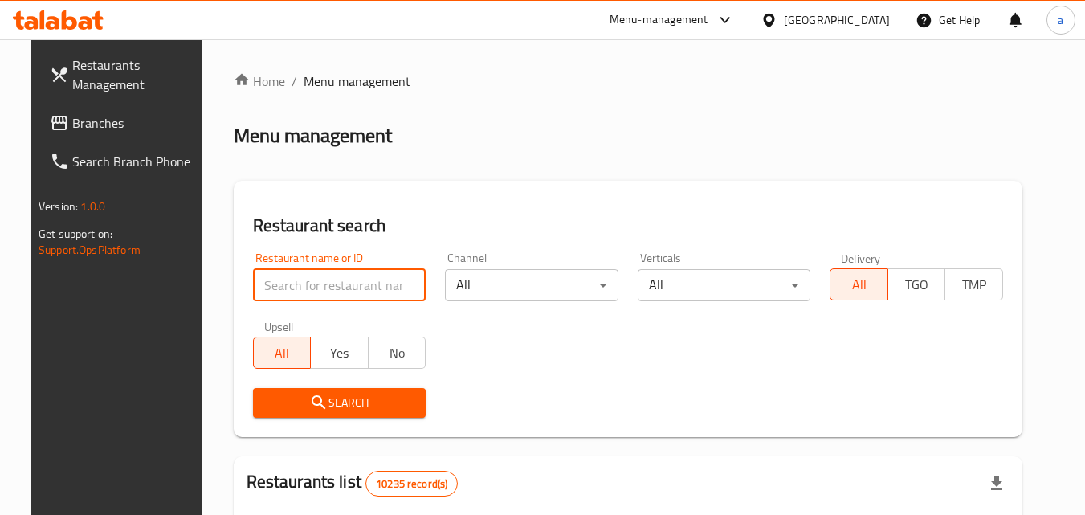
click at [297, 280] on input "search" at bounding box center [339, 285] width 173 height 32
paste input "665310"
type input "665310"
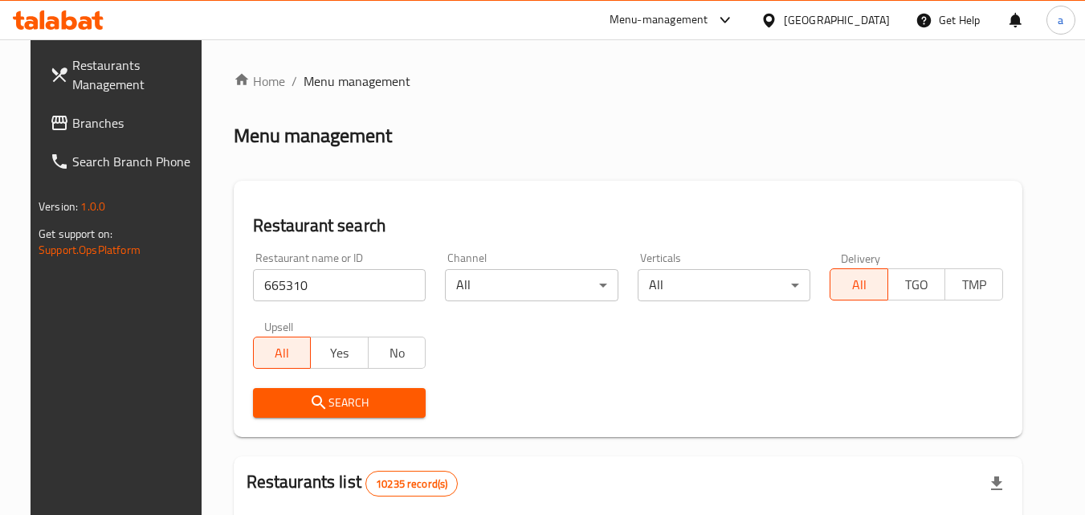
click at [327, 403] on span "Search" at bounding box center [340, 403] width 148 height 20
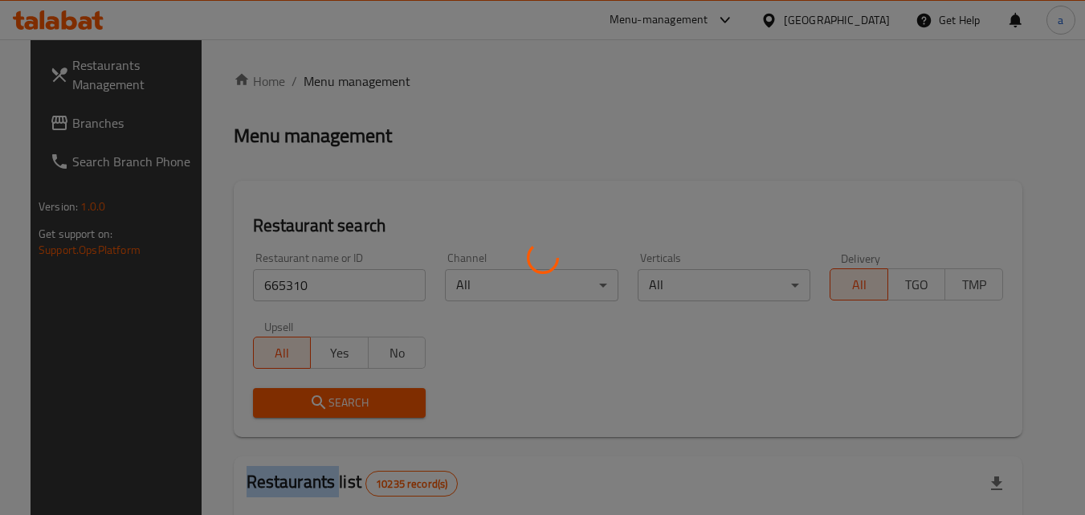
click at [327, 403] on div at bounding box center [542, 257] width 1085 height 515
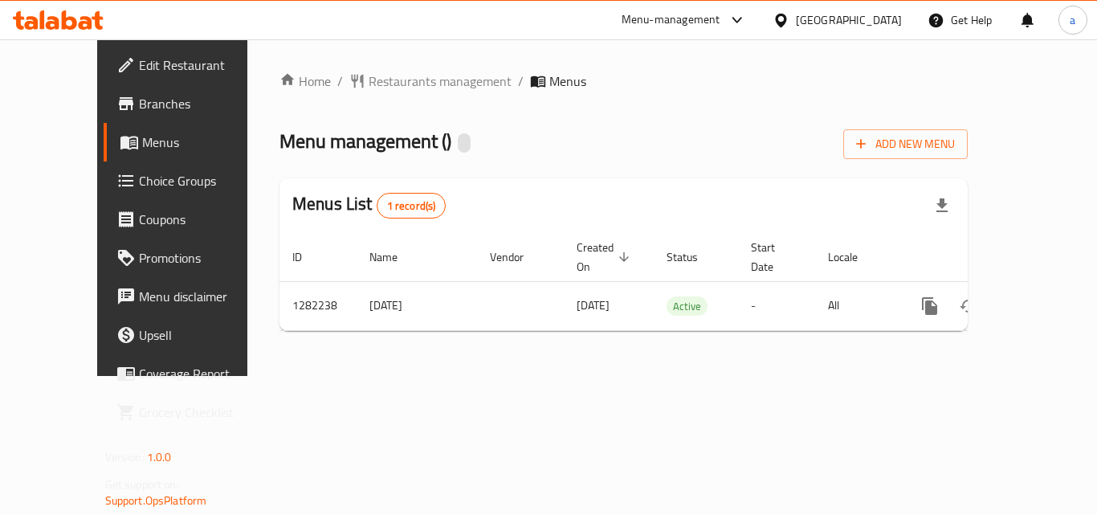
click at [376, 97] on div "Home / Restaurants management / Menus Menu management ( ) Add New Menu Menus Li…" at bounding box center [623, 207] width 688 height 272
click at [383, 85] on span "Restaurants management" at bounding box center [439, 80] width 143 height 19
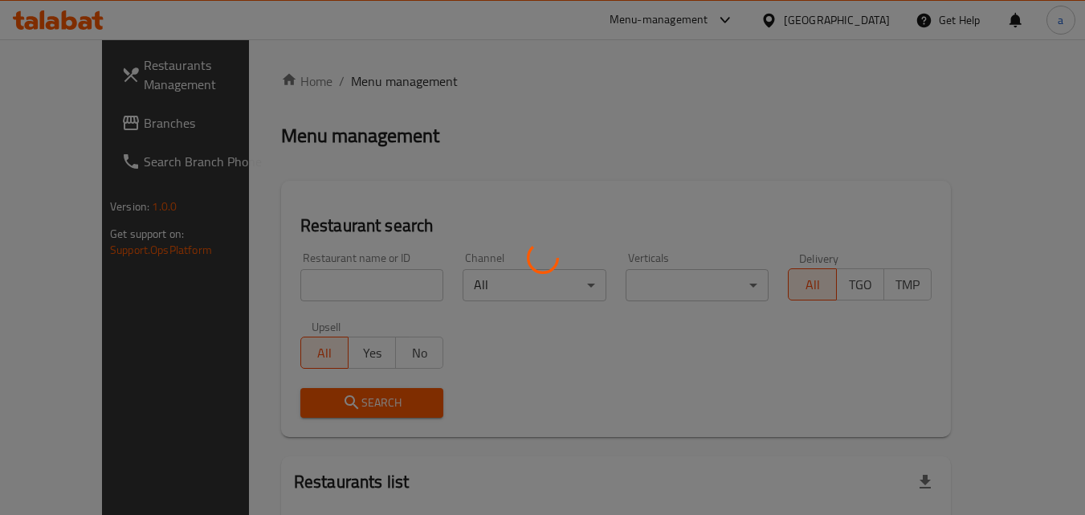
click at [260, 275] on div at bounding box center [542, 257] width 1085 height 515
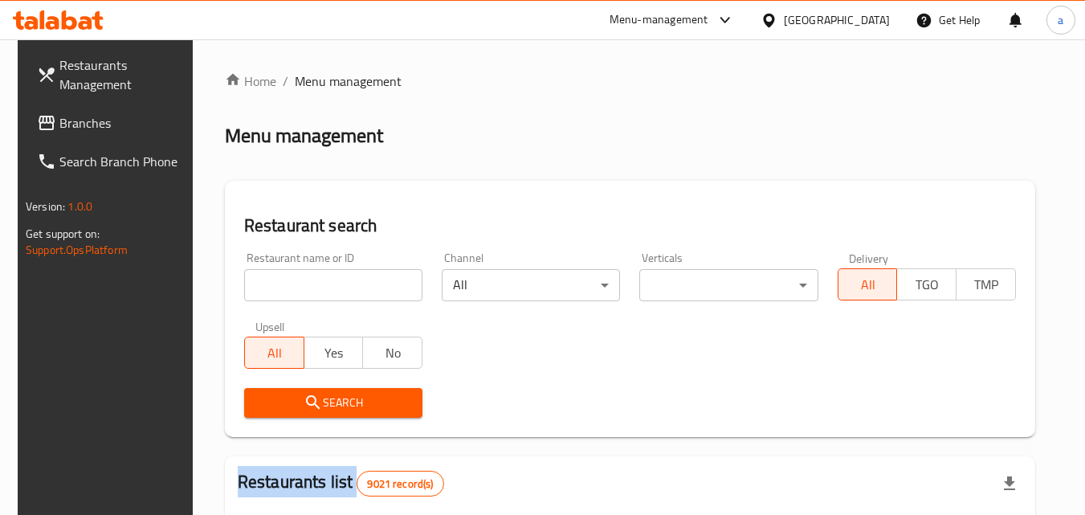
click at [260, 275] on div at bounding box center [542, 257] width 1085 height 515
click at [260, 275] on div "Home / Menu management Menu management Restaurant search Restaurant name or ID …" at bounding box center [630, 519] width 810 height 897
click at [260, 275] on input "search" at bounding box center [333, 285] width 178 height 32
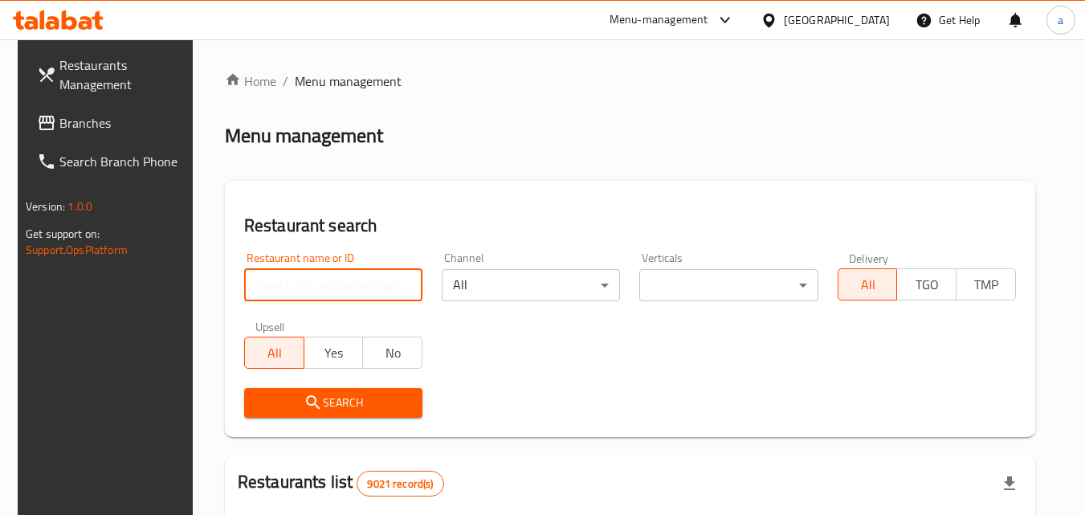
click at [260, 275] on input "search" at bounding box center [333, 285] width 178 height 32
paste input "694716"
type input "694716"
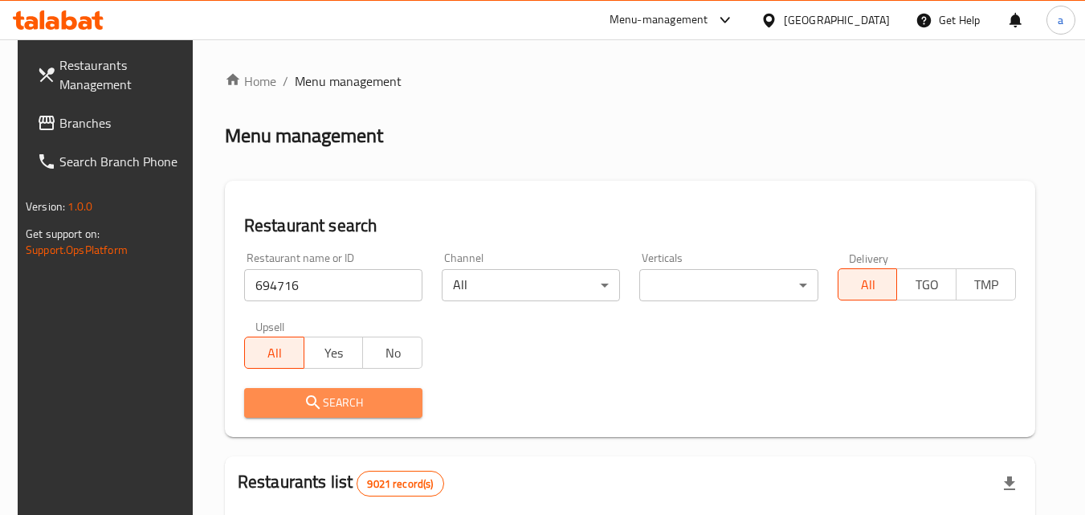
click at [285, 396] on span "Search" at bounding box center [333, 403] width 153 height 20
click at [285, 396] on div at bounding box center [542, 257] width 1085 height 515
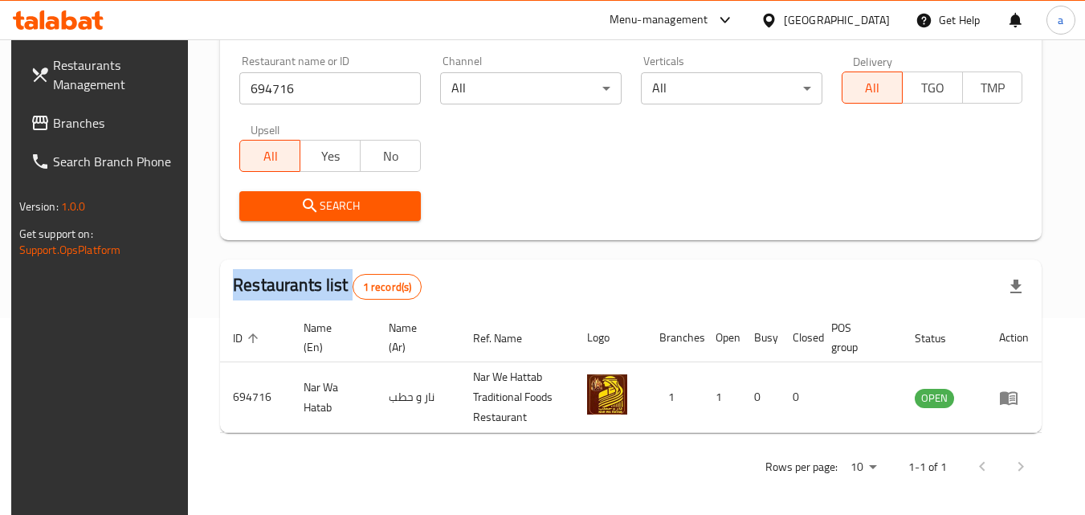
scroll to position [202, 0]
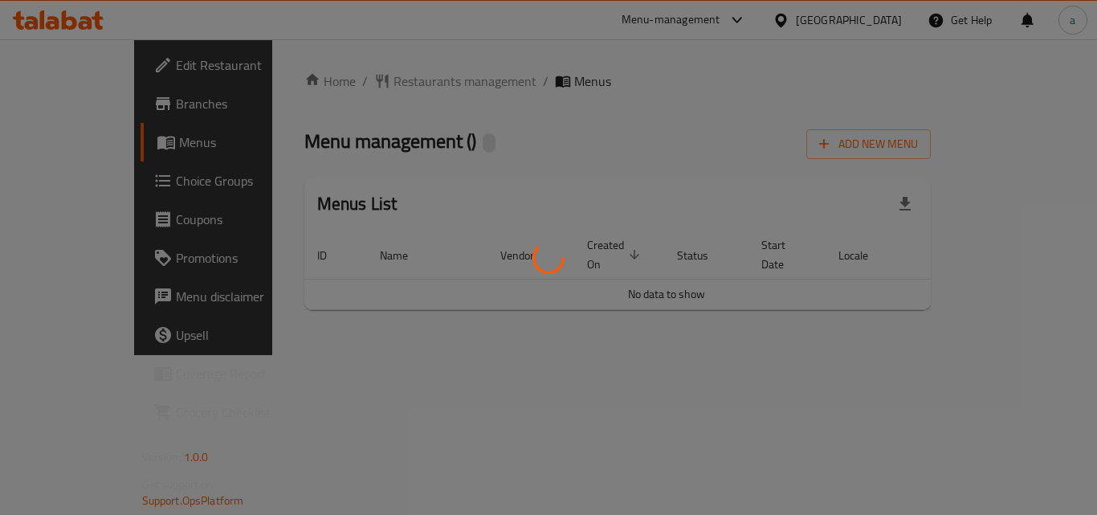
click at [350, 90] on div at bounding box center [548, 257] width 1097 height 515
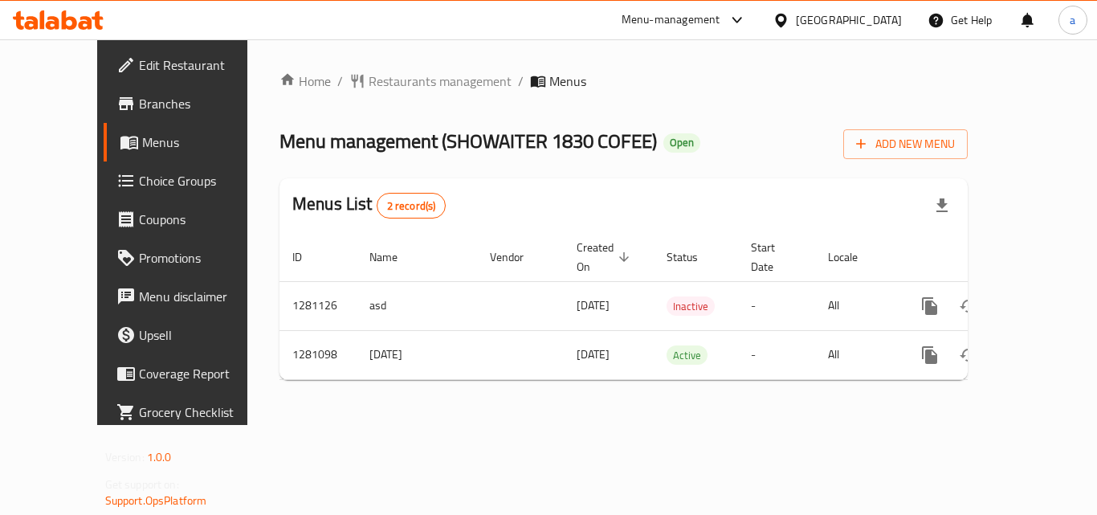
click at [353, 83] on div "Home / Restaurants management / Menus Menu management ( SHOWAITER 1830 COFEE ) …" at bounding box center [623, 231] width 688 height 321
click at [368, 83] on span "Restaurants management" at bounding box center [439, 80] width 143 height 19
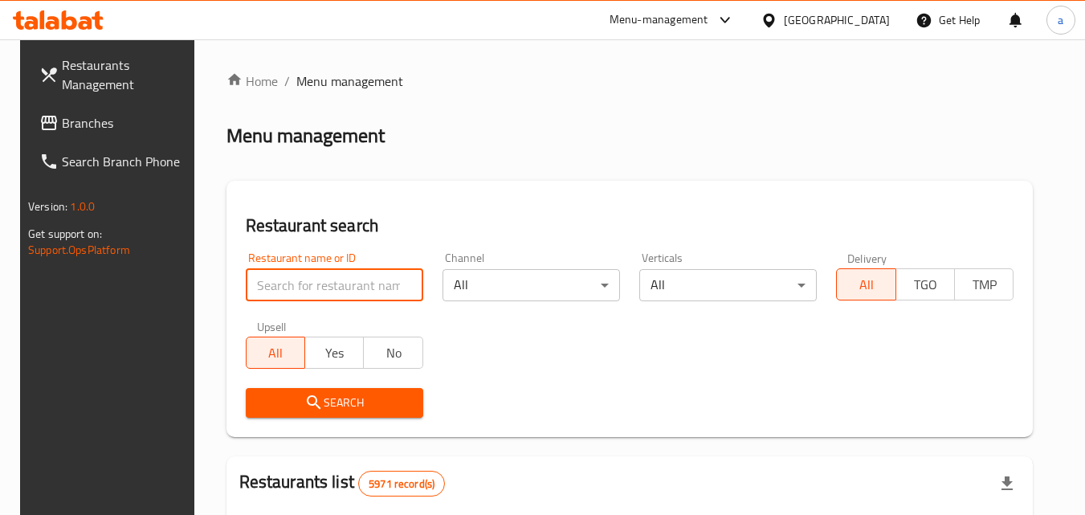
click at [293, 286] on input "search" at bounding box center [334, 285] width 177 height 32
paste input "694166"
type input "694166"
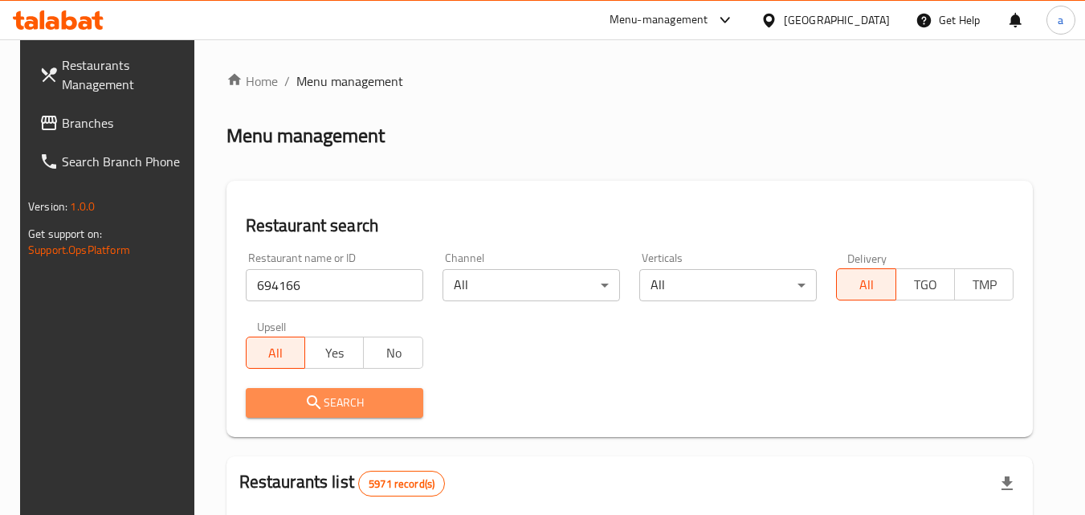
drag, startPoint x: 280, startPoint y: 399, endPoint x: 162, endPoint y: 319, distance: 142.7
click at [278, 399] on span "Search" at bounding box center [335, 403] width 152 height 20
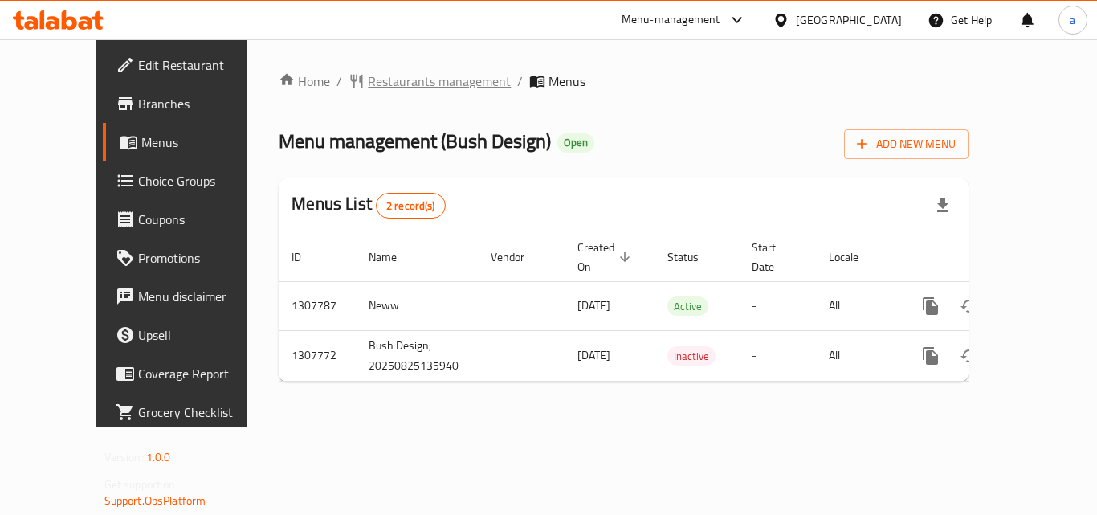
click at [405, 76] on span "Restaurants management" at bounding box center [439, 80] width 143 height 19
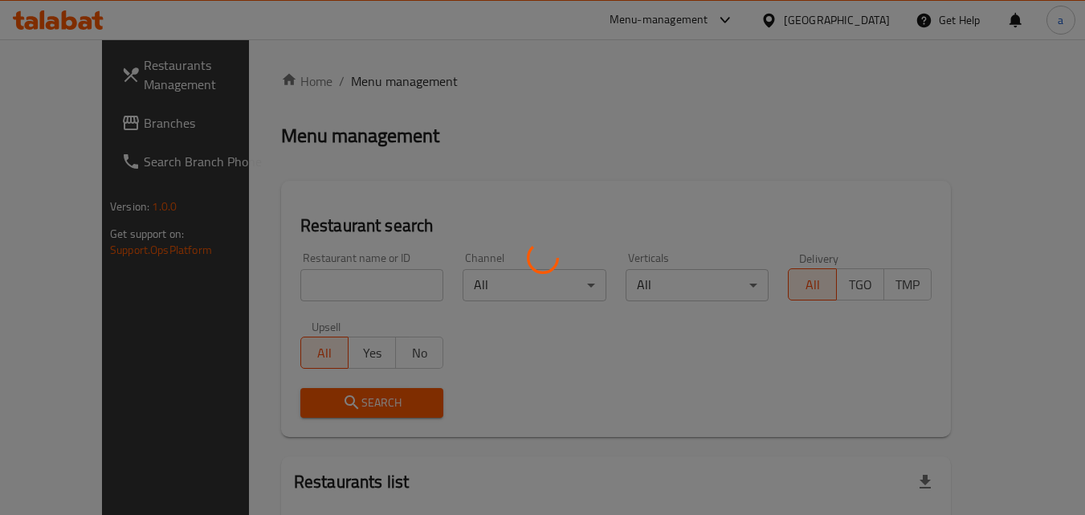
click at [296, 269] on div at bounding box center [542, 257] width 1085 height 515
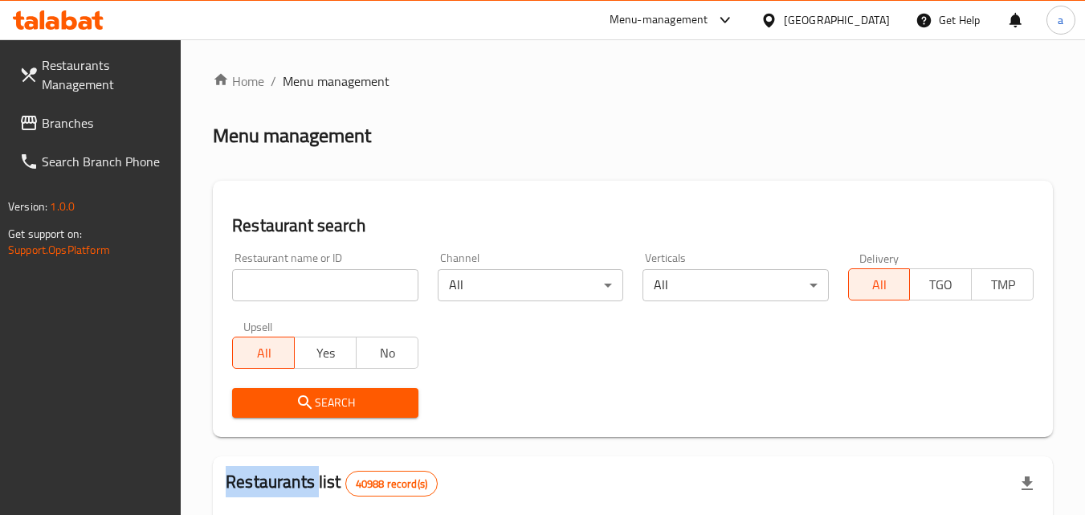
click at [296, 269] on input "search" at bounding box center [324, 285] width 185 height 32
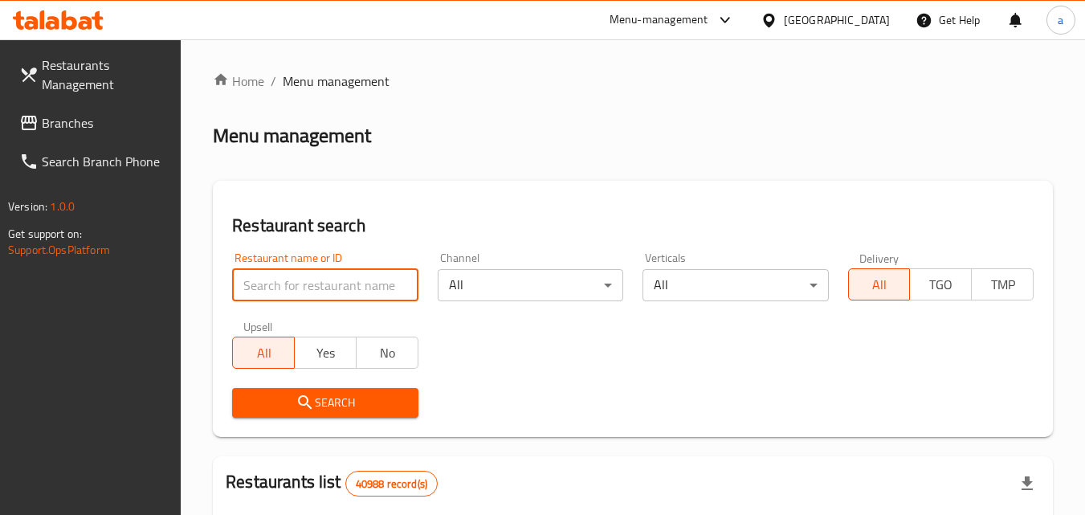
click at [296, 269] on input "search" at bounding box center [324, 285] width 185 height 32
paste input "704633"
type input "704633"
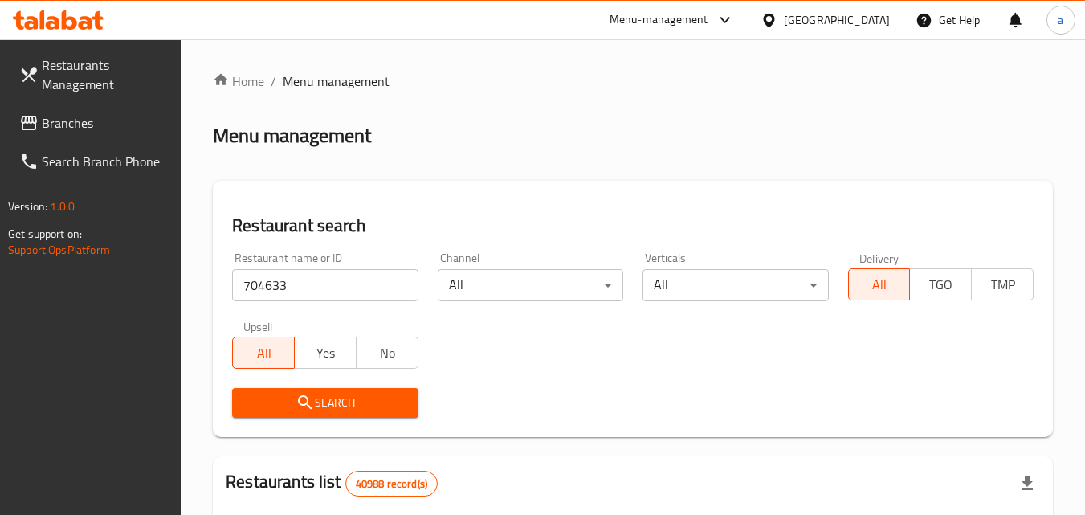
click at [281, 381] on div "Search" at bounding box center [324, 402] width 205 height 49
click at [279, 393] on span "Search" at bounding box center [325, 403] width 160 height 20
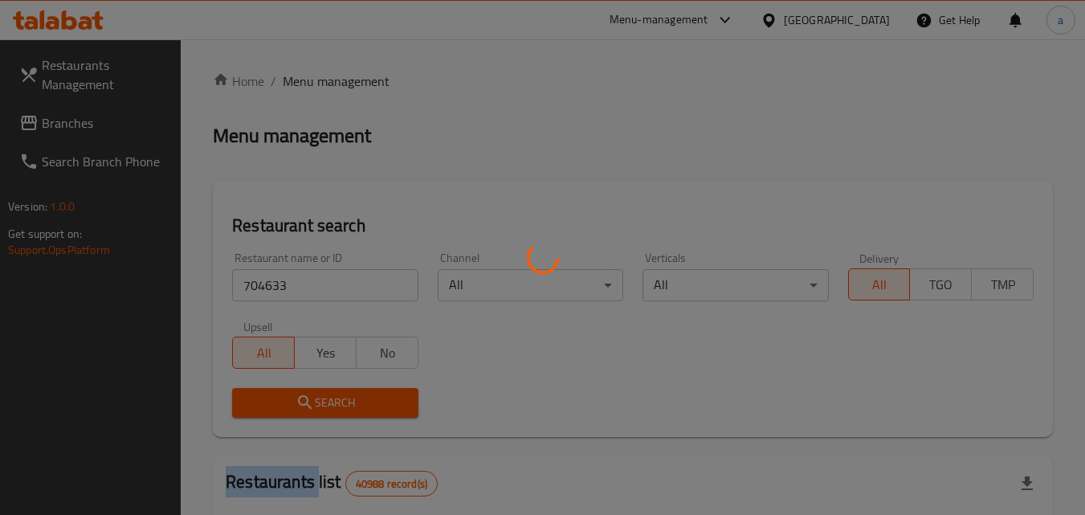
click at [279, 392] on div at bounding box center [542, 257] width 1085 height 515
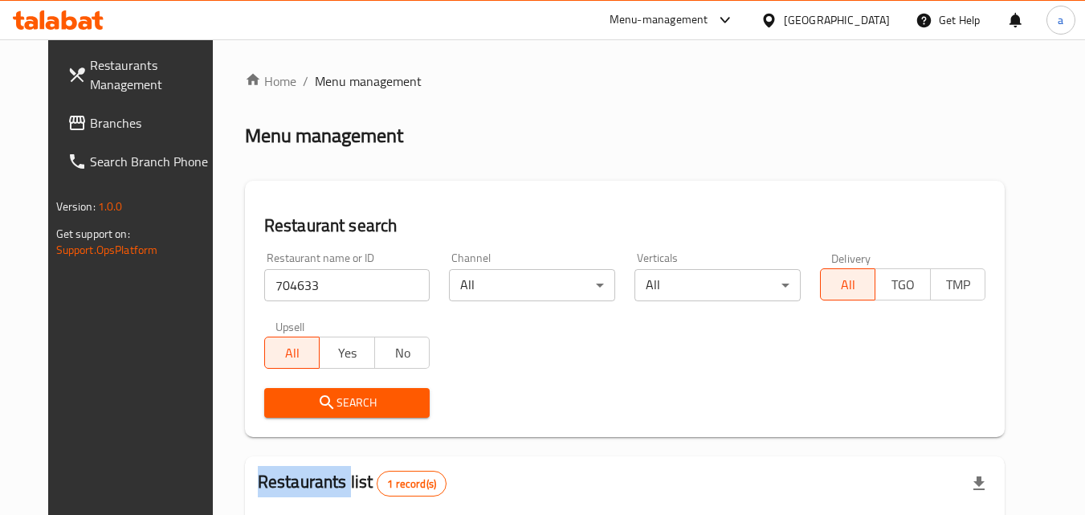
click at [90, 120] on span "Branches" at bounding box center [153, 122] width 127 height 19
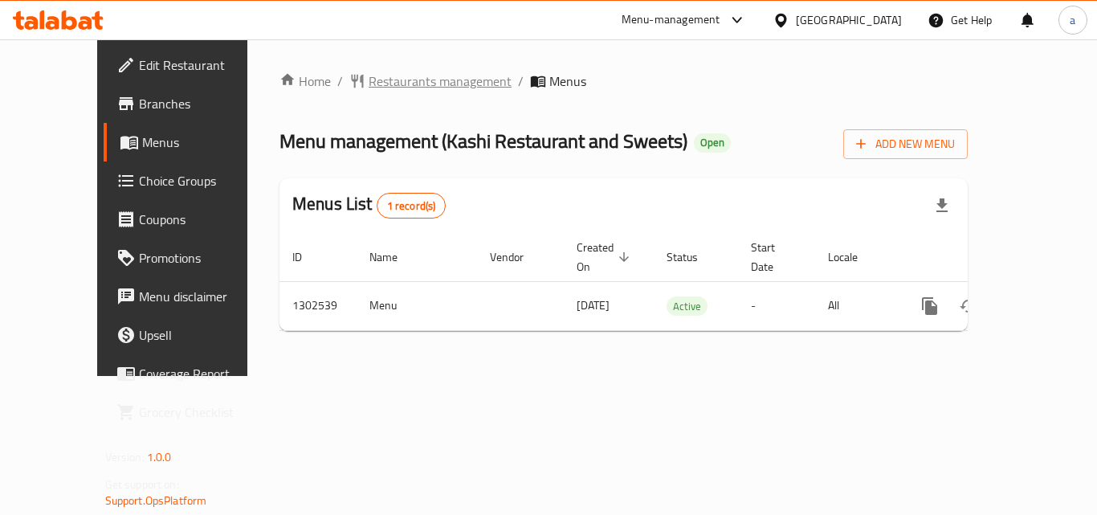
click at [389, 71] on span "Restaurants management" at bounding box center [439, 80] width 143 height 19
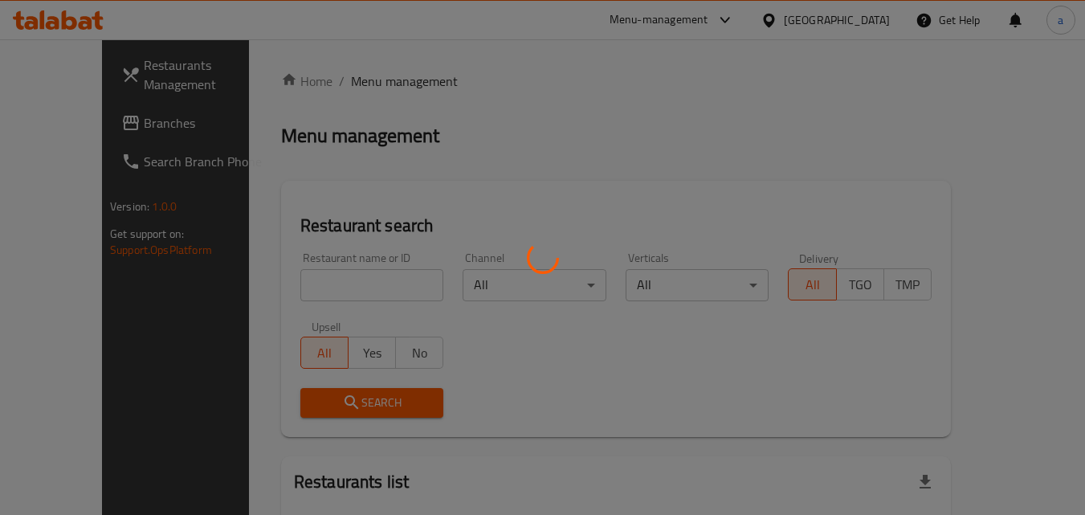
click at [268, 281] on div at bounding box center [542, 257] width 1085 height 515
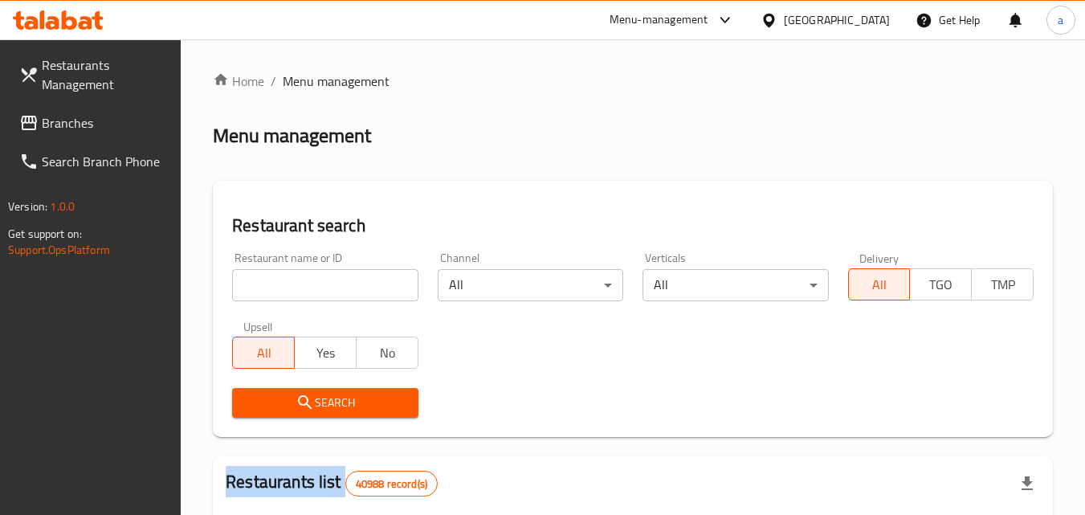
click at [267, 281] on input "search" at bounding box center [324, 285] width 185 height 32
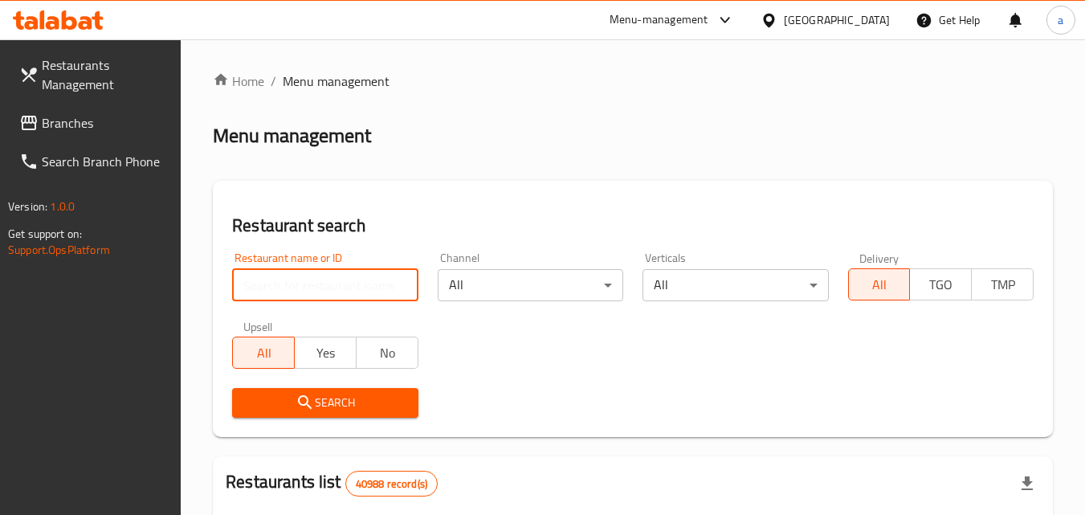
paste input "702449"
type input "702449"
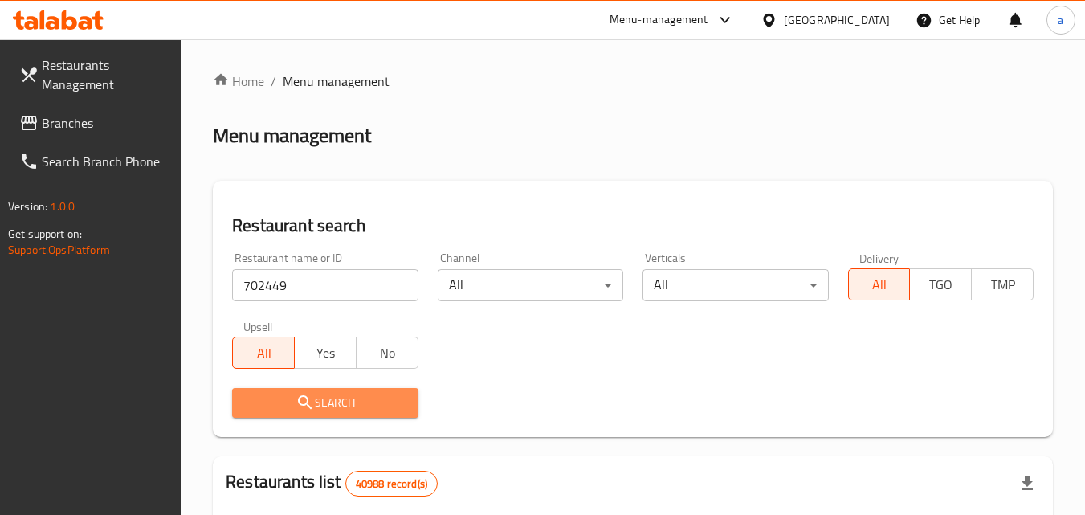
click at [290, 405] on span "Search" at bounding box center [325, 403] width 160 height 20
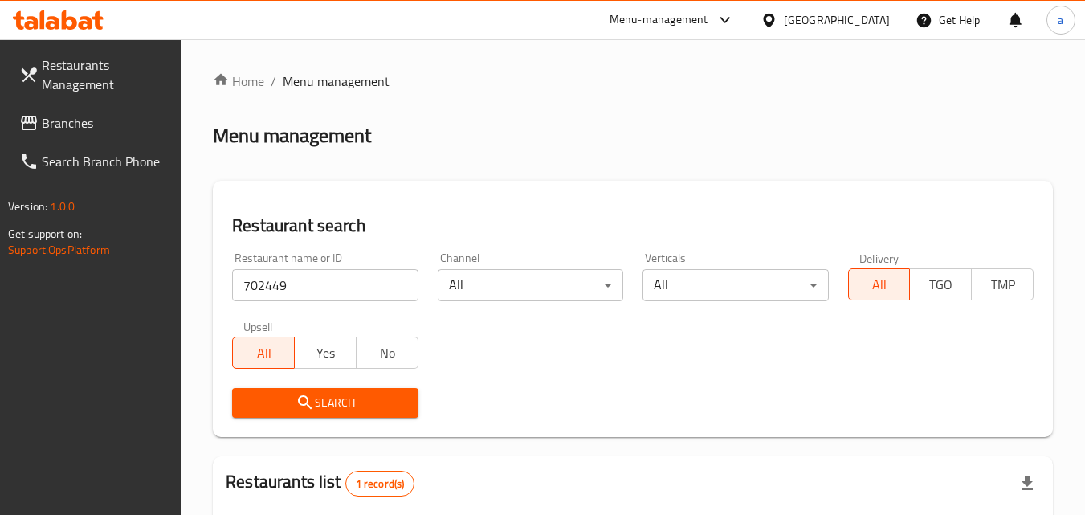
click at [26, 109] on link "Branches" at bounding box center [93, 123] width 175 height 39
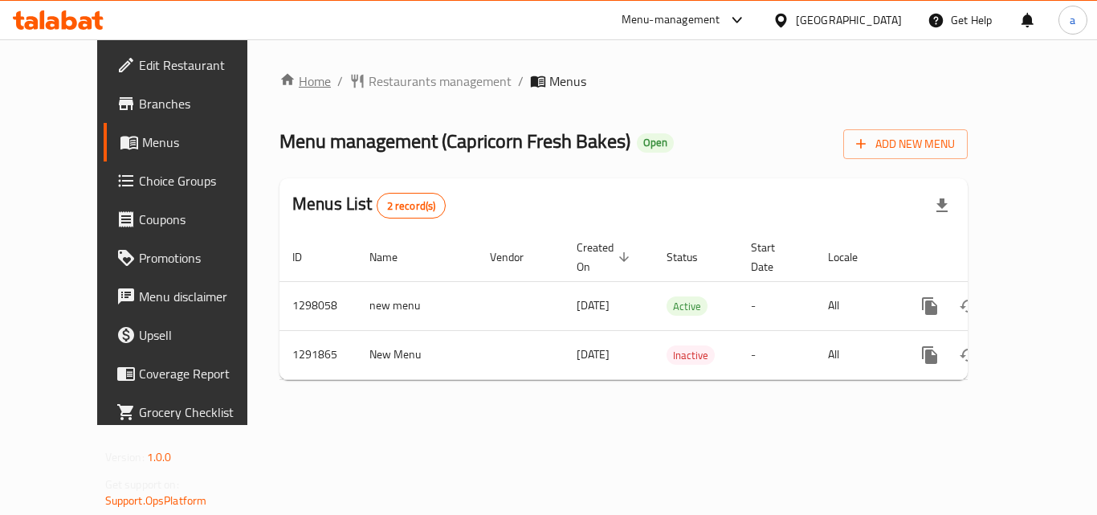
click at [279, 89] on link "Home" at bounding box center [304, 80] width 51 height 19
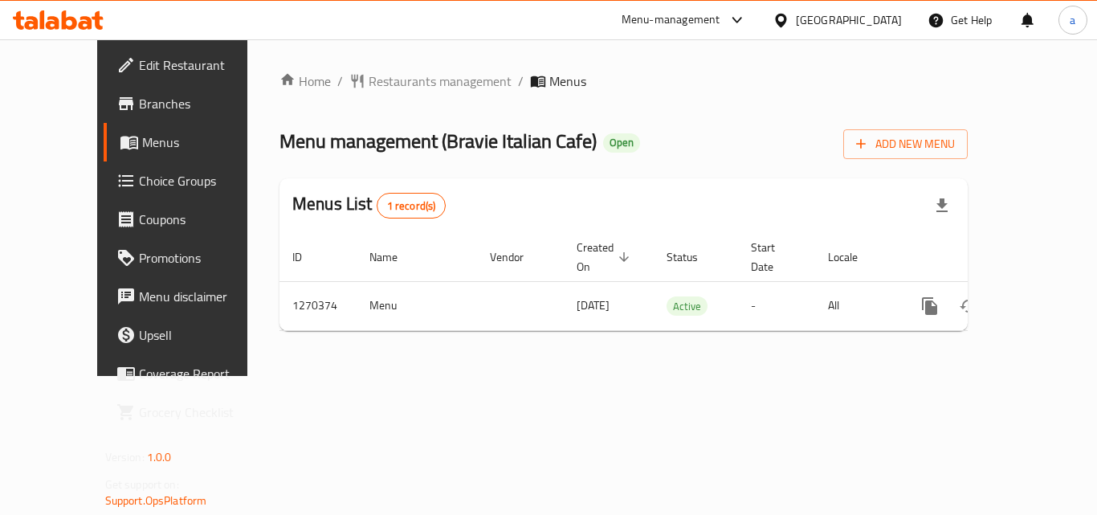
click at [377, 94] on div "Home / Restaurants management / Menus Menu management ( Bravie Italian Cafe ) O…" at bounding box center [623, 207] width 688 height 272
click at [386, 83] on span "Restaurants management" at bounding box center [439, 80] width 143 height 19
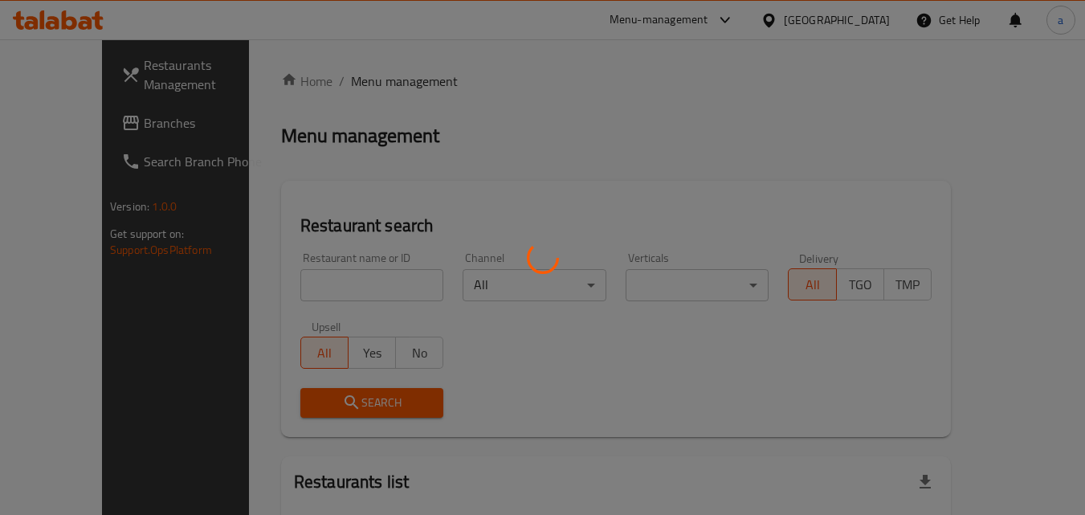
click at [287, 270] on div at bounding box center [542, 257] width 1085 height 515
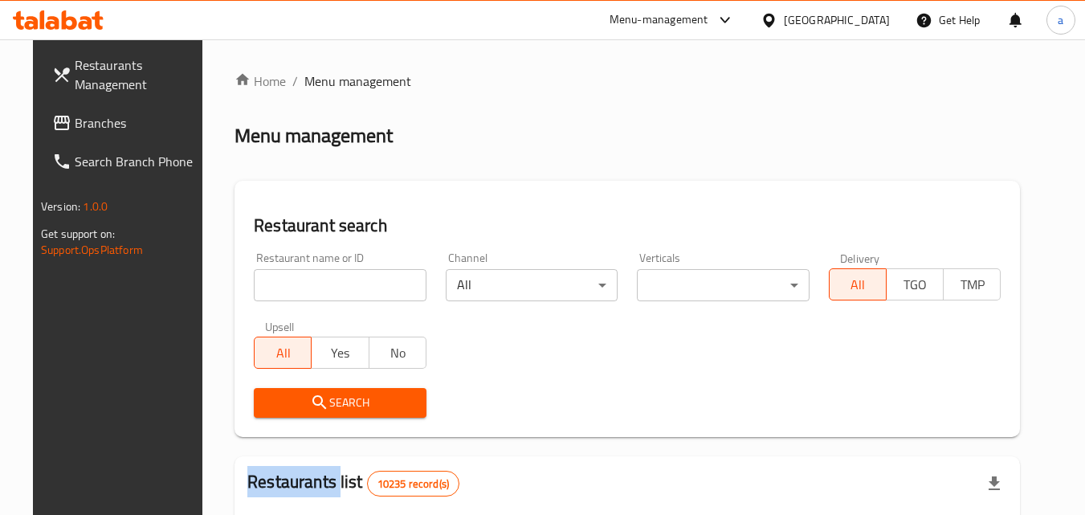
click at [287, 270] on div at bounding box center [542, 257] width 1085 height 515
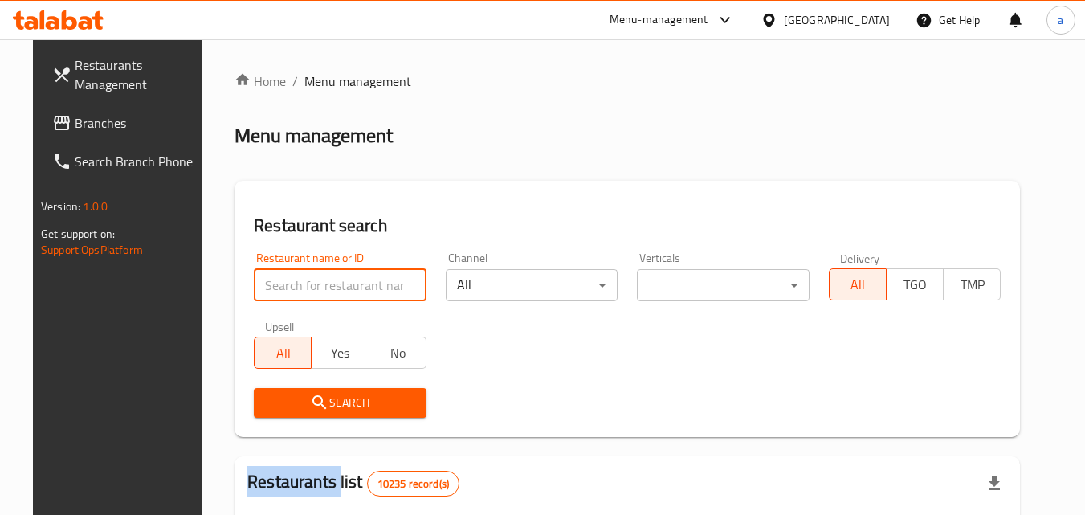
click at [287, 270] on input "search" at bounding box center [340, 285] width 173 height 32
paste input "689167"
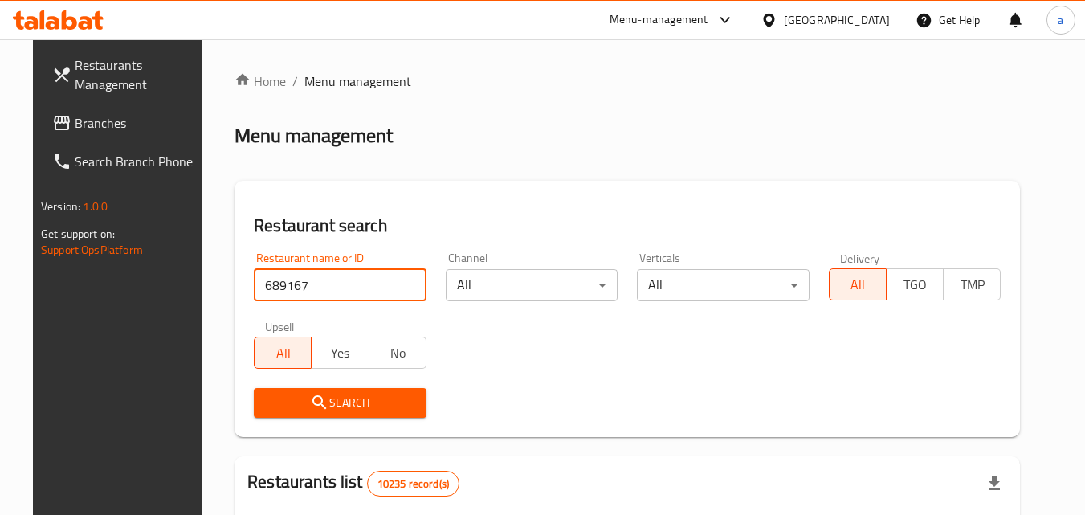
type input "689167"
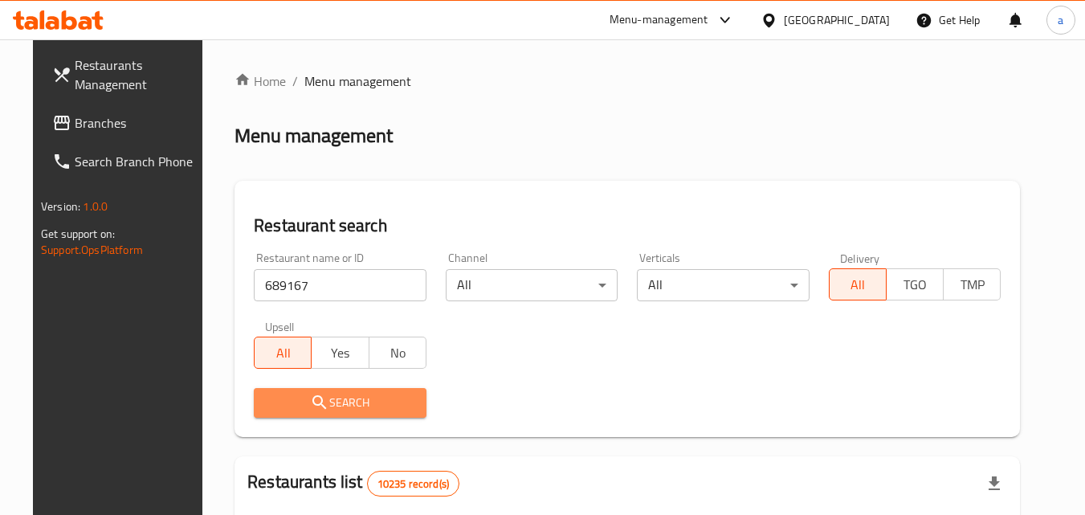
click at [282, 397] on span "Search" at bounding box center [340, 403] width 147 height 20
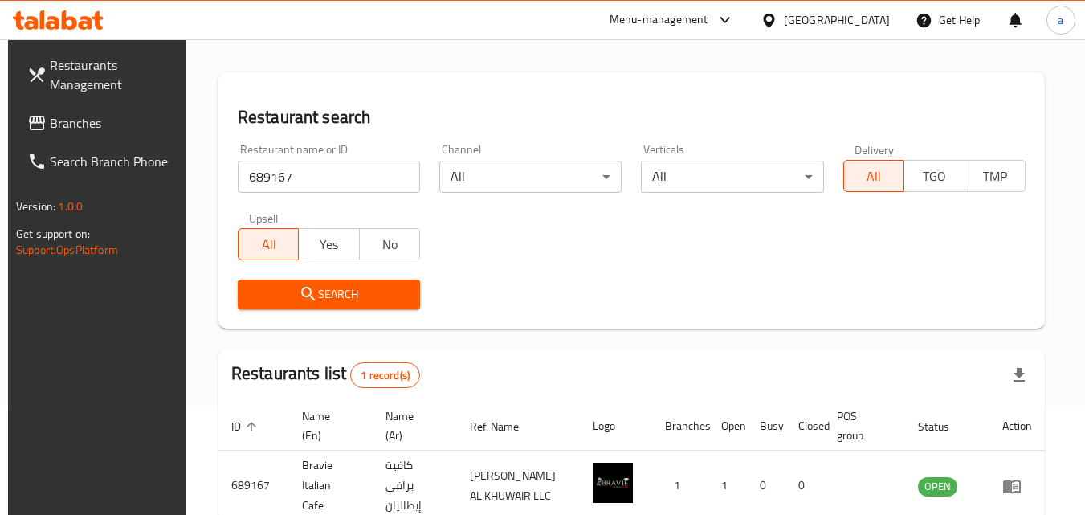
scroll to position [108, 0]
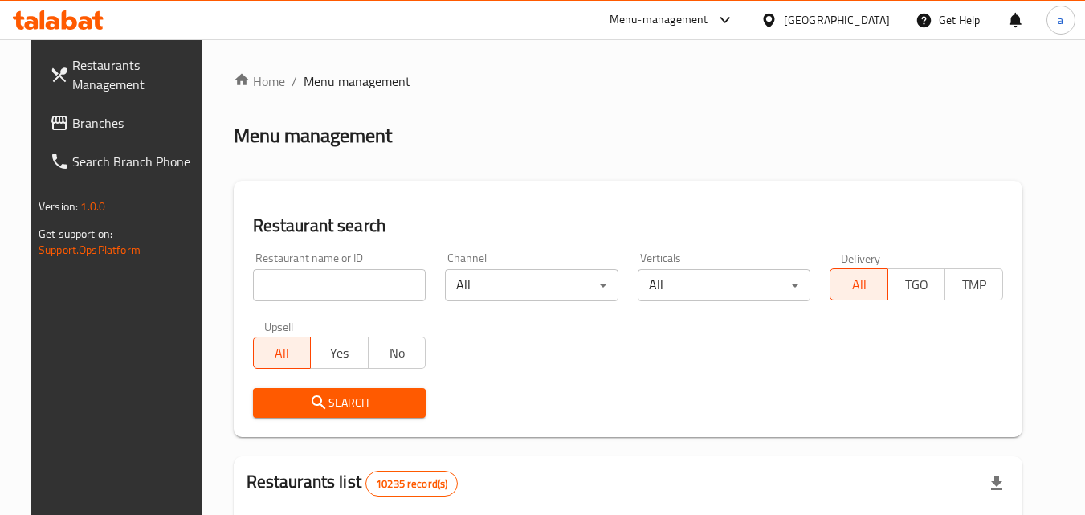
click at [90, 113] on span "Branches" at bounding box center [135, 122] width 127 height 19
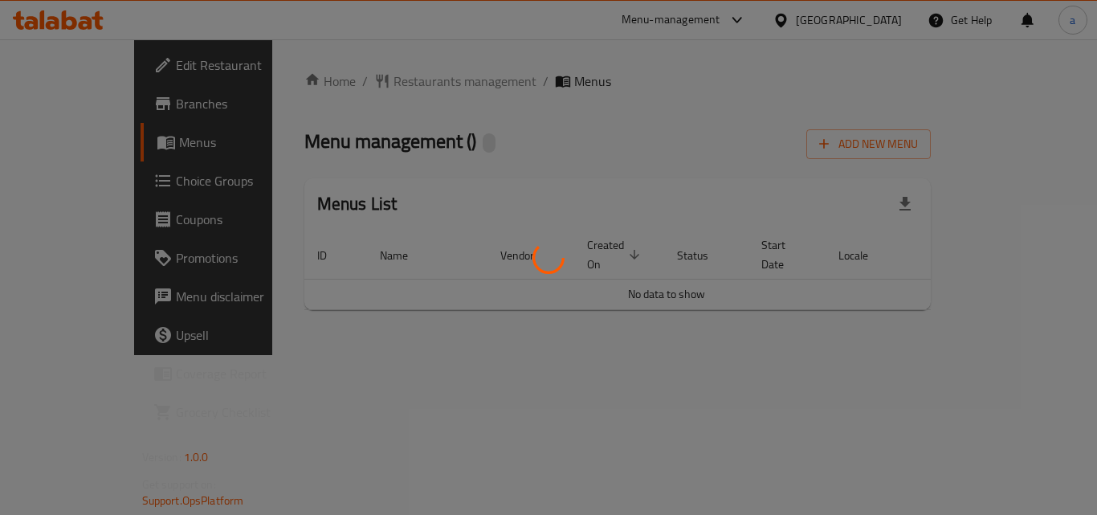
click at [393, 89] on div at bounding box center [548, 257] width 1097 height 515
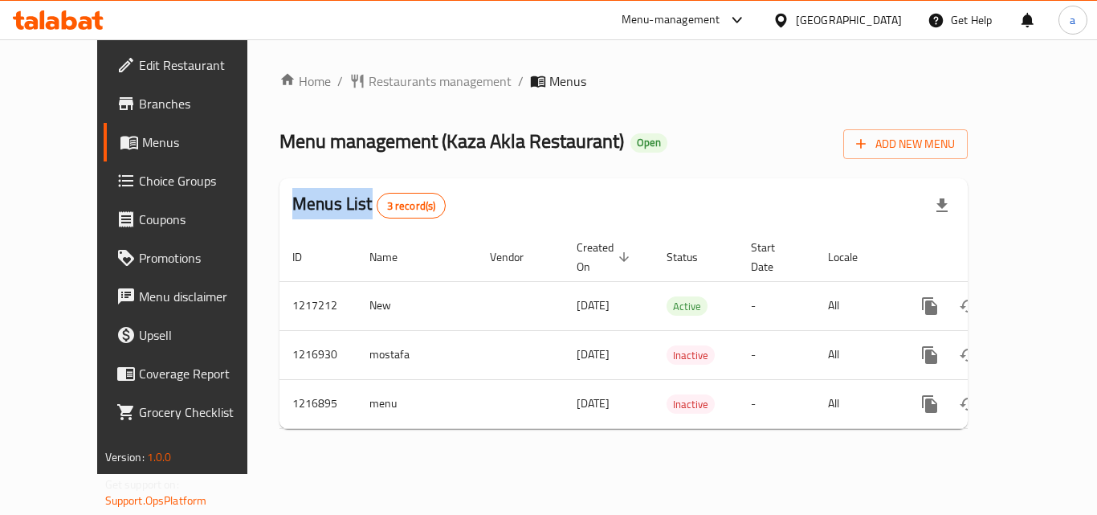
click at [393, 89] on div at bounding box center [548, 257] width 1097 height 515
click at [395, 88] on span "Restaurants management" at bounding box center [439, 80] width 143 height 19
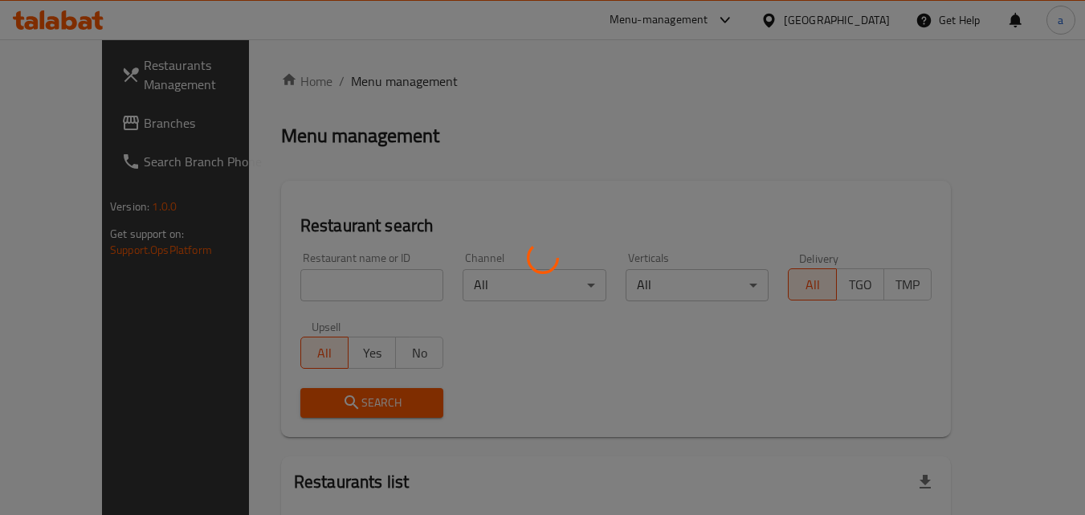
click at [296, 279] on div at bounding box center [542, 257] width 1085 height 515
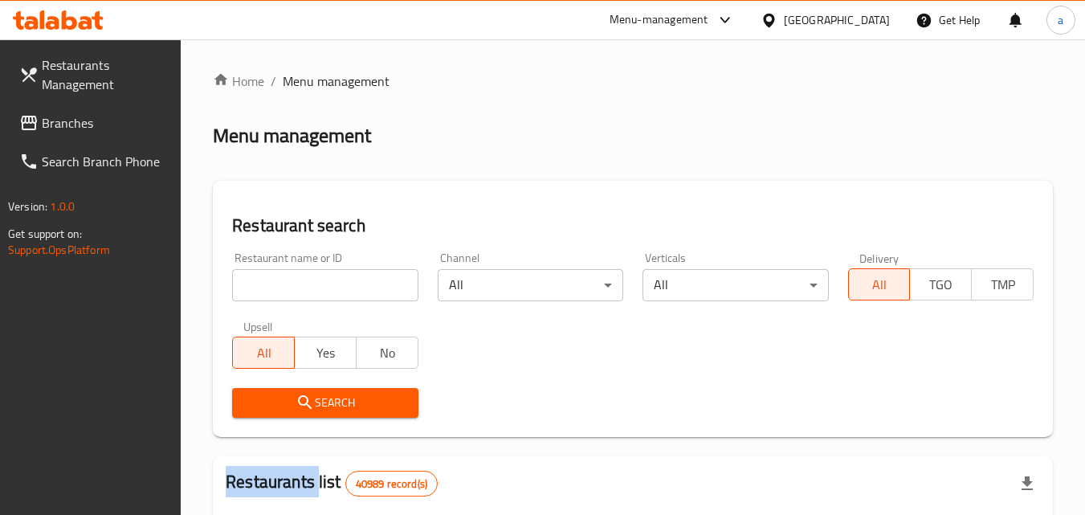
click at [296, 279] on div at bounding box center [542, 257] width 1085 height 515
click at [297, 279] on input "search" at bounding box center [324, 285] width 185 height 32
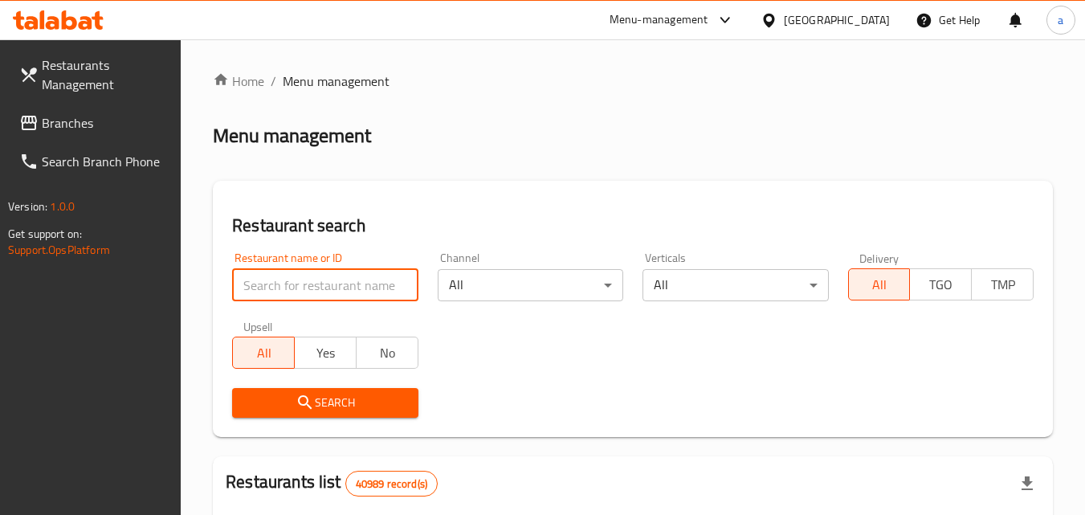
click at [297, 279] on input "search" at bounding box center [324, 285] width 185 height 32
paste input "672544"
type input "672544"
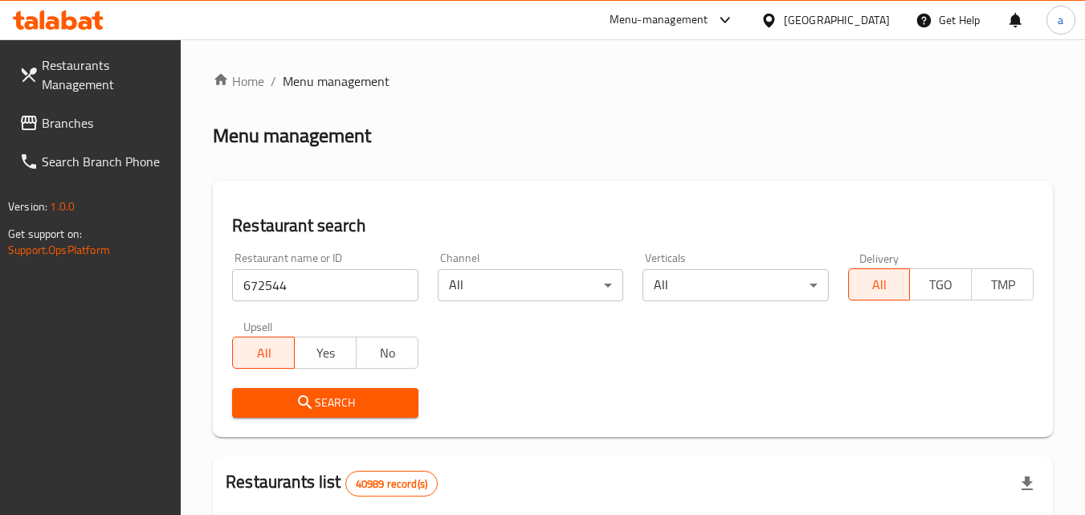
click at [307, 395] on icon "submit" at bounding box center [304, 402] width 19 height 19
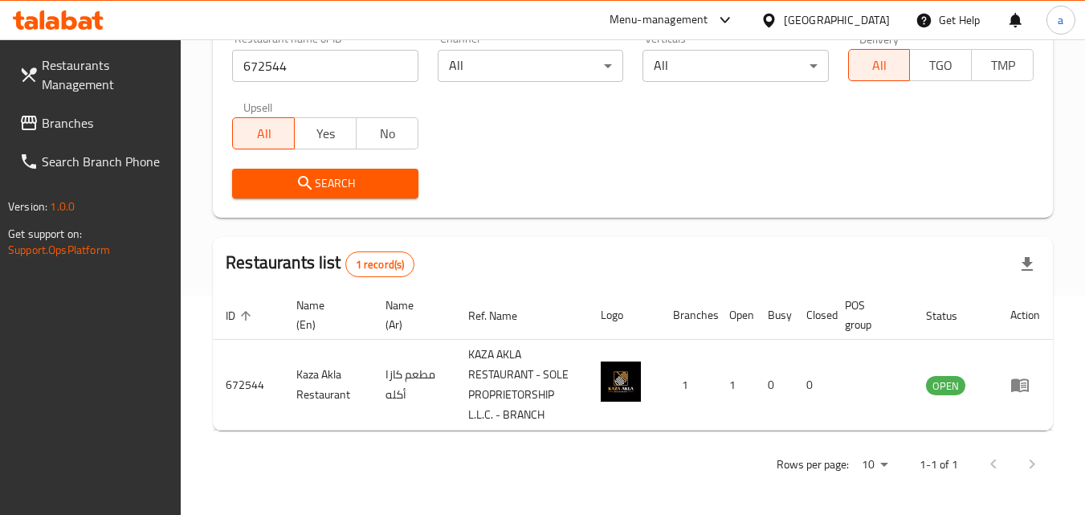
scroll to position [222, 0]
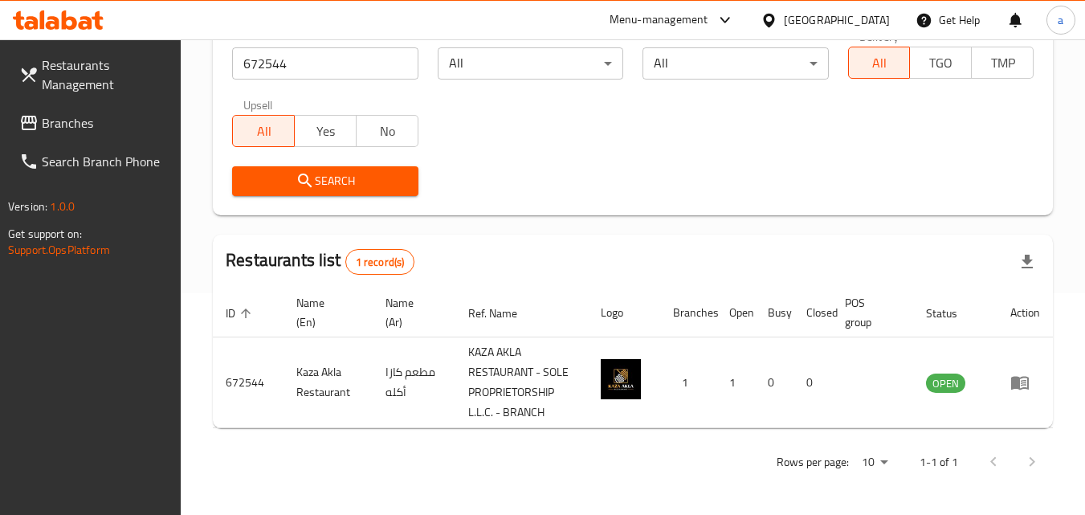
click at [82, 127] on span "Branches" at bounding box center [105, 122] width 127 height 19
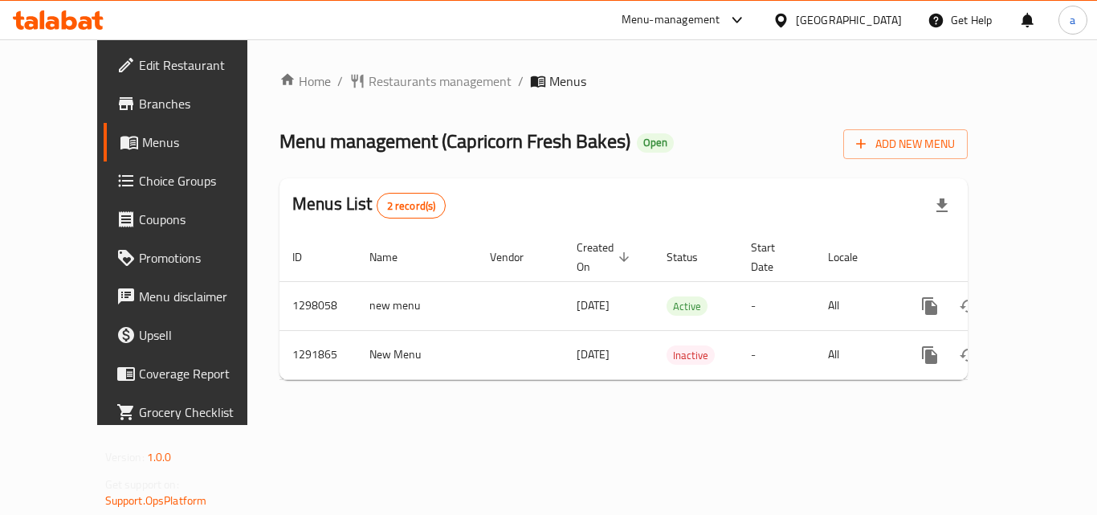
click at [368, 88] on div "Home / Restaurants management / Menus Menu management ( Capricorn Fresh Bakes )…" at bounding box center [623, 231] width 688 height 321
click at [368, 88] on span "Restaurants management" at bounding box center [439, 80] width 143 height 19
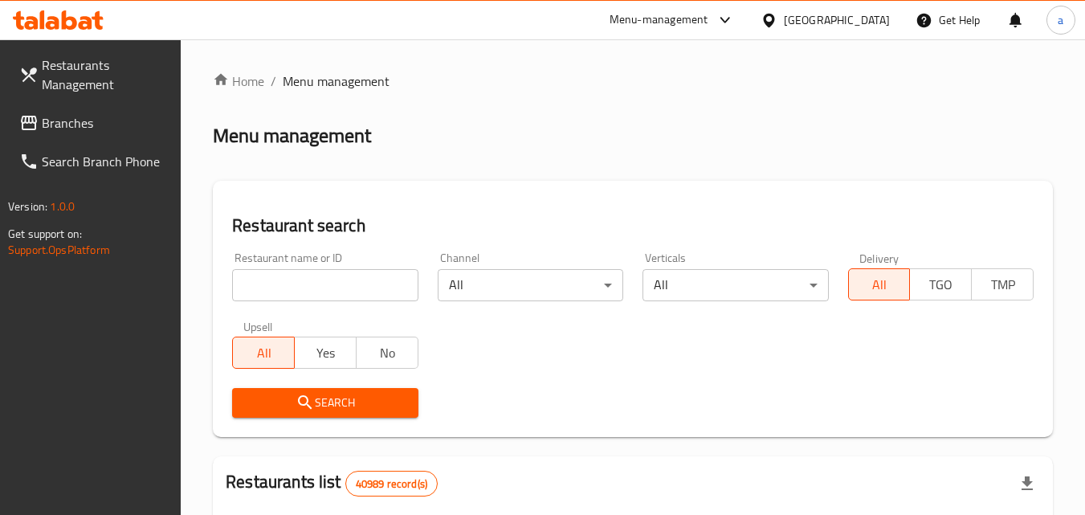
click at [317, 271] on div at bounding box center [542, 257] width 1085 height 515
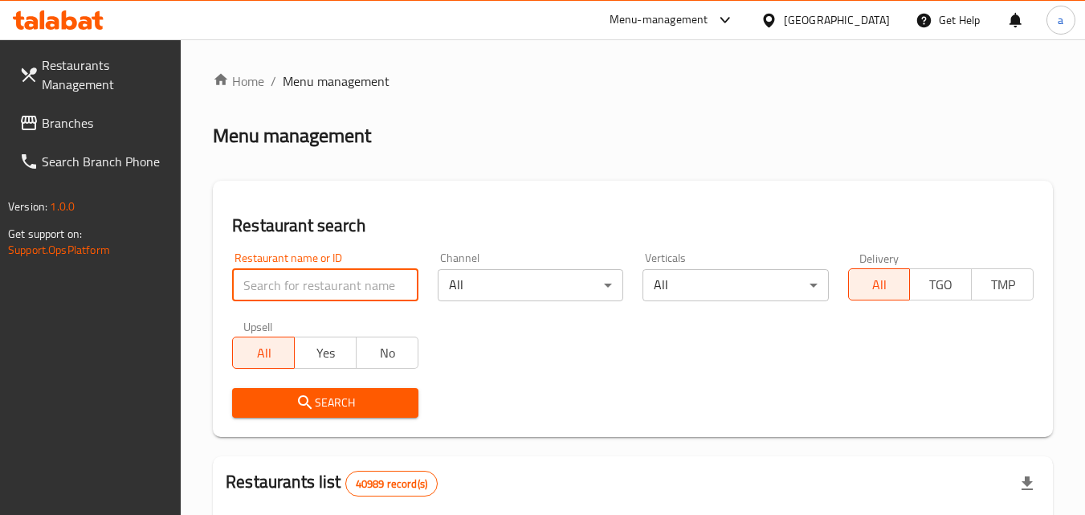
click at [317, 271] on input "search" at bounding box center [324, 285] width 185 height 32
paste input "698362"
type input "698362"
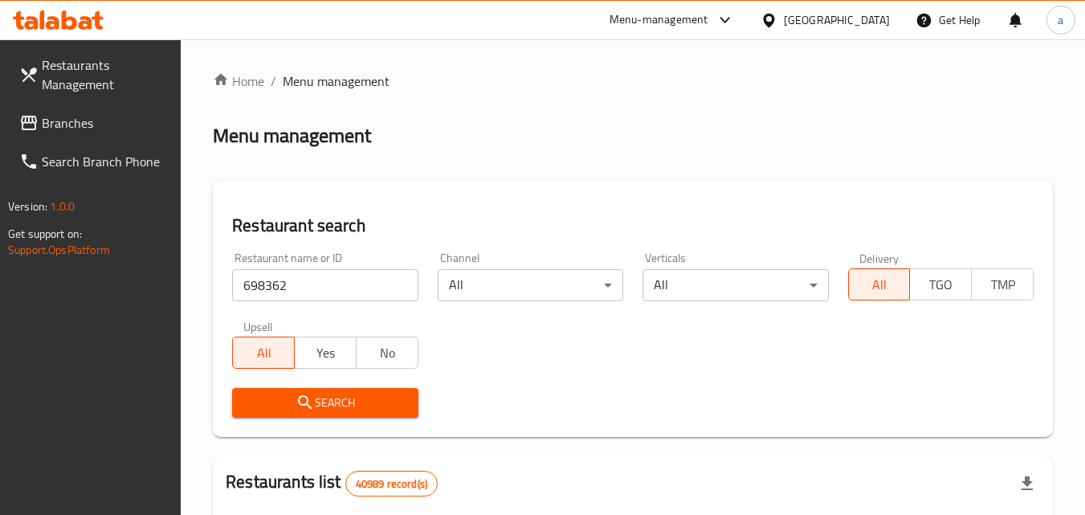
click at [288, 402] on span "Search" at bounding box center [325, 403] width 160 height 20
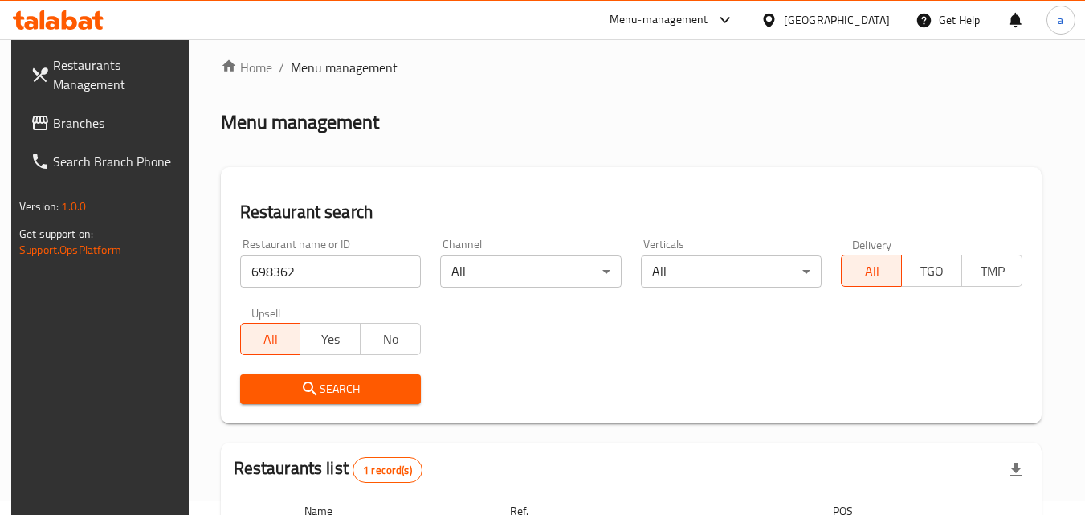
scroll to position [202, 0]
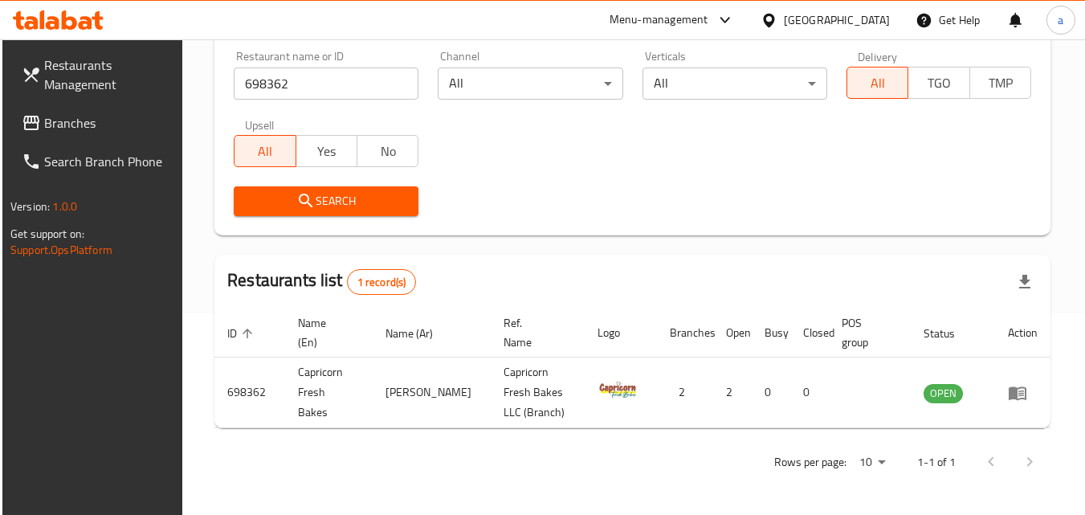
click at [26, 134] on link "Branches" at bounding box center [96, 123] width 175 height 39
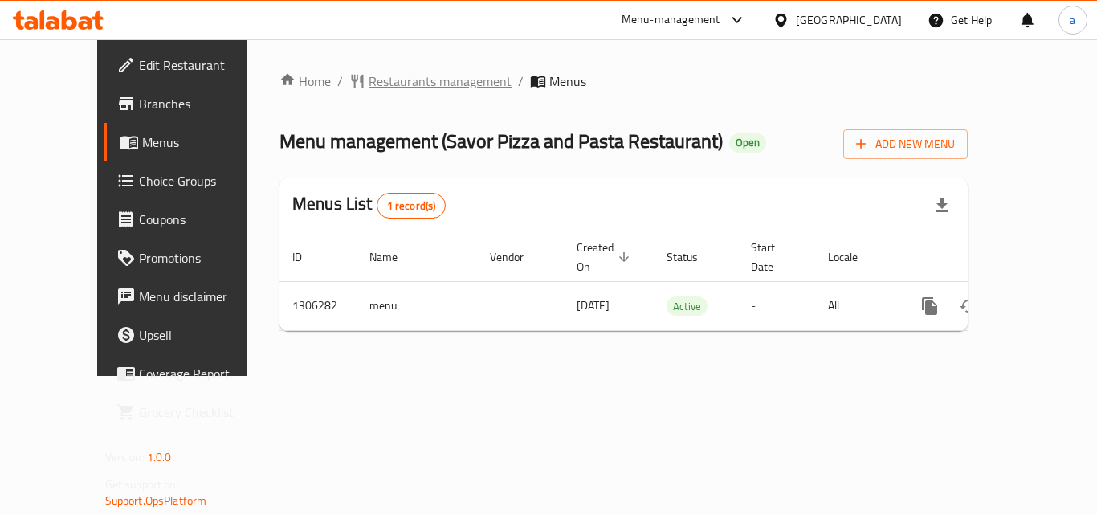
click at [385, 83] on span "Restaurants management" at bounding box center [439, 80] width 143 height 19
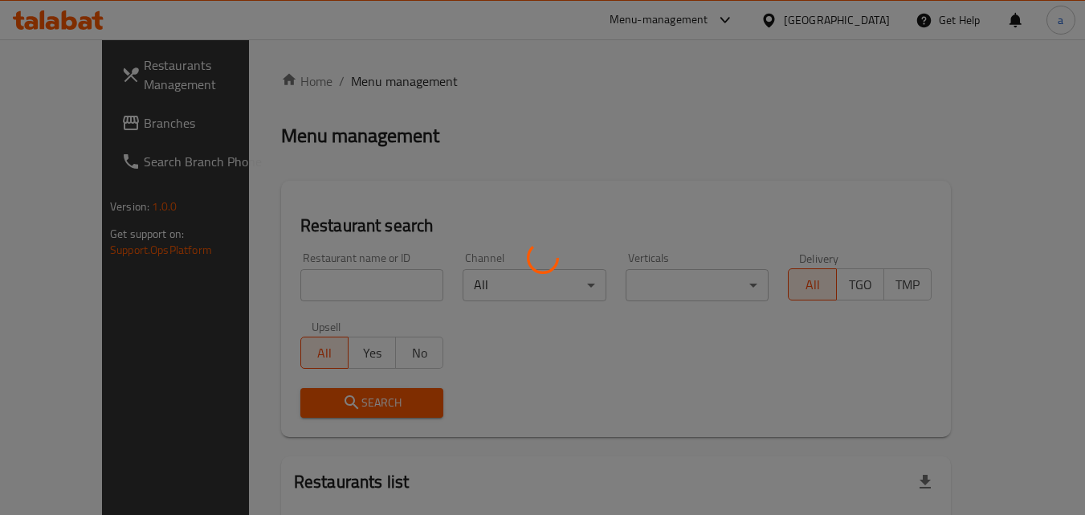
click at [307, 285] on div at bounding box center [542, 257] width 1085 height 515
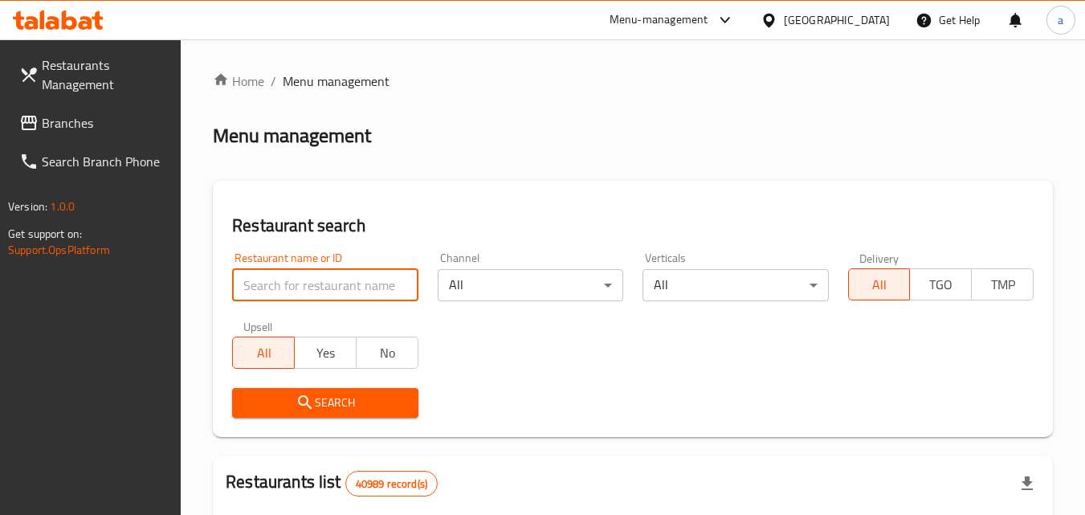
click at [307, 285] on input "search" at bounding box center [324, 285] width 185 height 32
paste input "704035"
type input "704035"
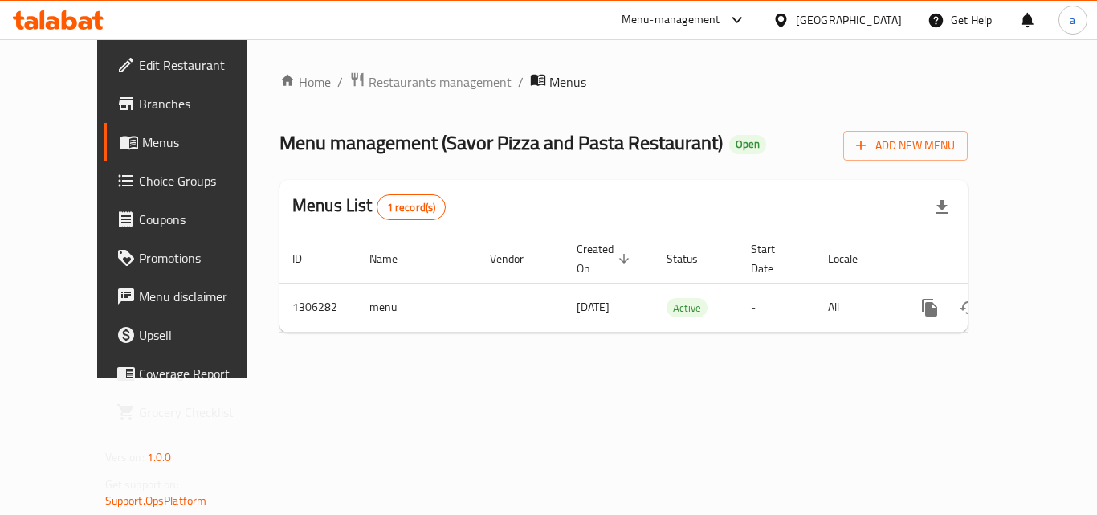
click at [104, 167] on link "Choice Groups" at bounding box center [192, 180] width 177 height 39
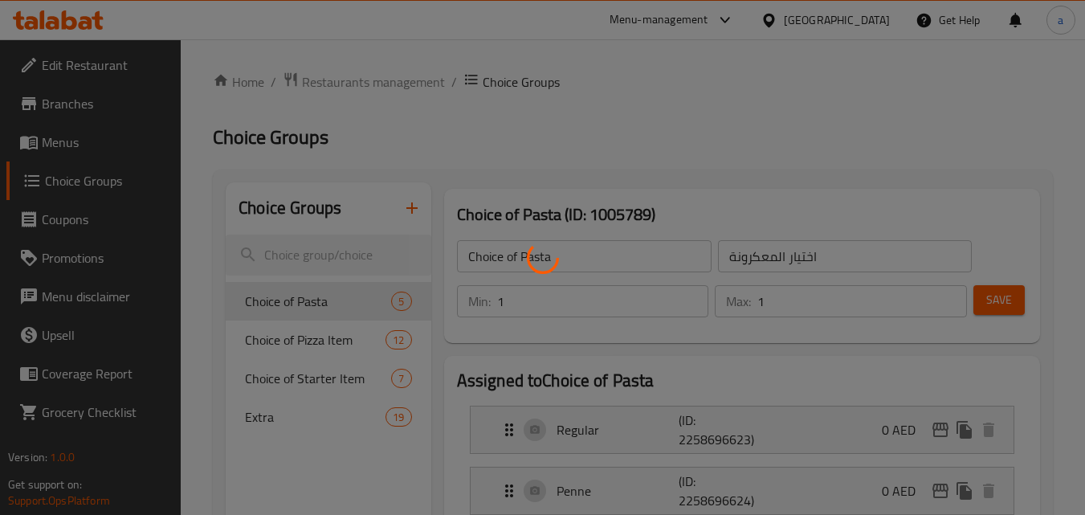
click at [226, 411] on div at bounding box center [542, 257] width 1085 height 515
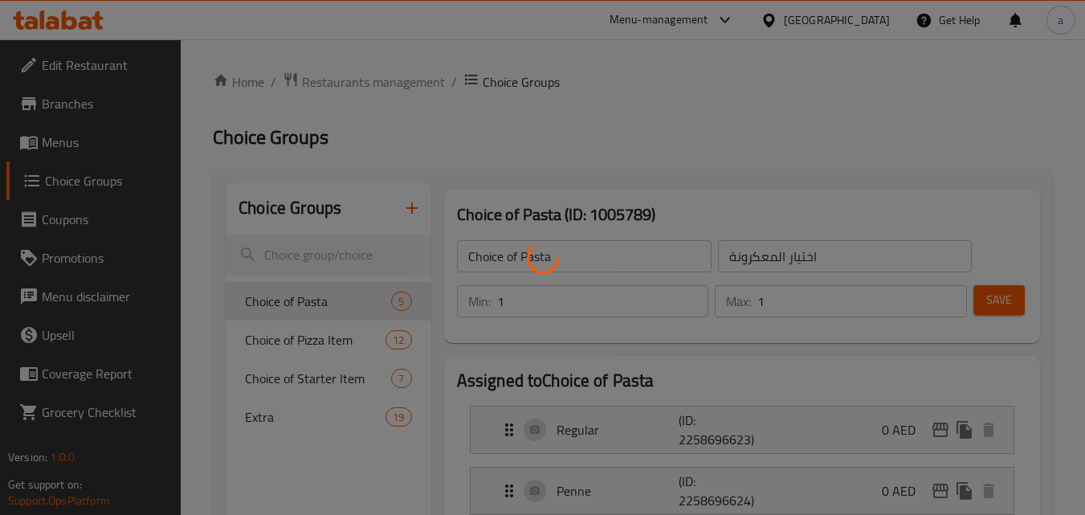
click at [226, 411] on div at bounding box center [542, 257] width 1085 height 515
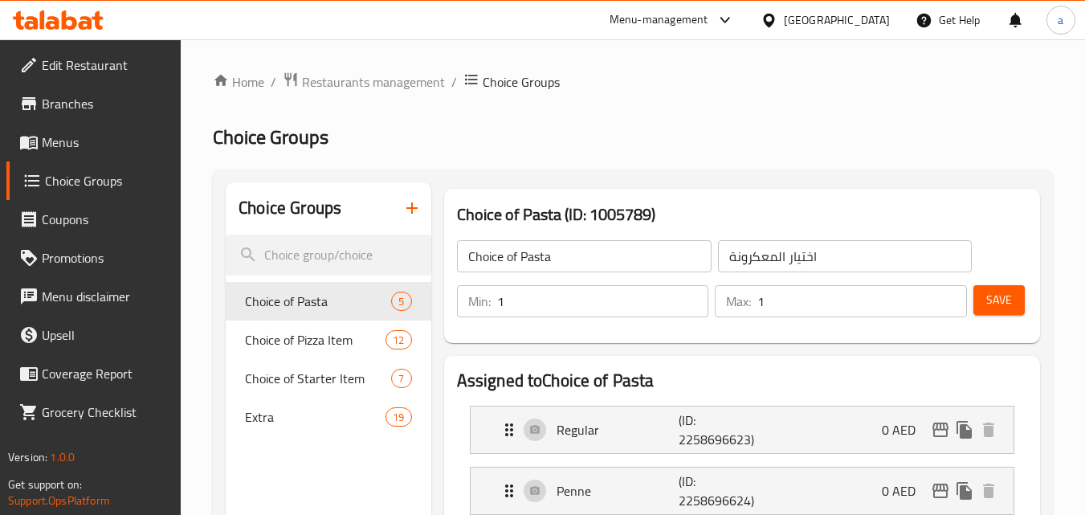
click at [226, 411] on div at bounding box center [542, 257] width 1085 height 515
click at [253, 421] on span "Extra" at bounding box center [291, 416] width 92 height 19
type input "Extra"
type input "إضافي"
type input "0"
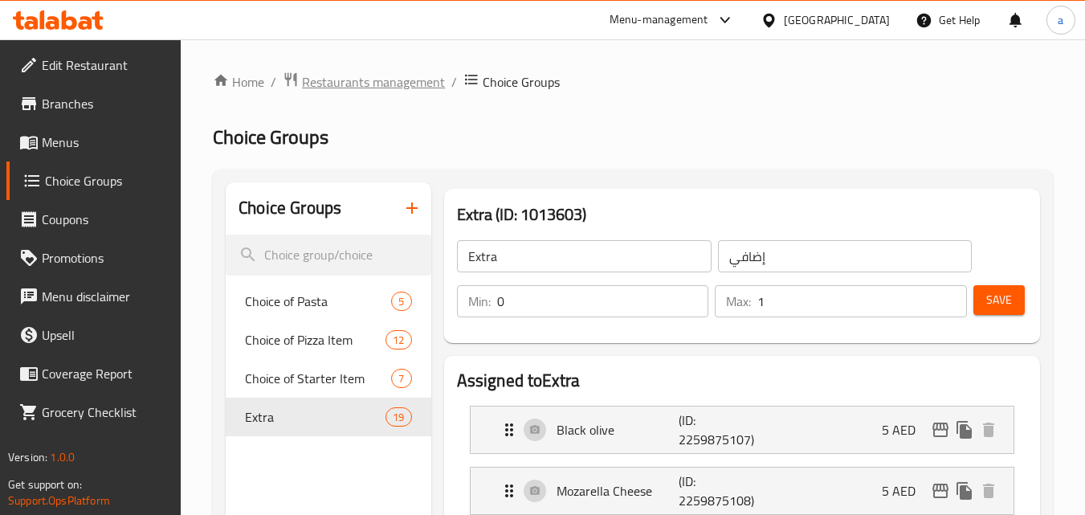
click at [421, 80] on span "Restaurants management" at bounding box center [373, 81] width 143 height 19
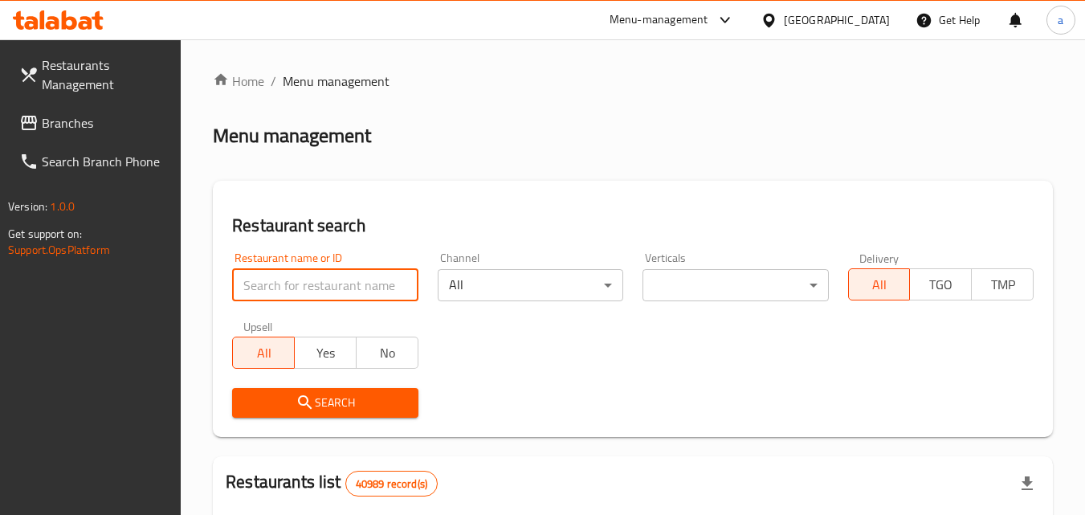
click at [299, 285] on input "search" at bounding box center [324, 285] width 185 height 32
paste input "704035"
type input "704035"
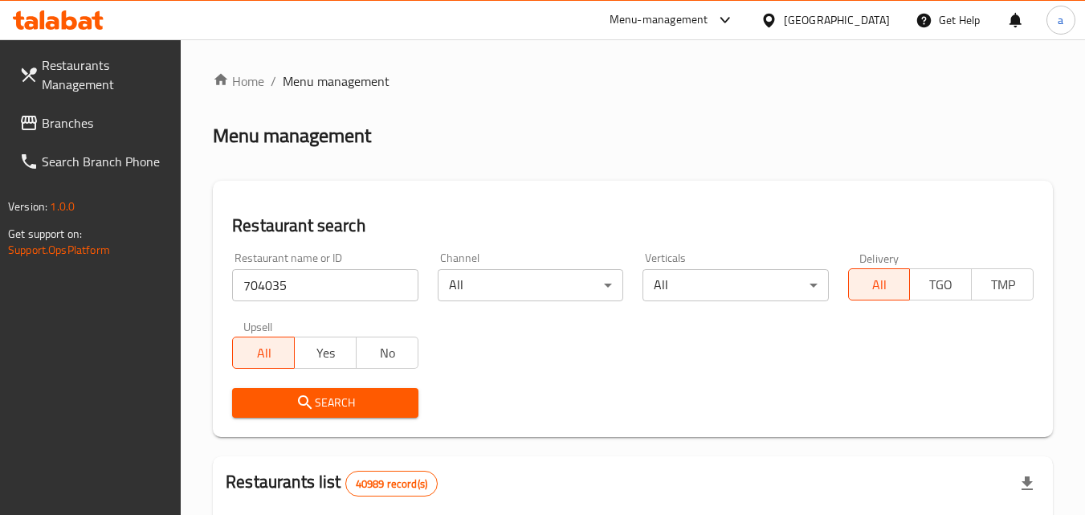
click at [258, 401] on span "Search" at bounding box center [325, 403] width 160 height 20
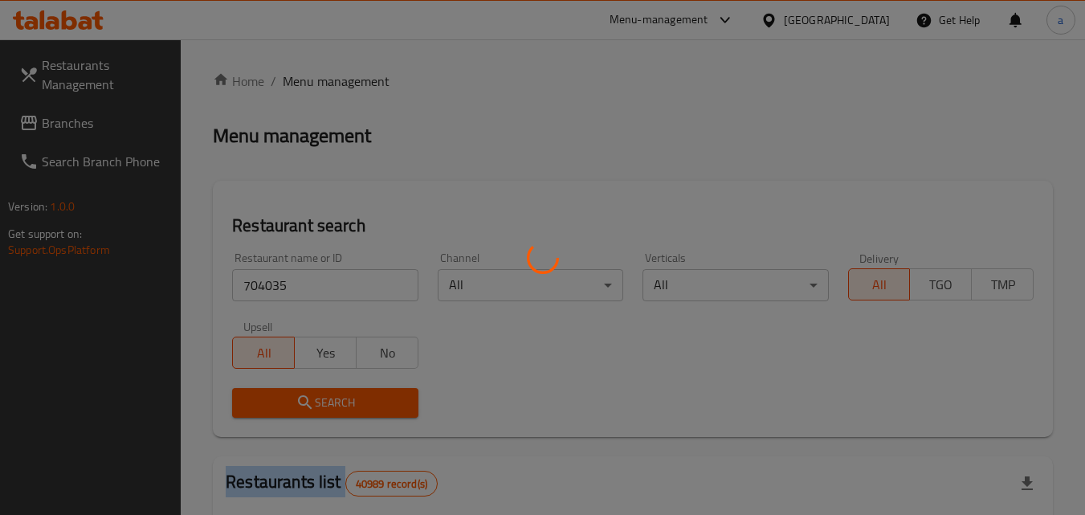
click at [258, 401] on div at bounding box center [542, 257] width 1085 height 515
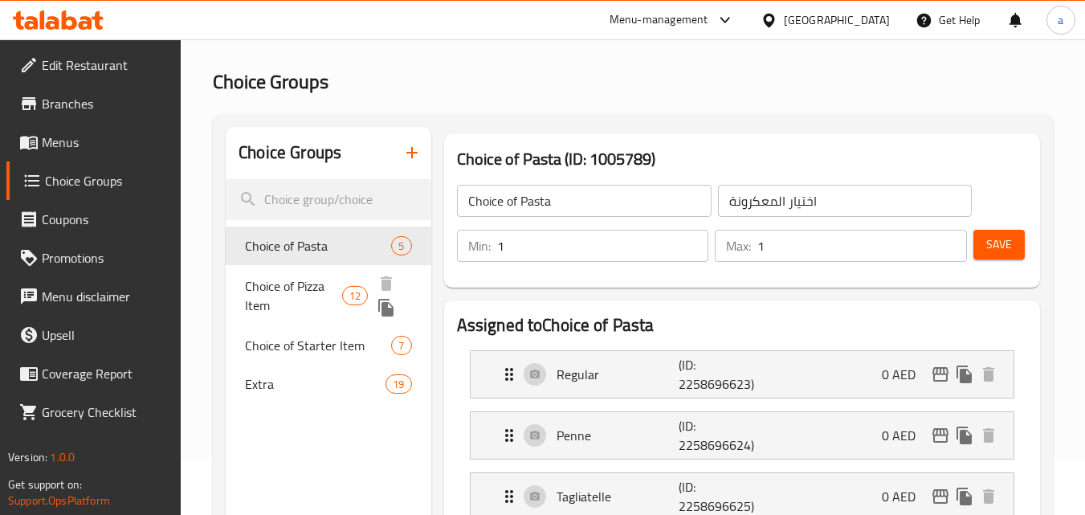
scroll to position [80, 0]
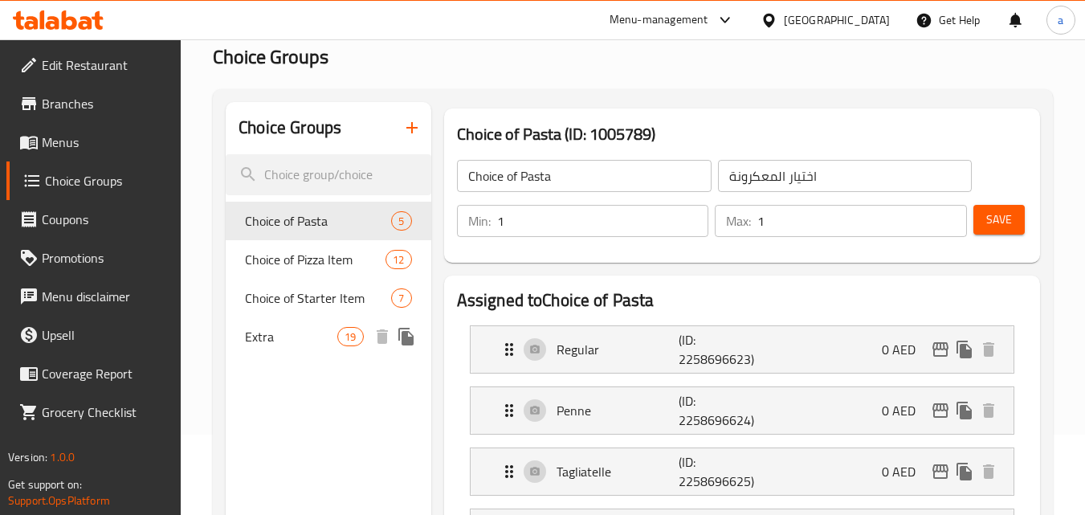
click at [268, 343] on span "Extra" at bounding box center [291, 336] width 92 height 19
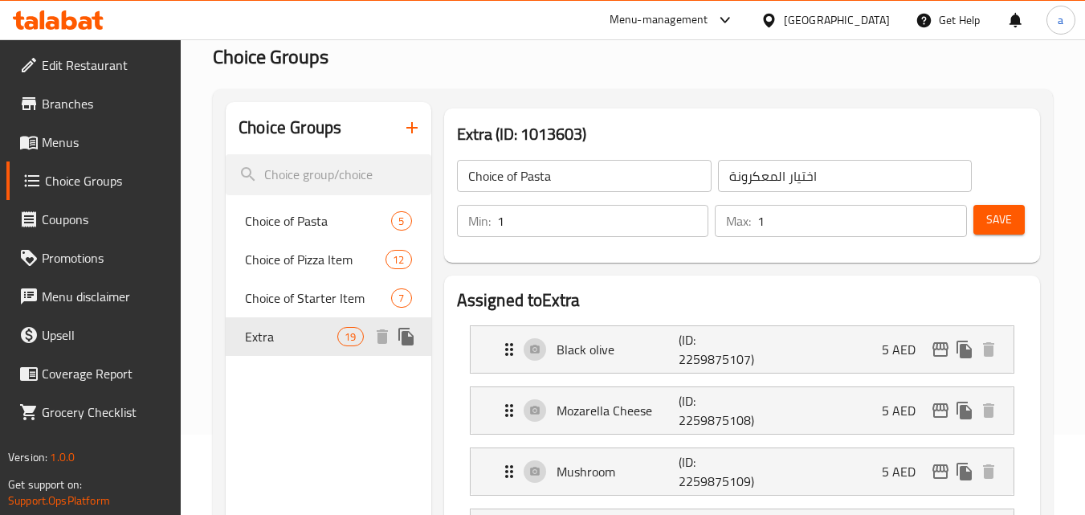
type input "Extra"
type input "إضافي"
type input "0"
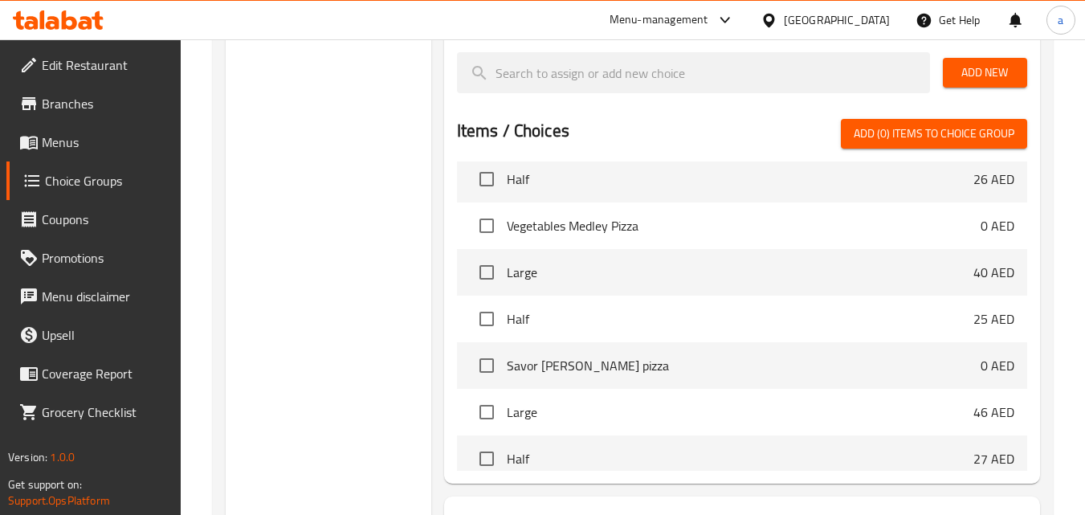
scroll to position [321, 0]
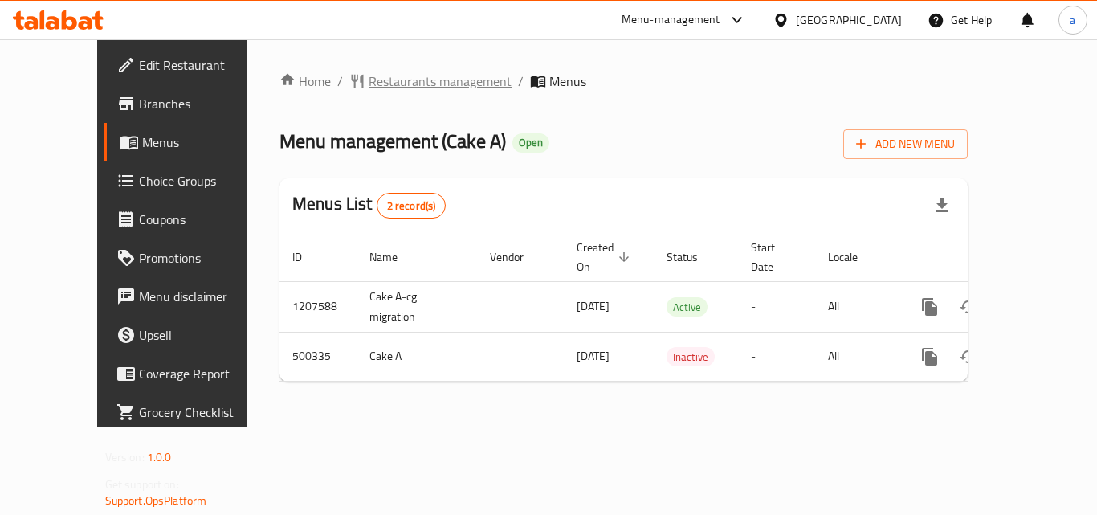
click at [373, 88] on span "Restaurants management" at bounding box center [439, 80] width 143 height 19
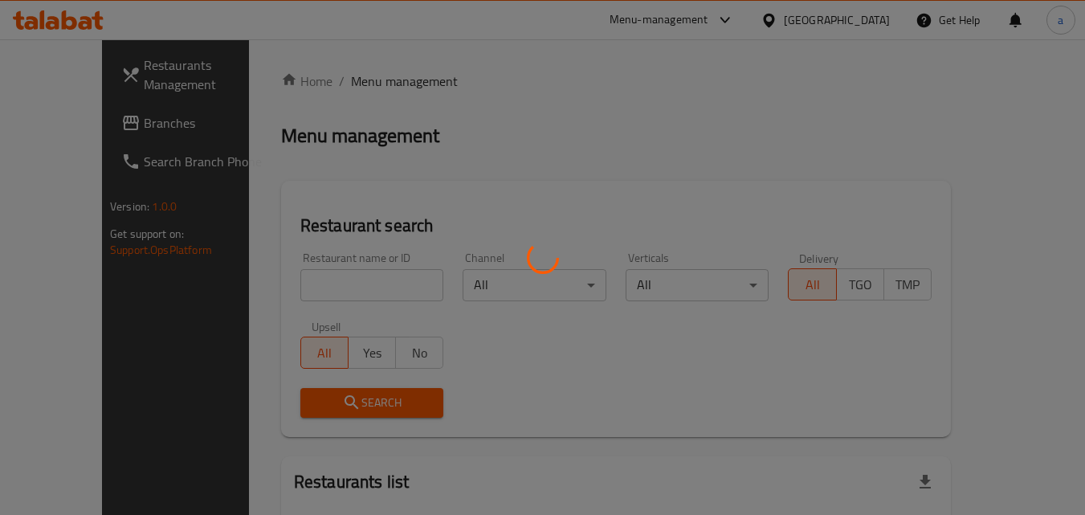
click at [320, 279] on div at bounding box center [542, 257] width 1085 height 515
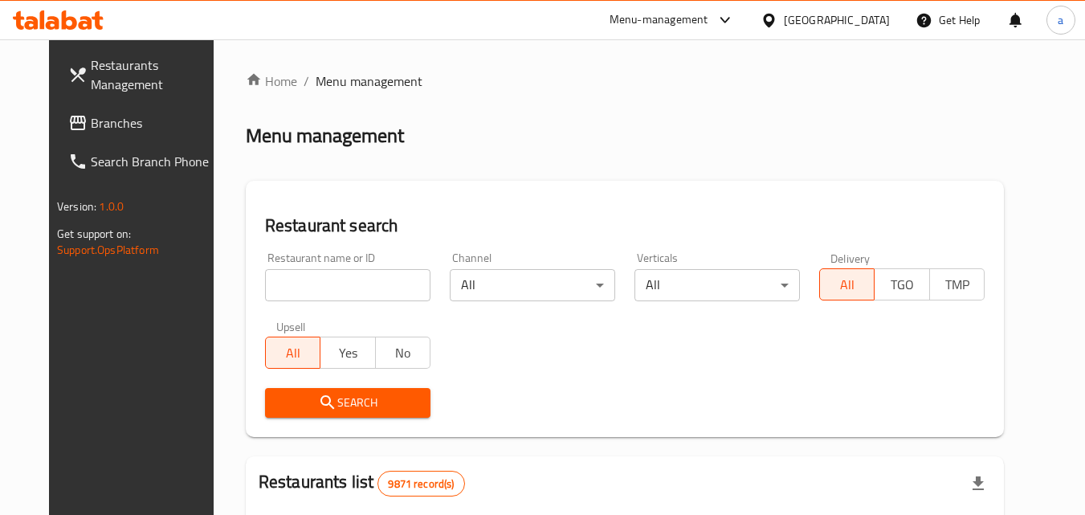
click at [318, 279] on div "Home / Menu management Menu management Restaurant search Restaurant name or ID …" at bounding box center [625, 509] width 758 height 877
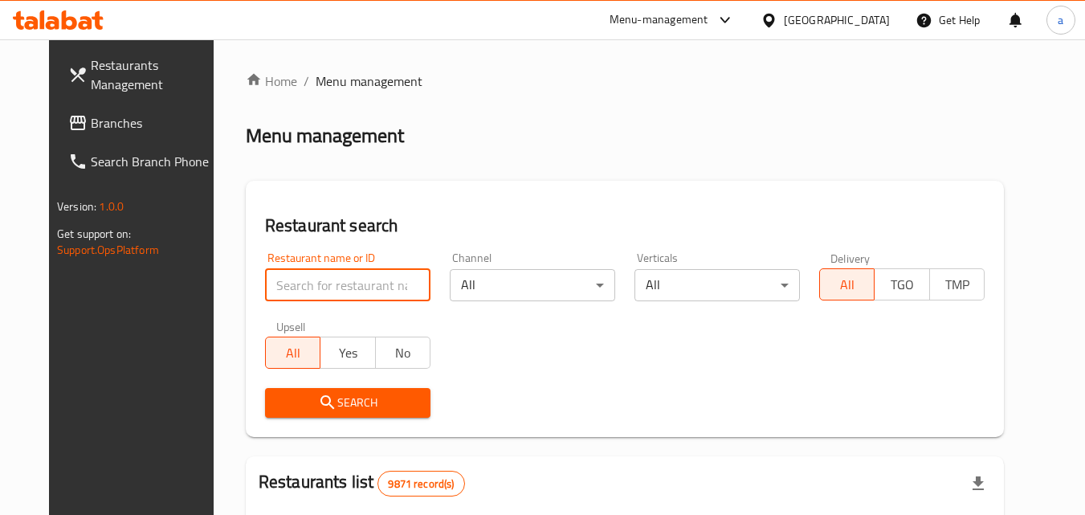
click at [318, 279] on input "search" at bounding box center [347, 285] width 165 height 32
paste input "634562"
type input "634562"
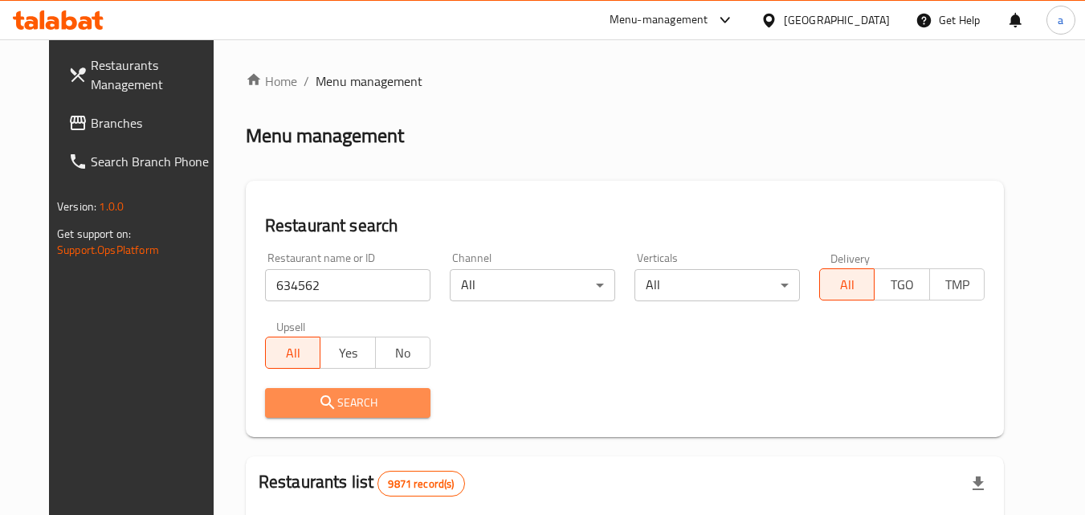
click at [278, 401] on span "Search" at bounding box center [348, 403] width 140 height 20
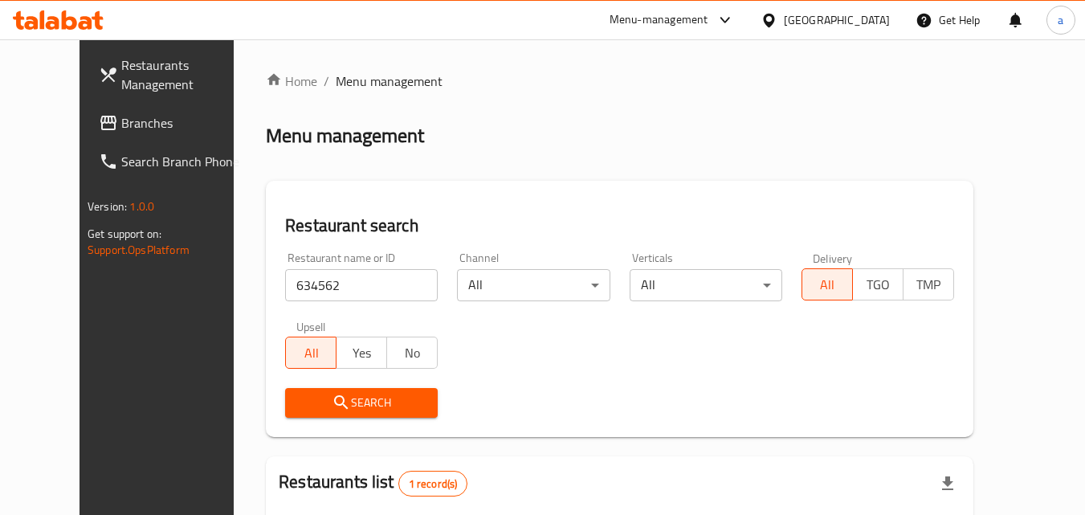
click at [121, 116] on span "Branches" at bounding box center [184, 122] width 127 height 19
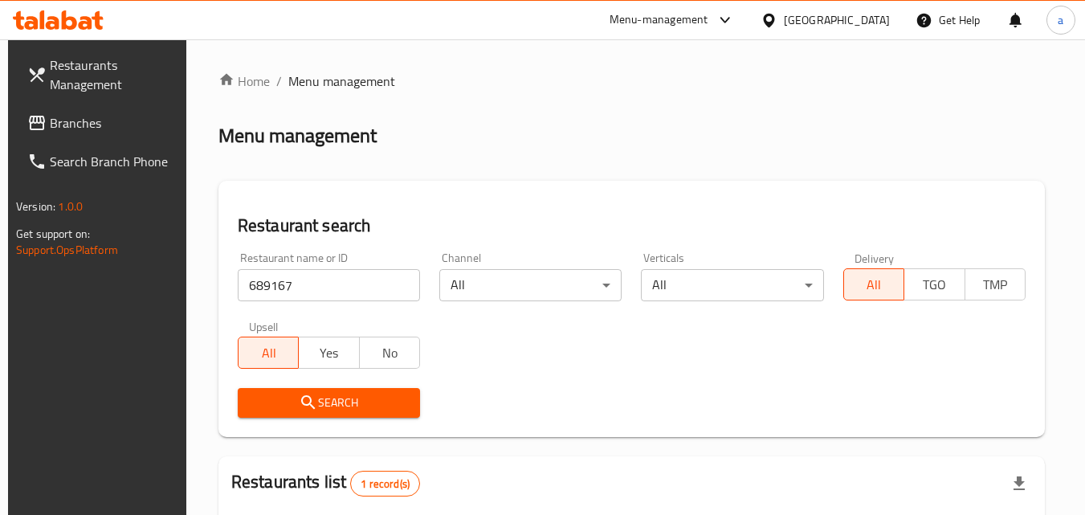
scroll to position [108, 0]
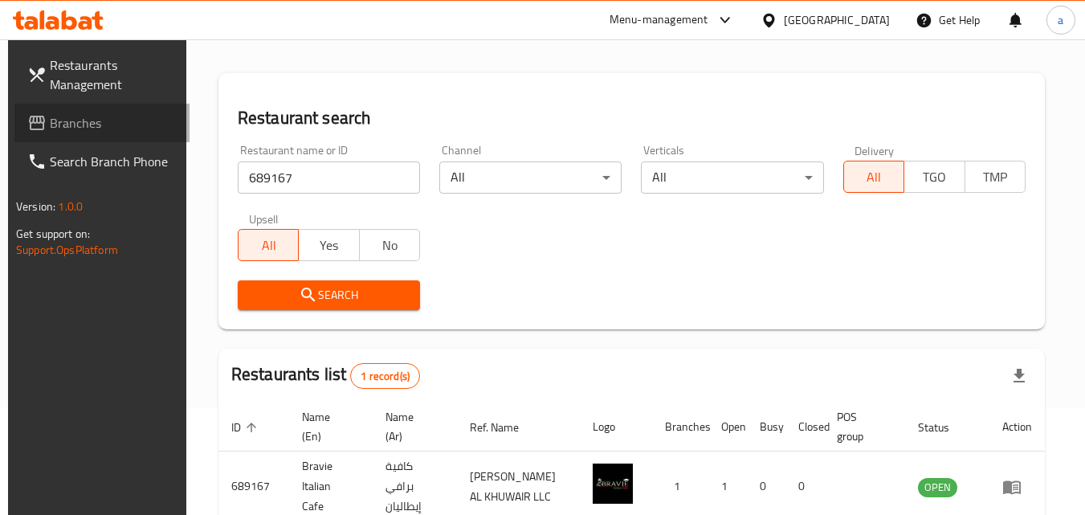
click at [53, 128] on span "Branches" at bounding box center [113, 122] width 127 height 19
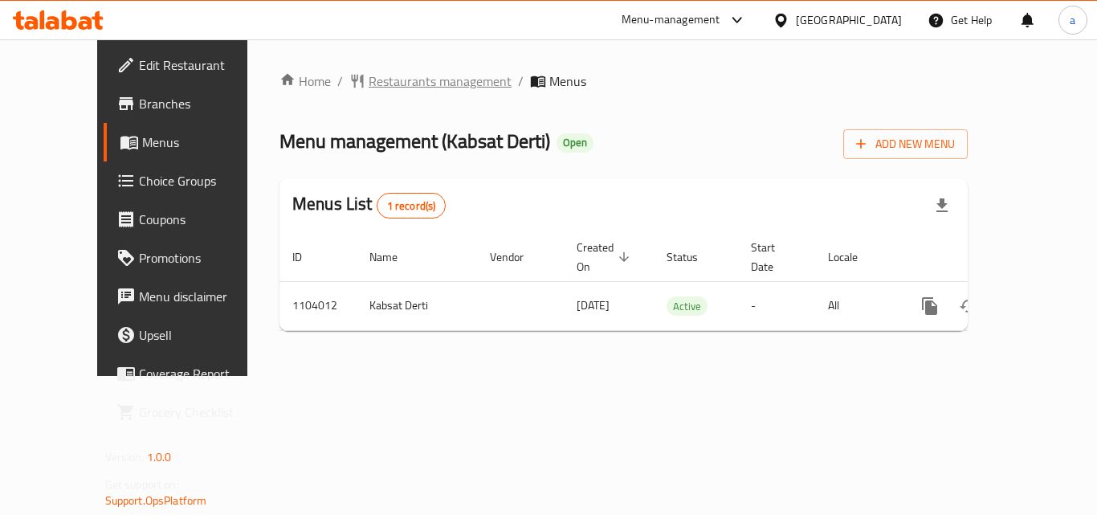
click at [385, 83] on span "Restaurants management" at bounding box center [439, 80] width 143 height 19
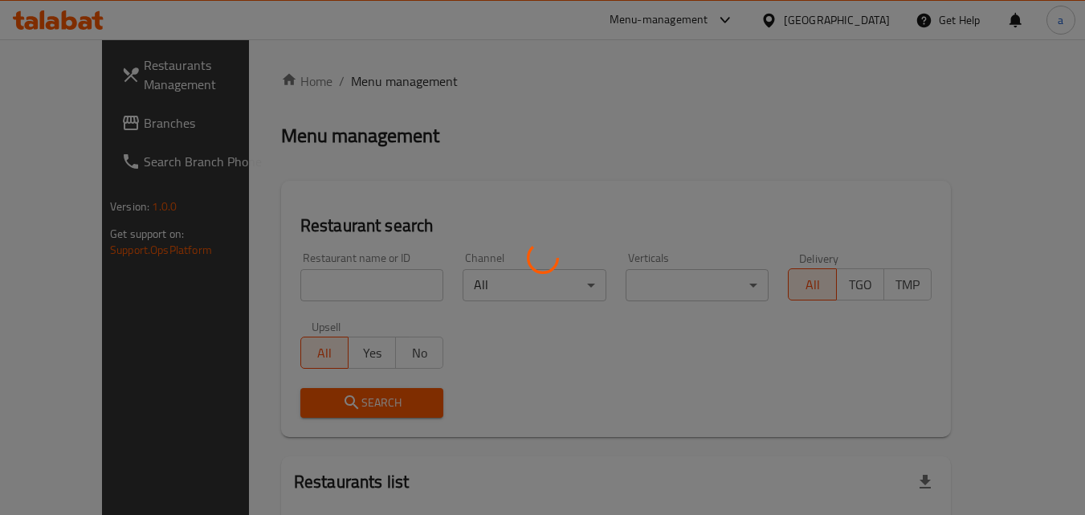
click at [283, 291] on div at bounding box center [542, 257] width 1085 height 515
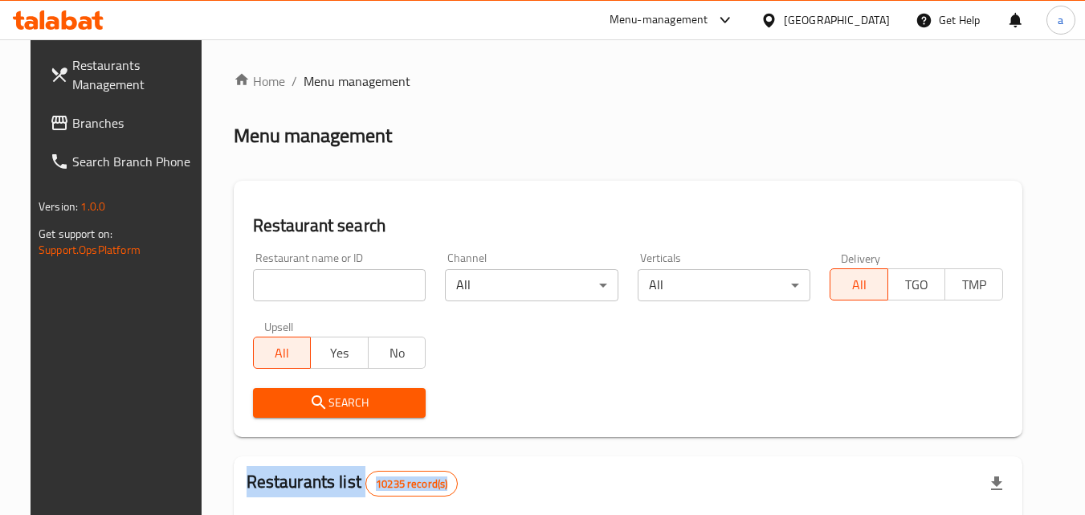
click at [282, 286] on input "search" at bounding box center [339, 285] width 173 height 32
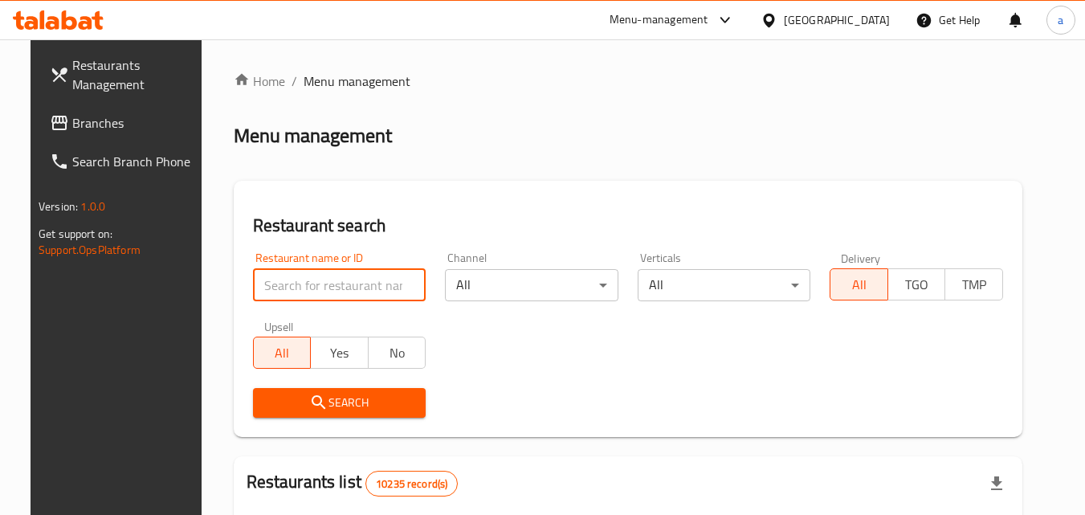
click at [282, 286] on input "search" at bounding box center [339, 285] width 173 height 32
paste input "665310"
type input "665310"
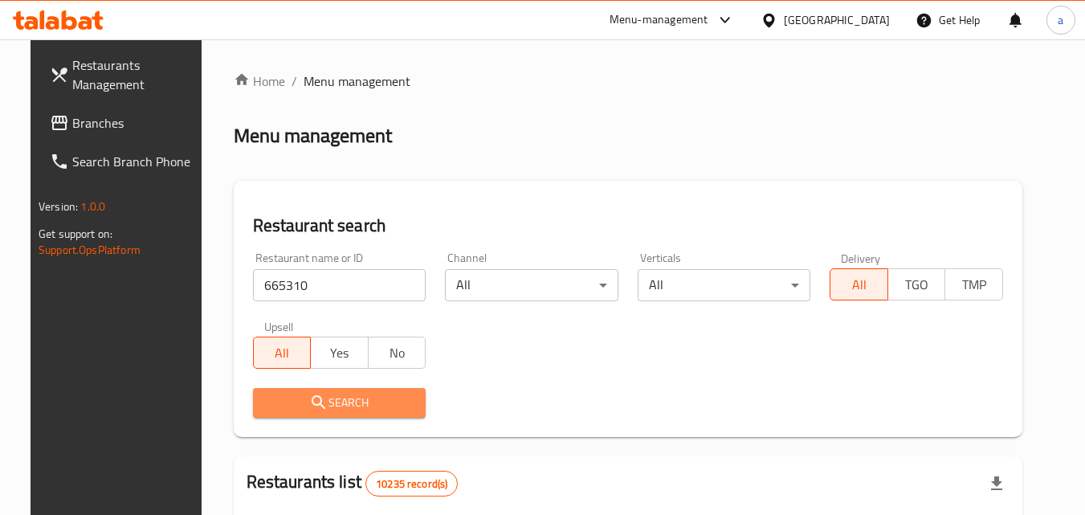
click at [291, 406] on span "Search" at bounding box center [340, 403] width 148 height 20
